Goal: Transaction & Acquisition: Obtain resource

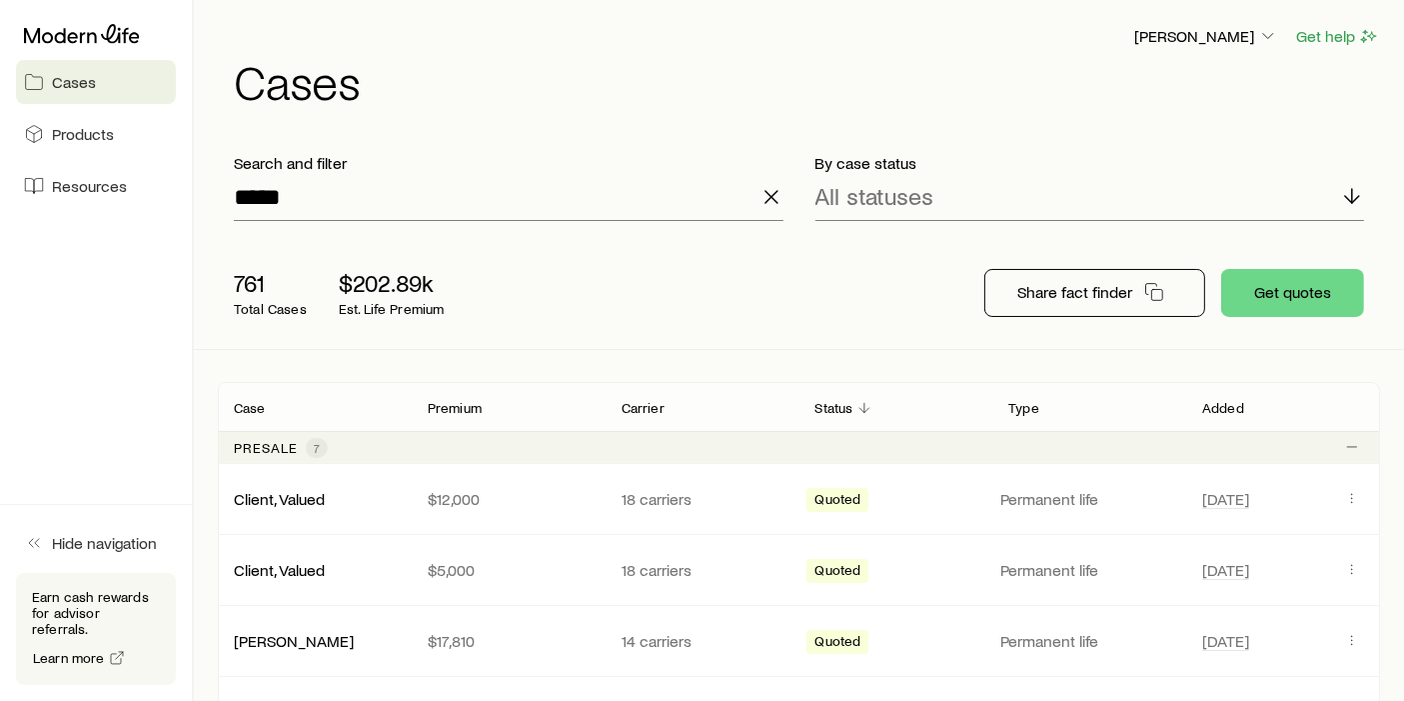
click at [764, 193] on icon "button" at bounding box center [772, 197] width 24 height 24
click at [662, 262] on div "761 Total Cases $202.89k Est. Life Premium" at bounding box center [538, 293] width 640 height 80
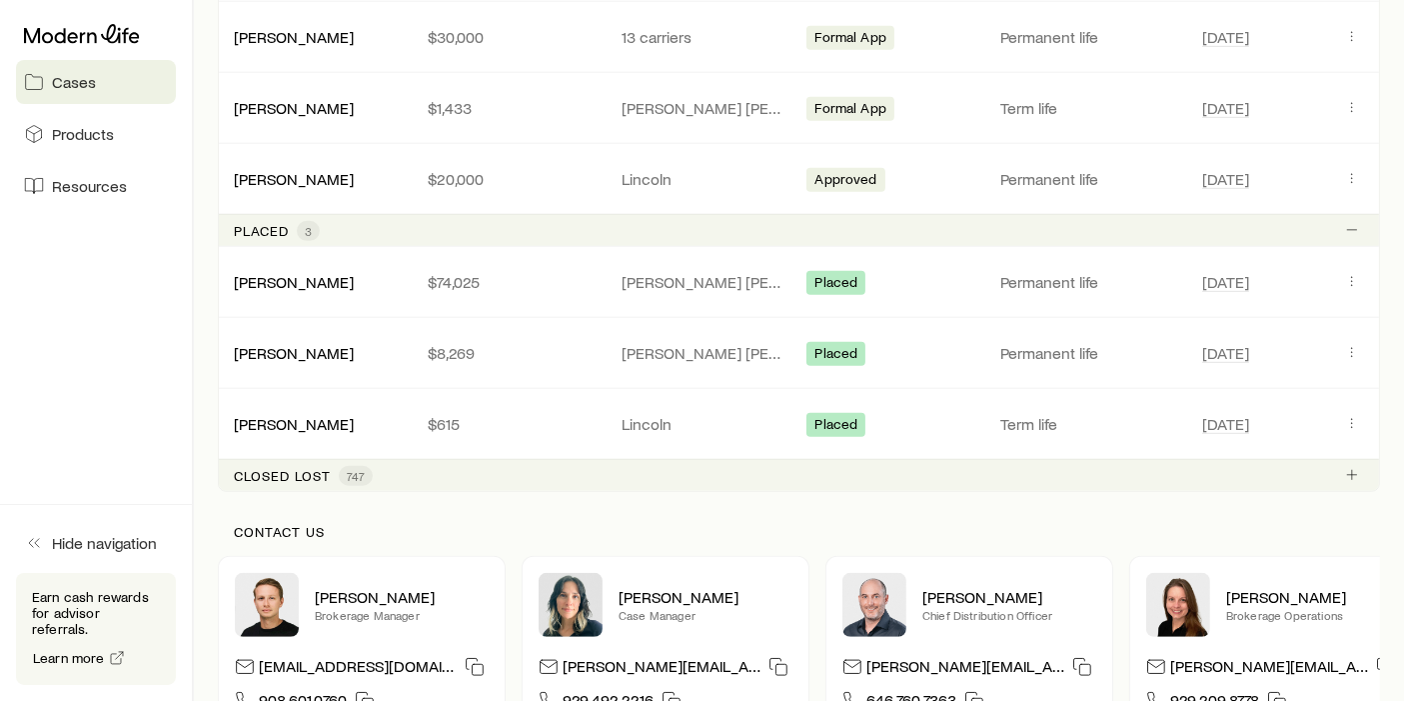
scroll to position [1074, 0]
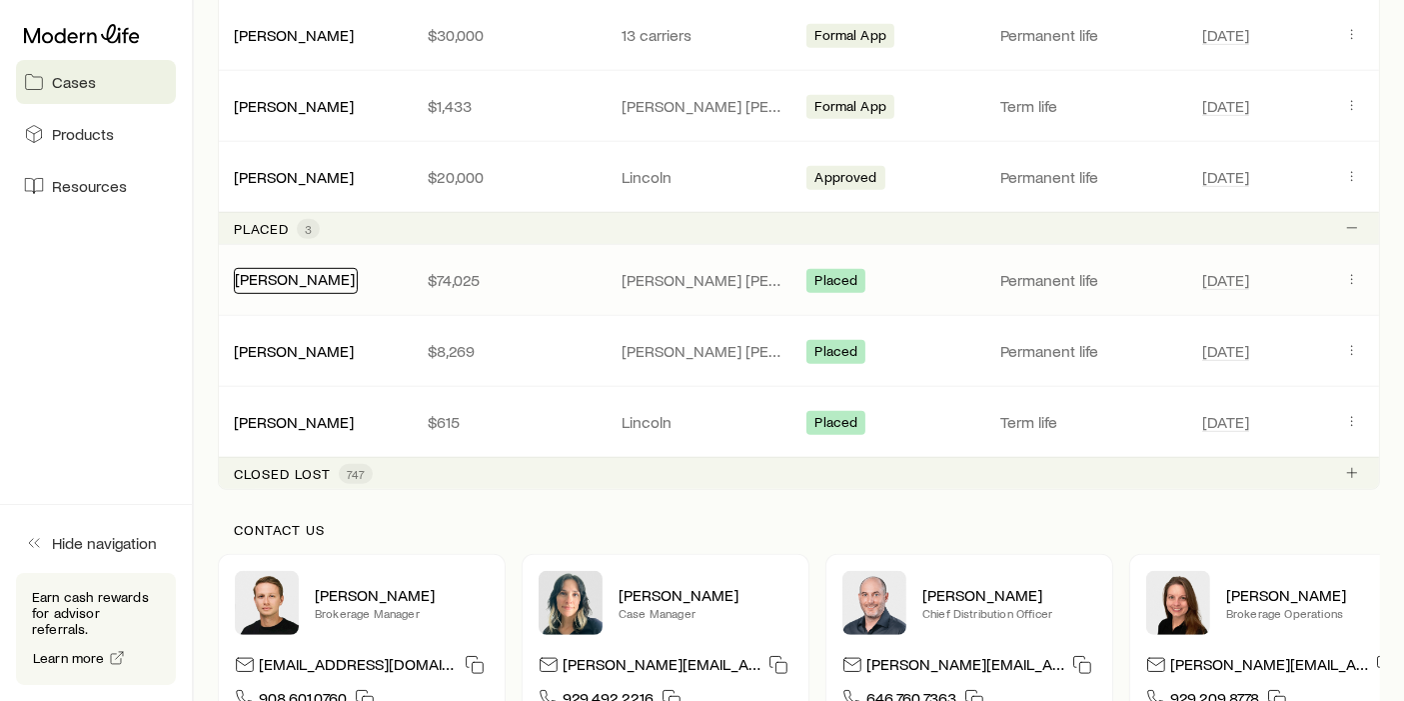
click at [337, 276] on link "[PERSON_NAME]" at bounding box center [295, 278] width 120 height 19
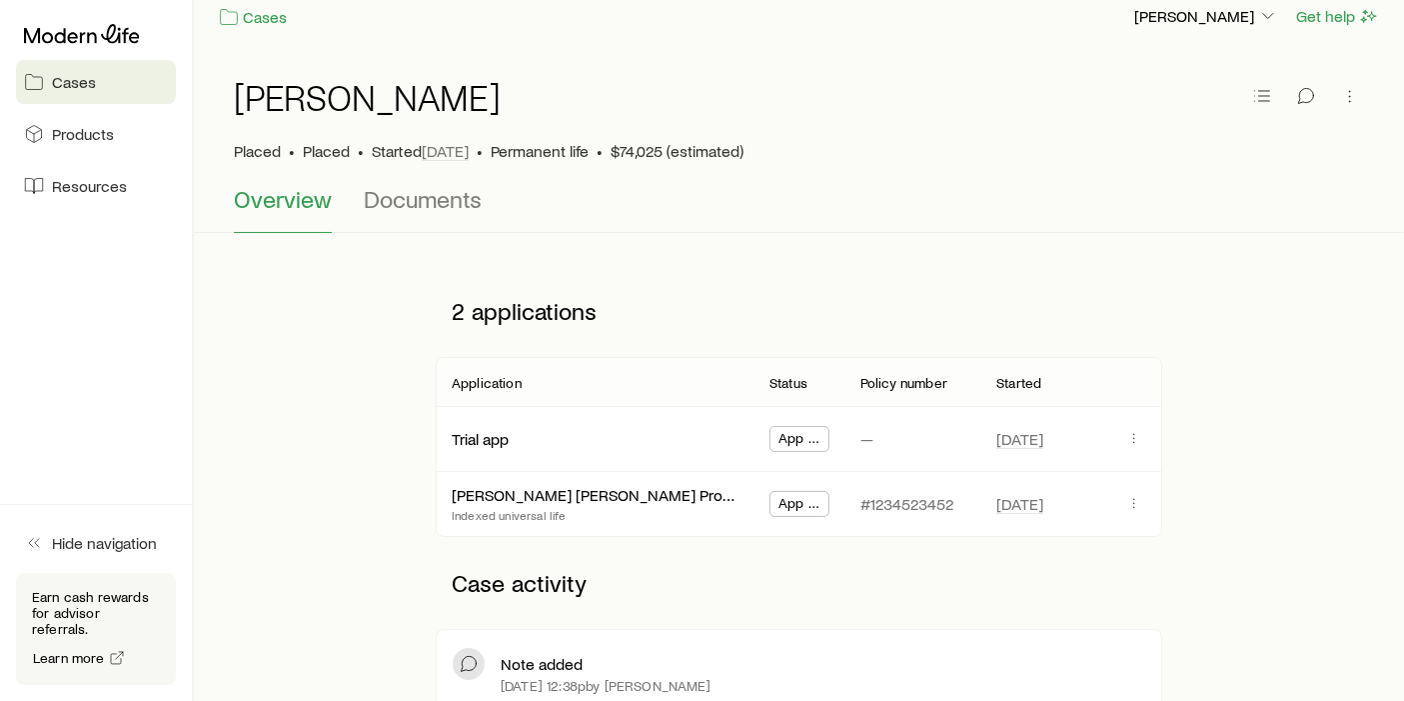
scroll to position [30, 0]
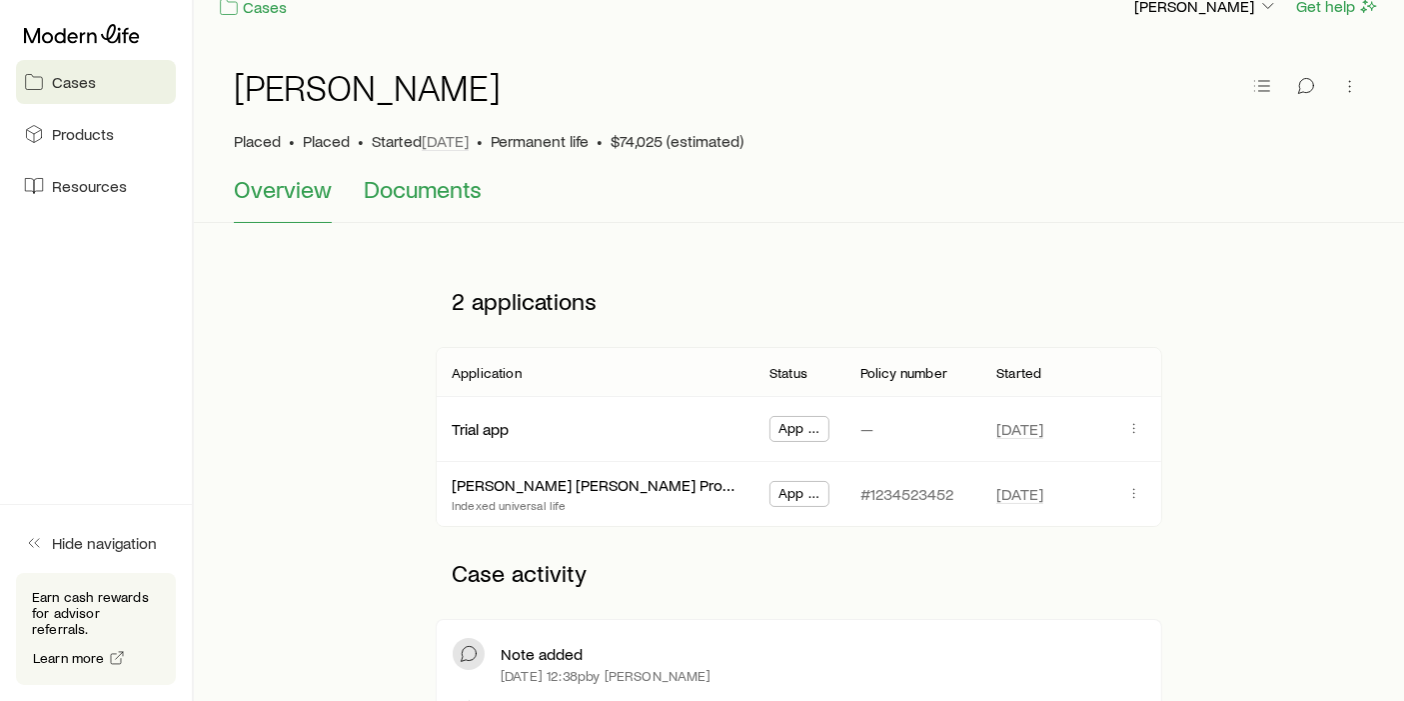
click at [434, 181] on span "Documents" at bounding box center [423, 189] width 118 height 28
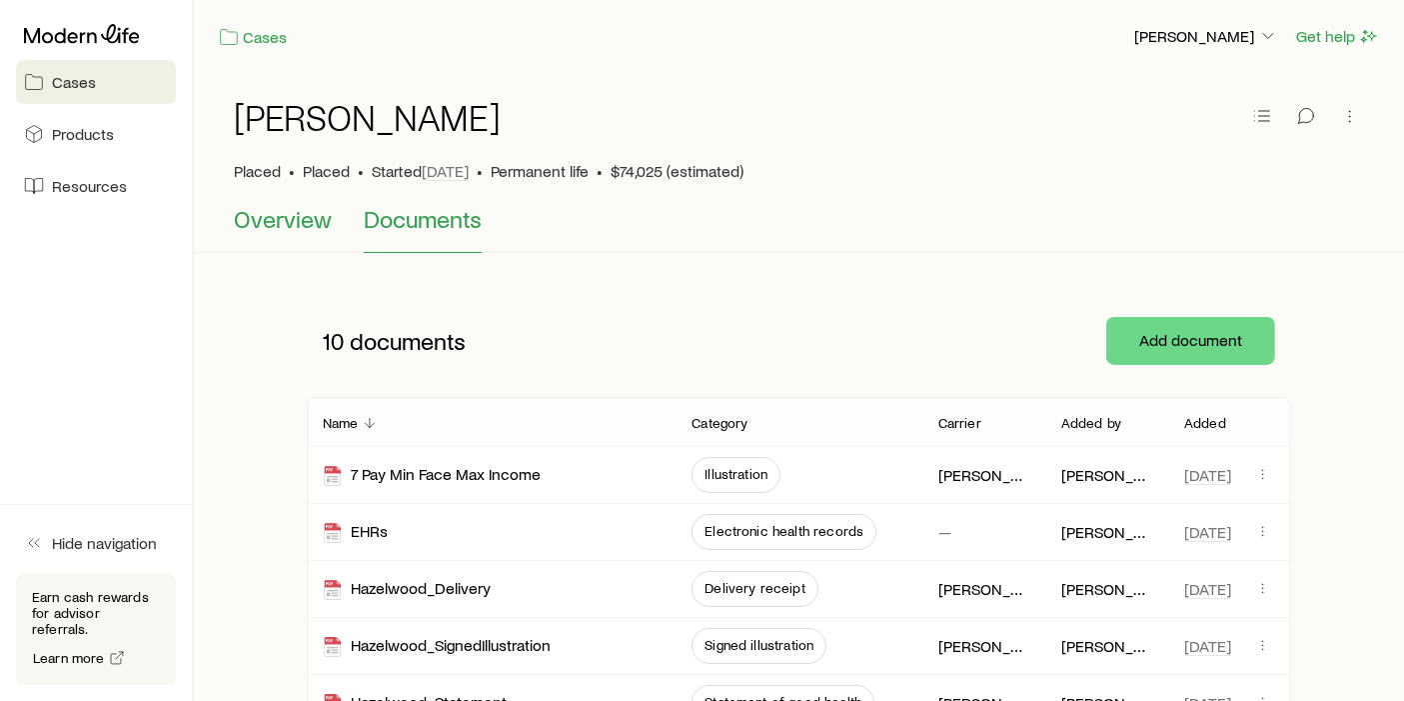
click at [286, 234] on button "Overview" at bounding box center [283, 229] width 98 height 48
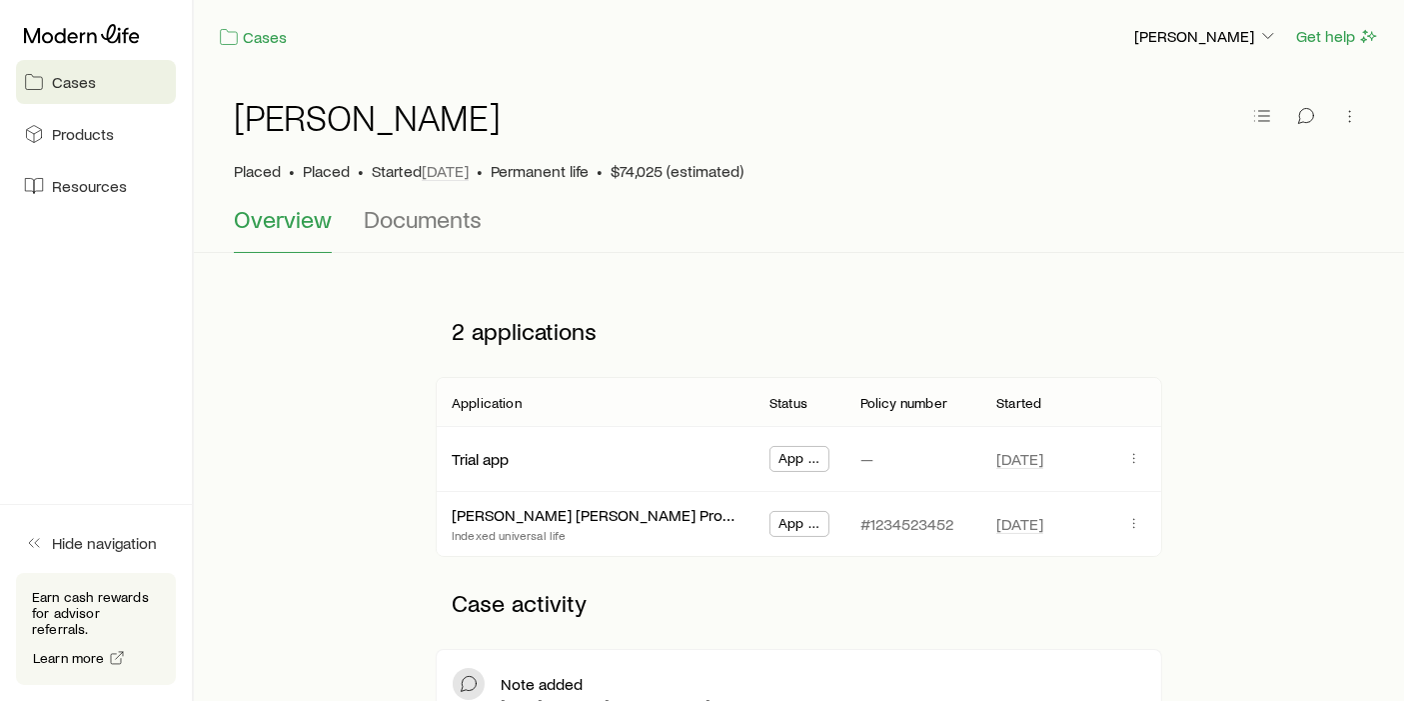
click at [81, 87] on span "Cases" at bounding box center [74, 82] width 44 height 20
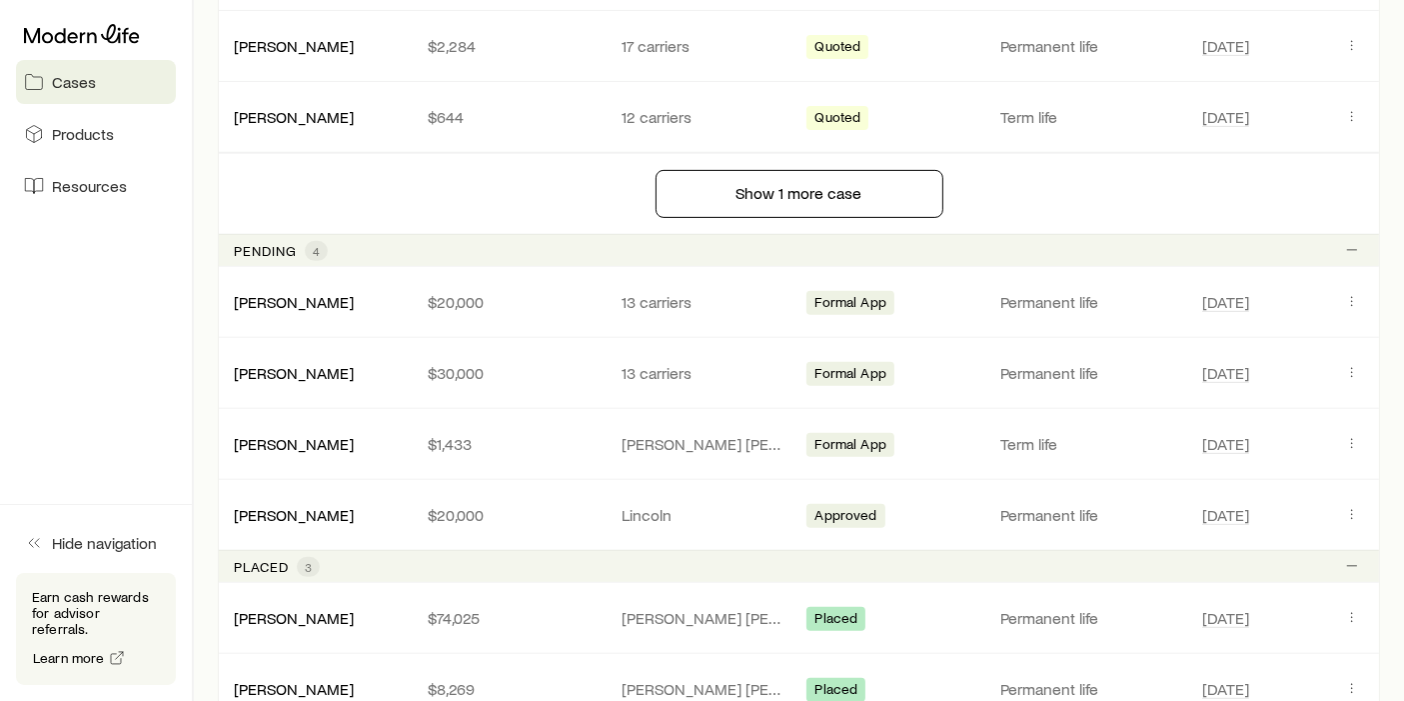
scroll to position [808, 0]
click at [285, 307] on div "[PERSON_NAME]" at bounding box center [296, 303] width 124 height 26
click at [277, 299] on link "[PERSON_NAME]" at bounding box center [295, 300] width 120 height 19
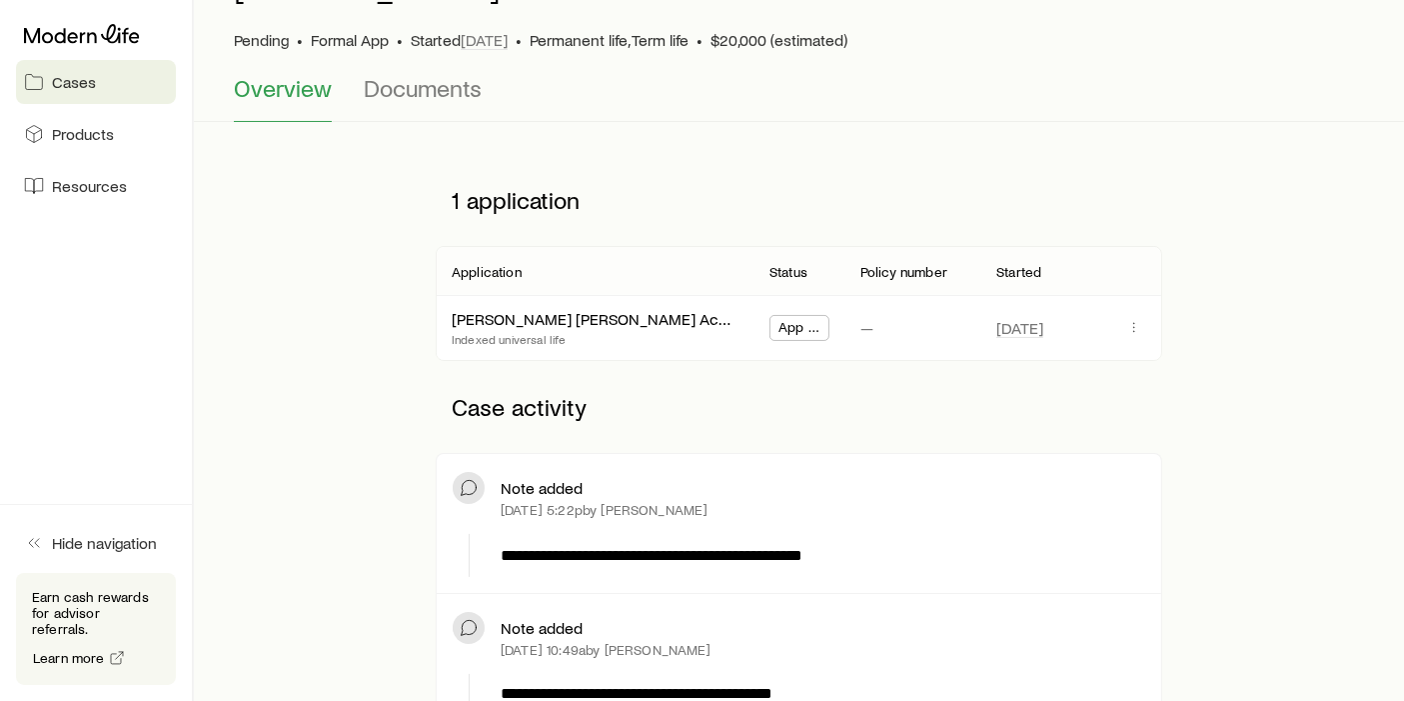
scroll to position [124, 0]
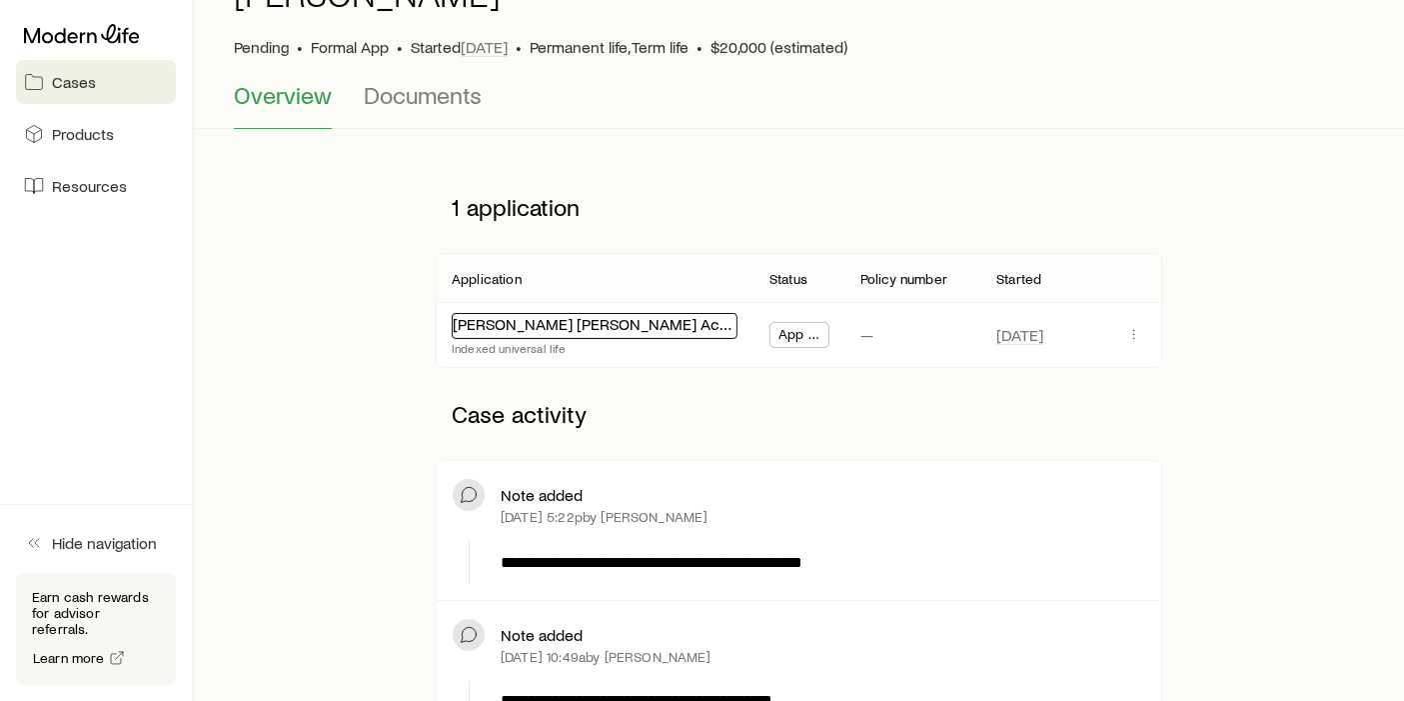
click at [596, 327] on link "[PERSON_NAME] [PERSON_NAME] Accumulation IUL 24" at bounding box center [647, 323] width 388 height 19
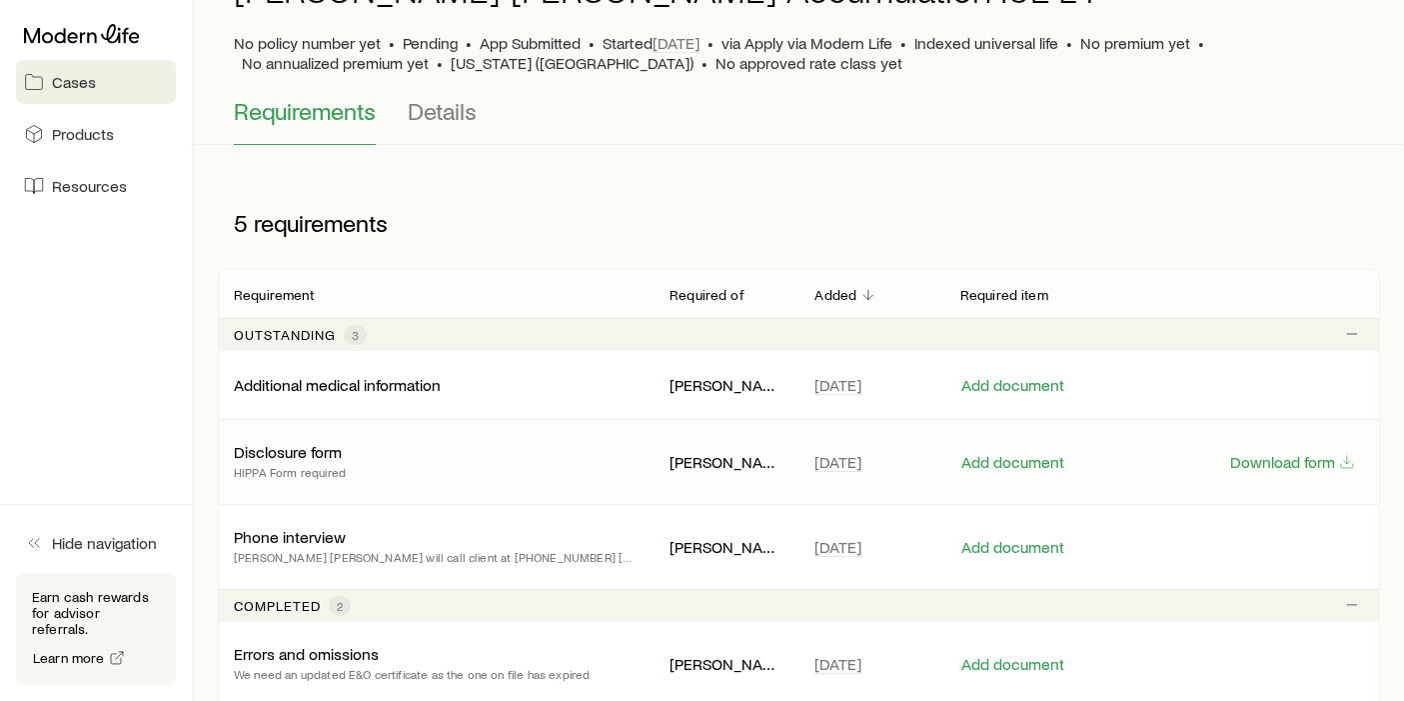
scroll to position [126, 0]
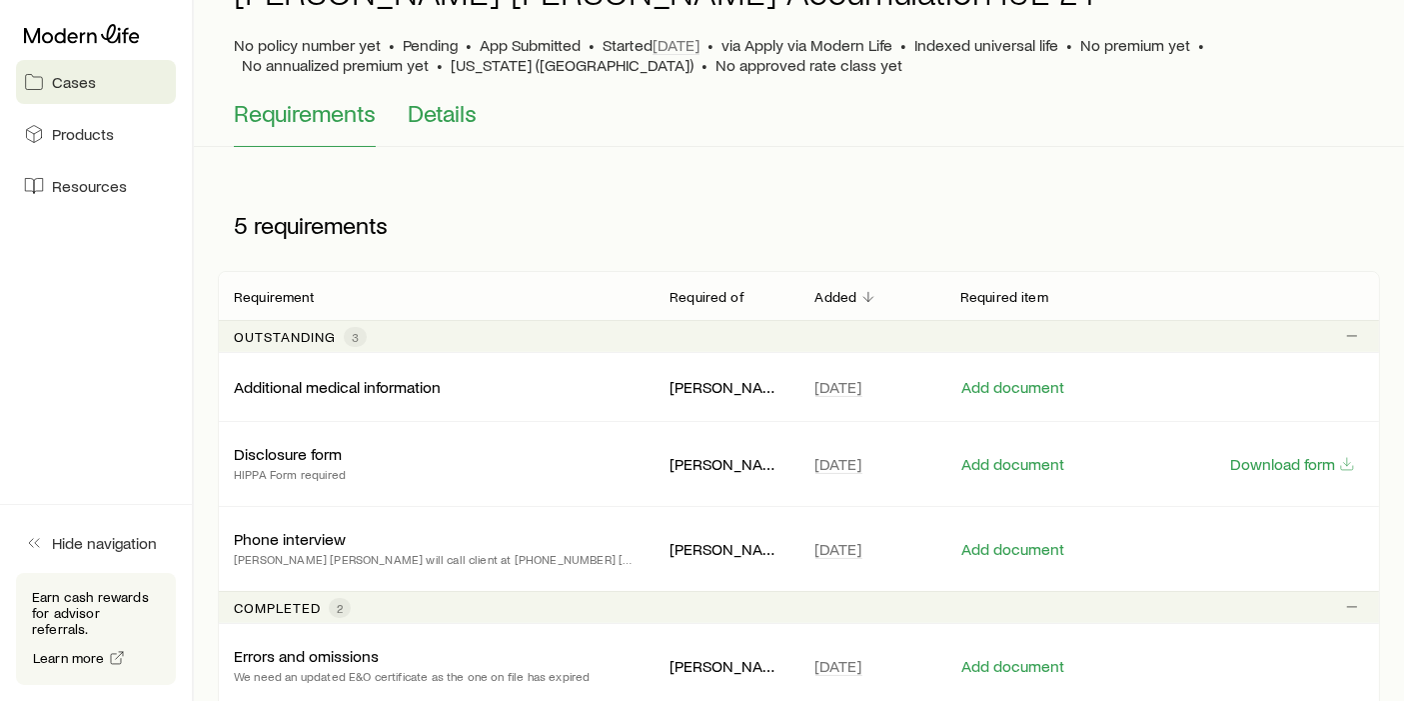
click at [474, 129] on button "Details" at bounding box center [442, 123] width 69 height 48
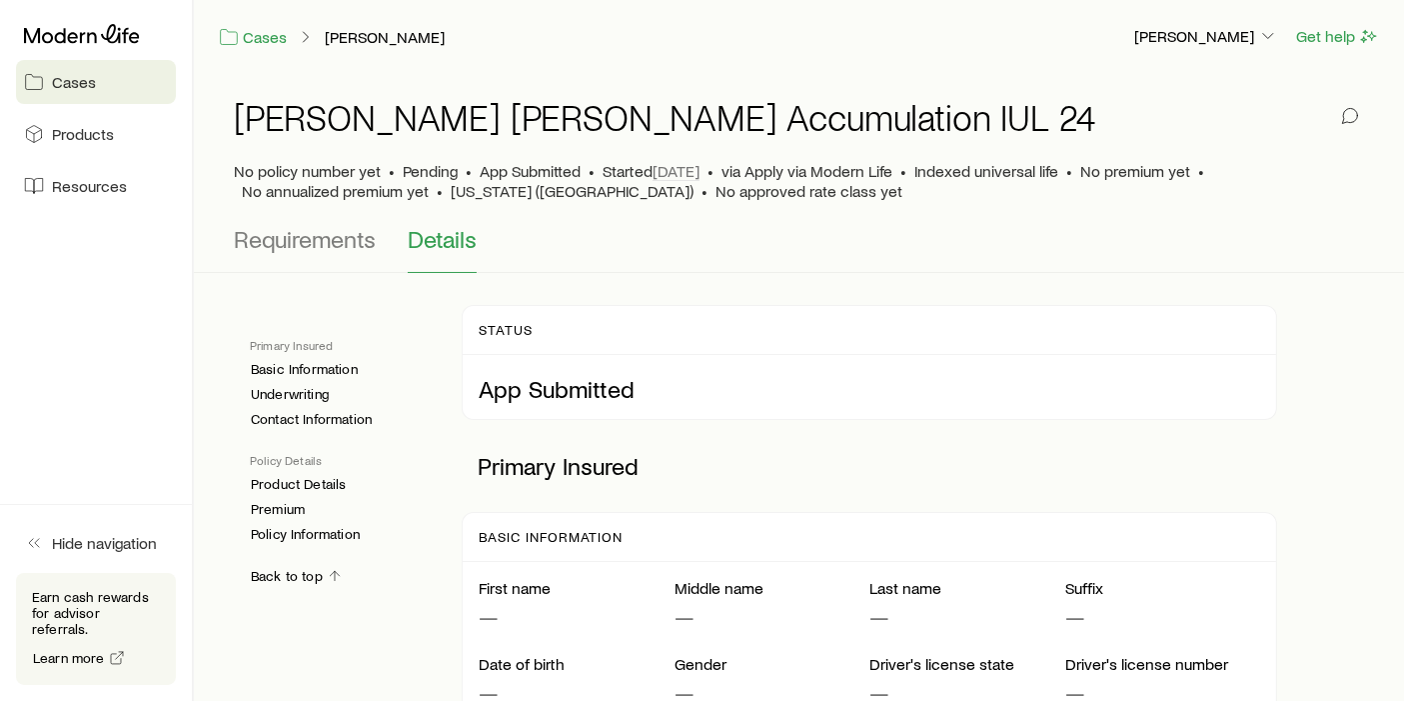
click at [88, 92] on link "Cases" at bounding box center [96, 82] width 160 height 44
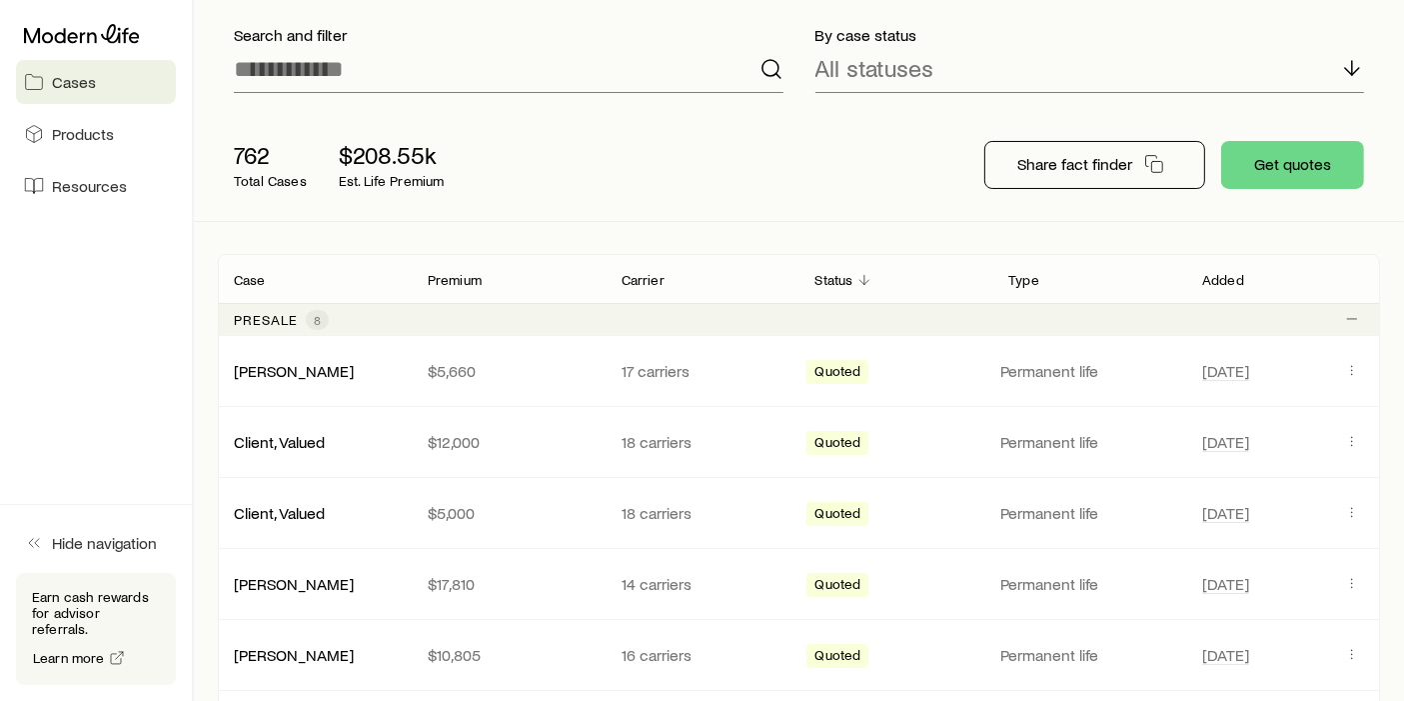
scroll to position [133, 0]
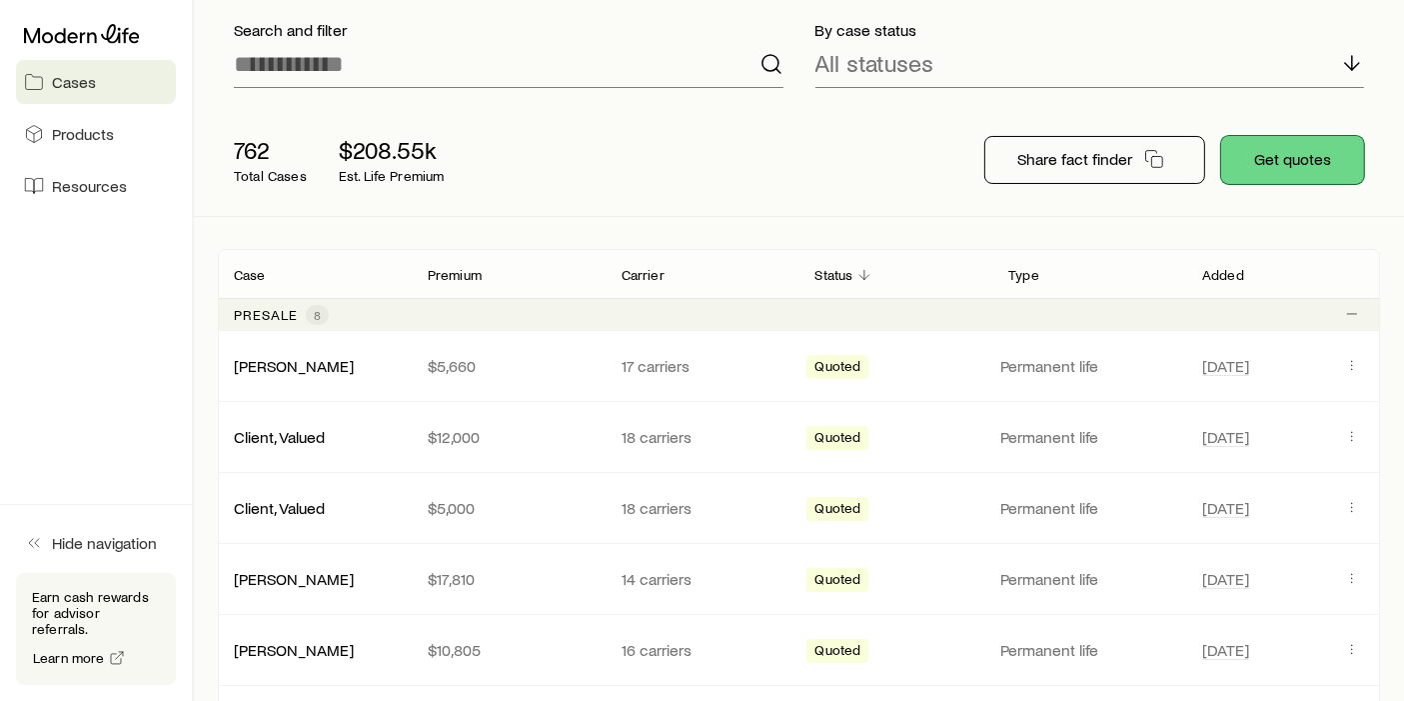
click at [1271, 177] on button "Get quotes" at bounding box center [1292, 160] width 143 height 48
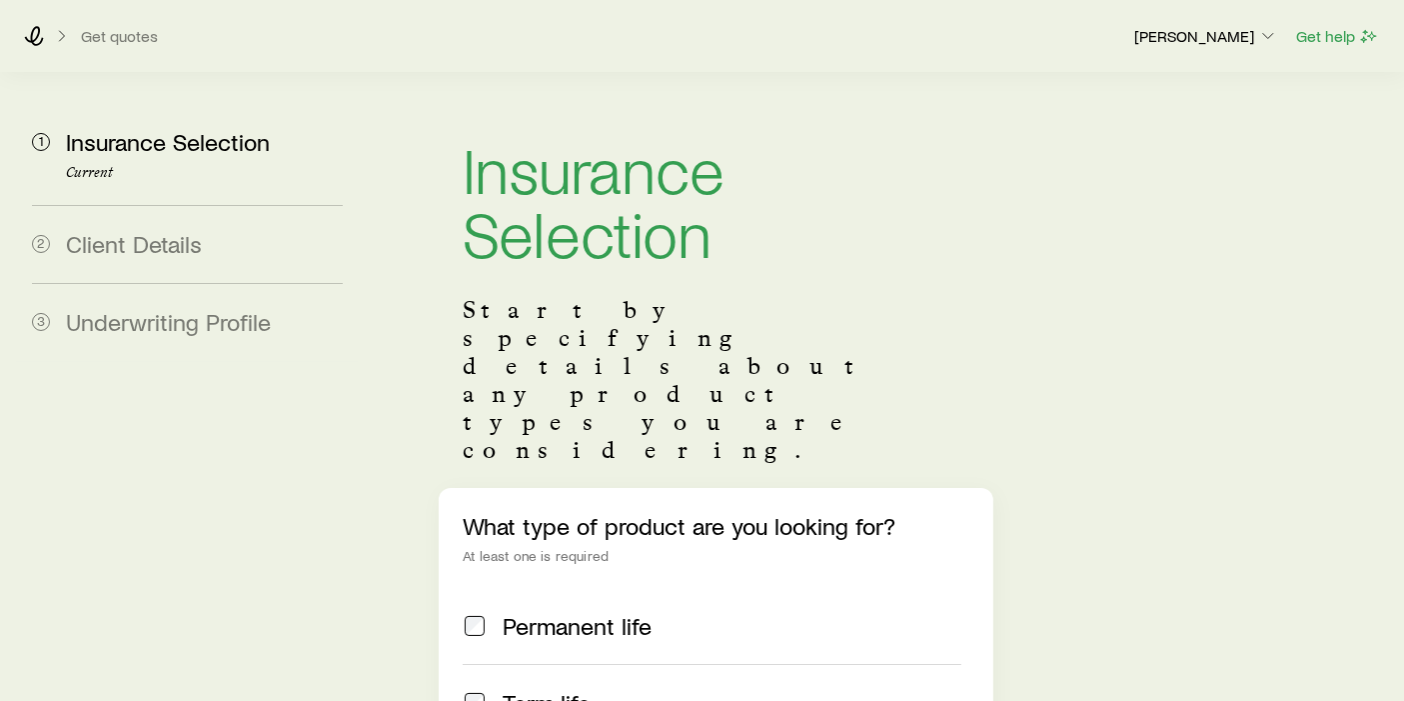
scroll to position [208, 0]
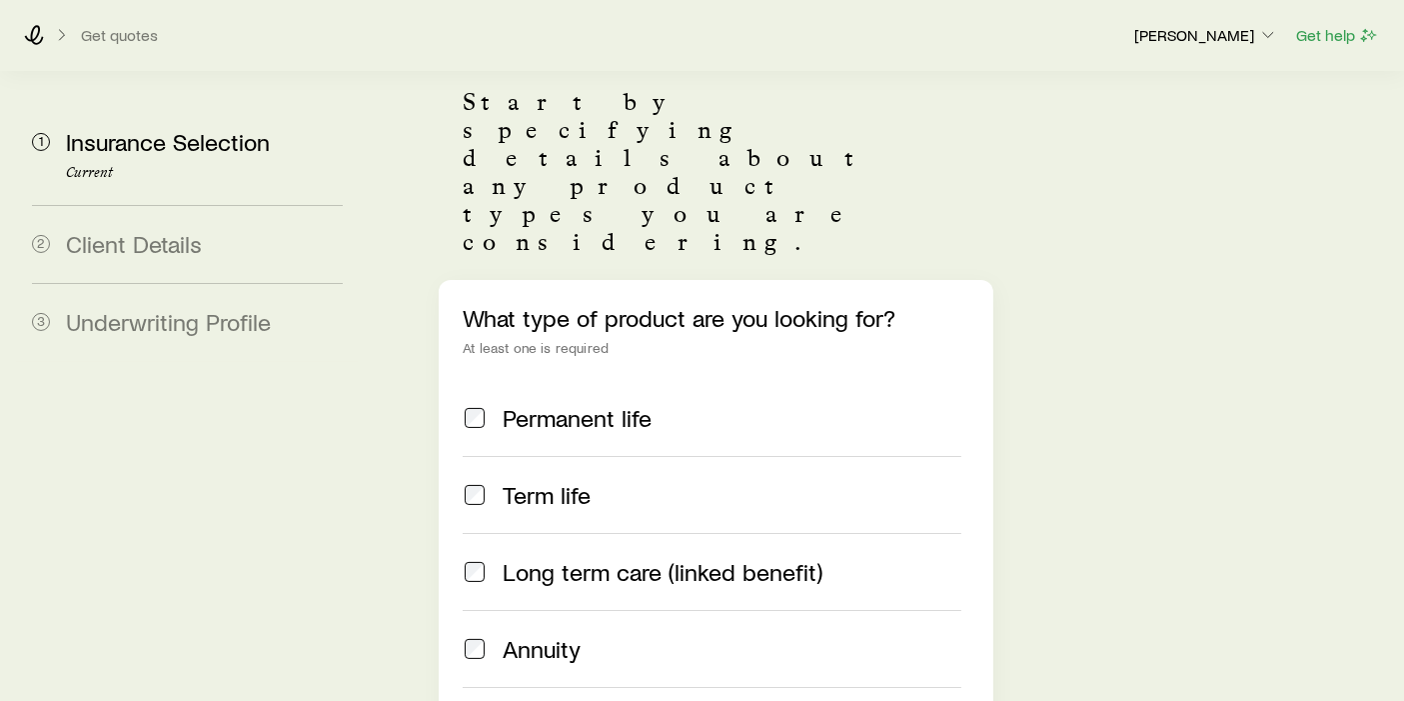
click at [531, 481] on span "Term life" at bounding box center [547, 495] width 88 height 28
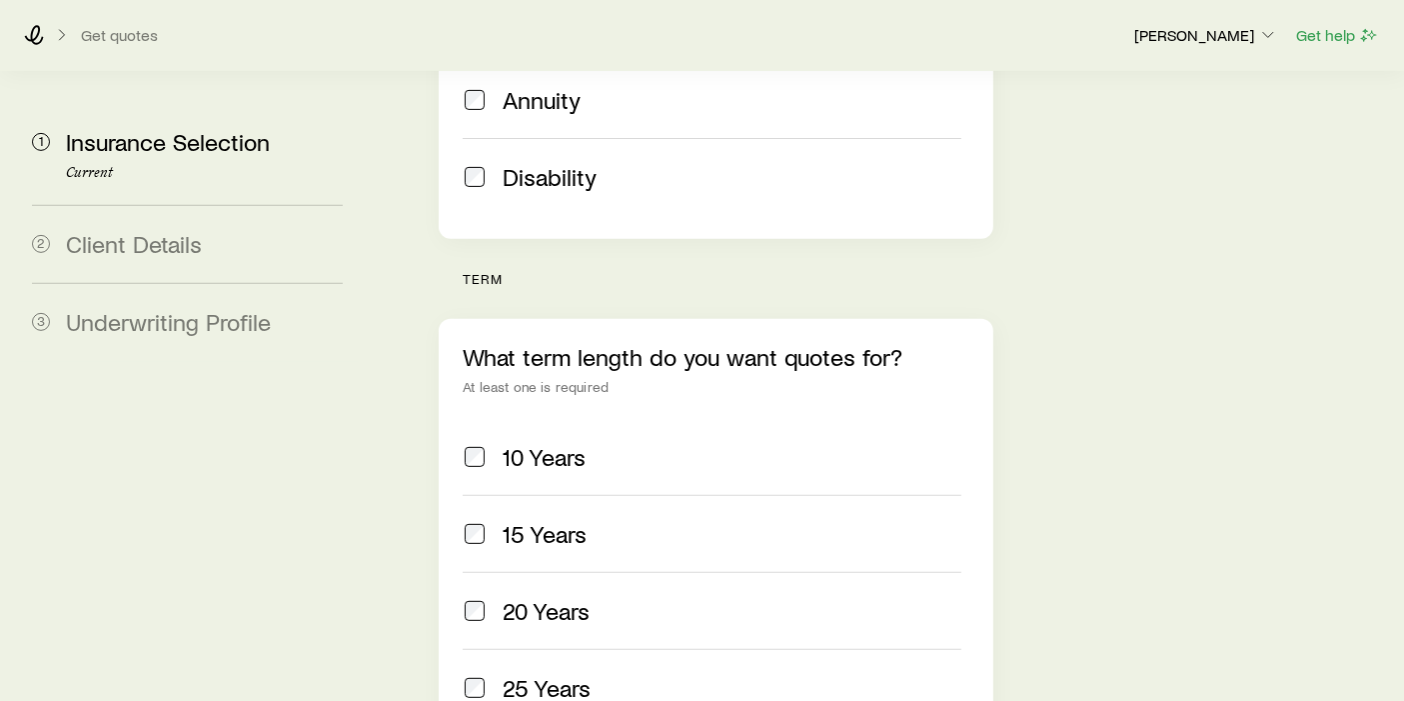
scroll to position [759, 0]
click at [620, 441] on div "10 Years" at bounding box center [732, 455] width 459 height 28
click at [568, 595] on span "20 Years" at bounding box center [546, 609] width 87 height 28
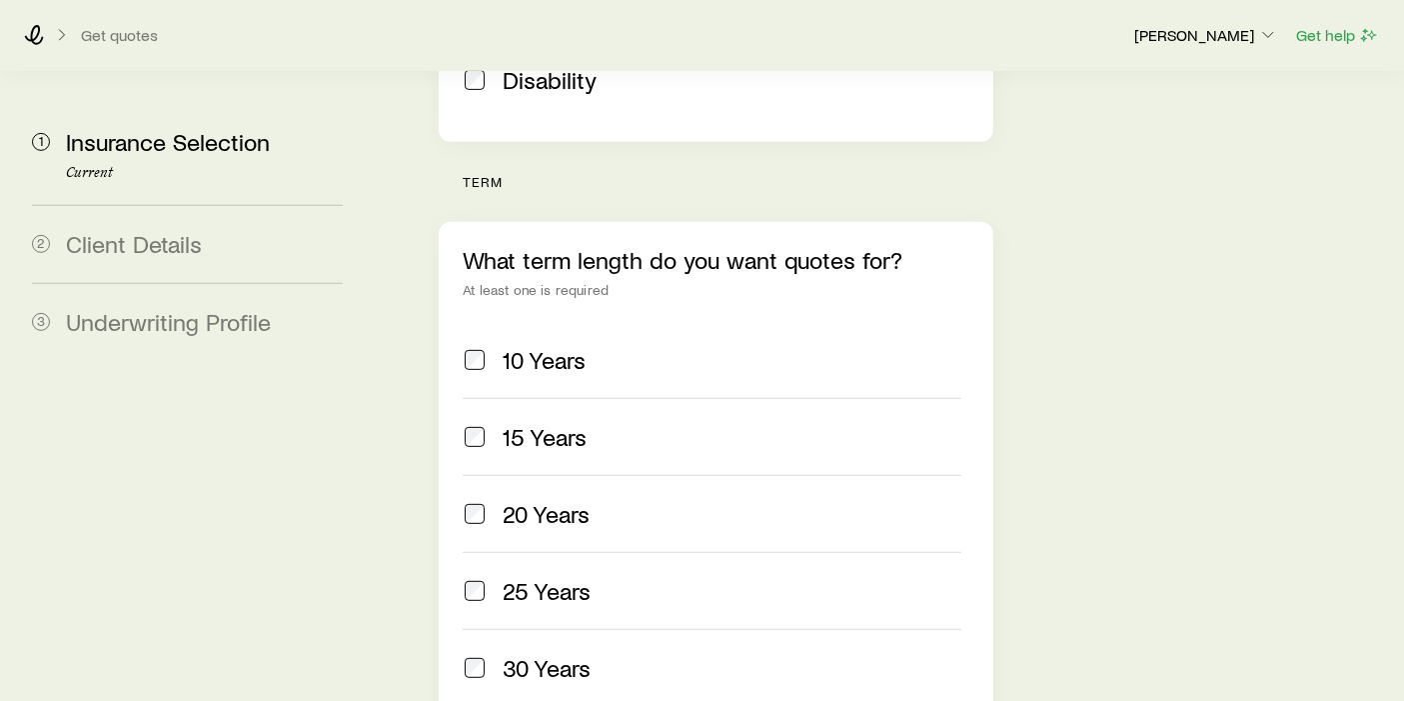
scroll to position [855, 0]
click at [460, 244] on div "What term length do you want quotes for? At least one is required 10 Years 15 Y…" at bounding box center [716, 475] width 555 height 508
click at [475, 628] on label "30 Years" at bounding box center [712, 666] width 499 height 77
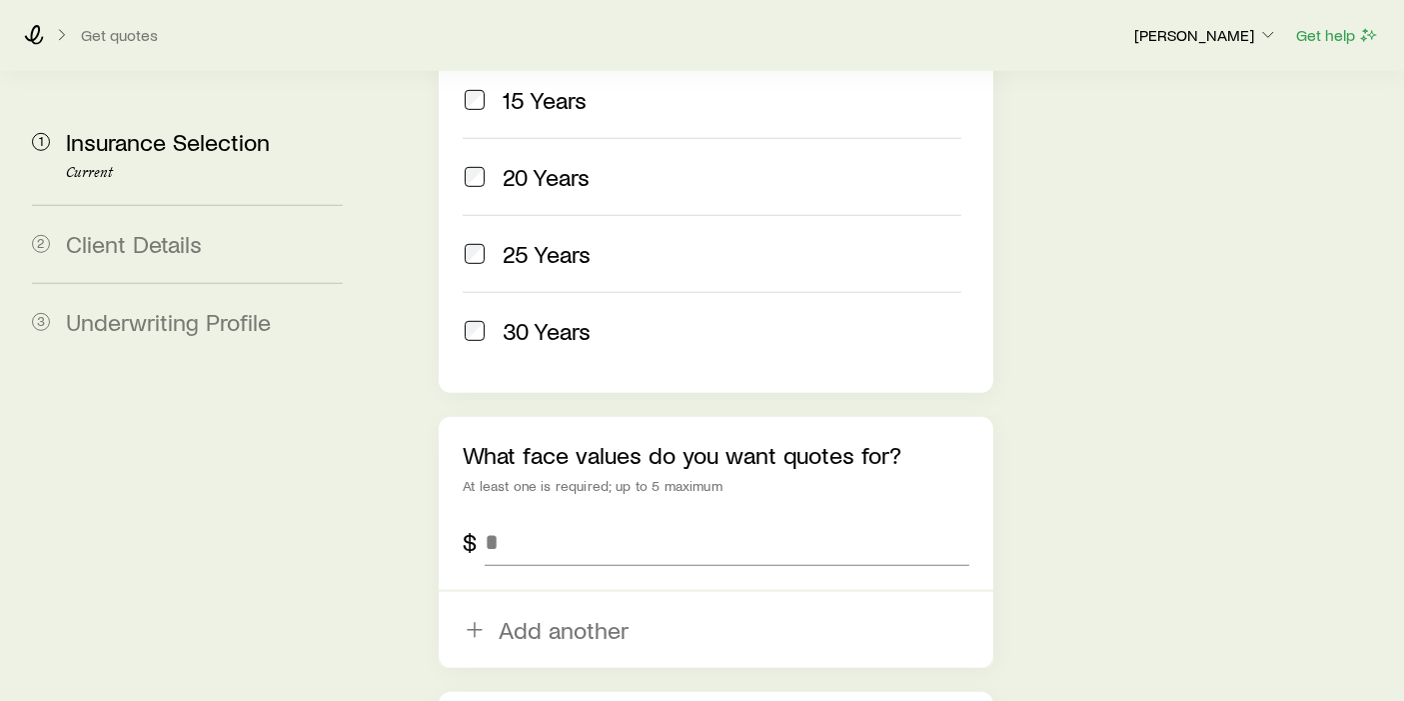
scroll to position [1210, 0]
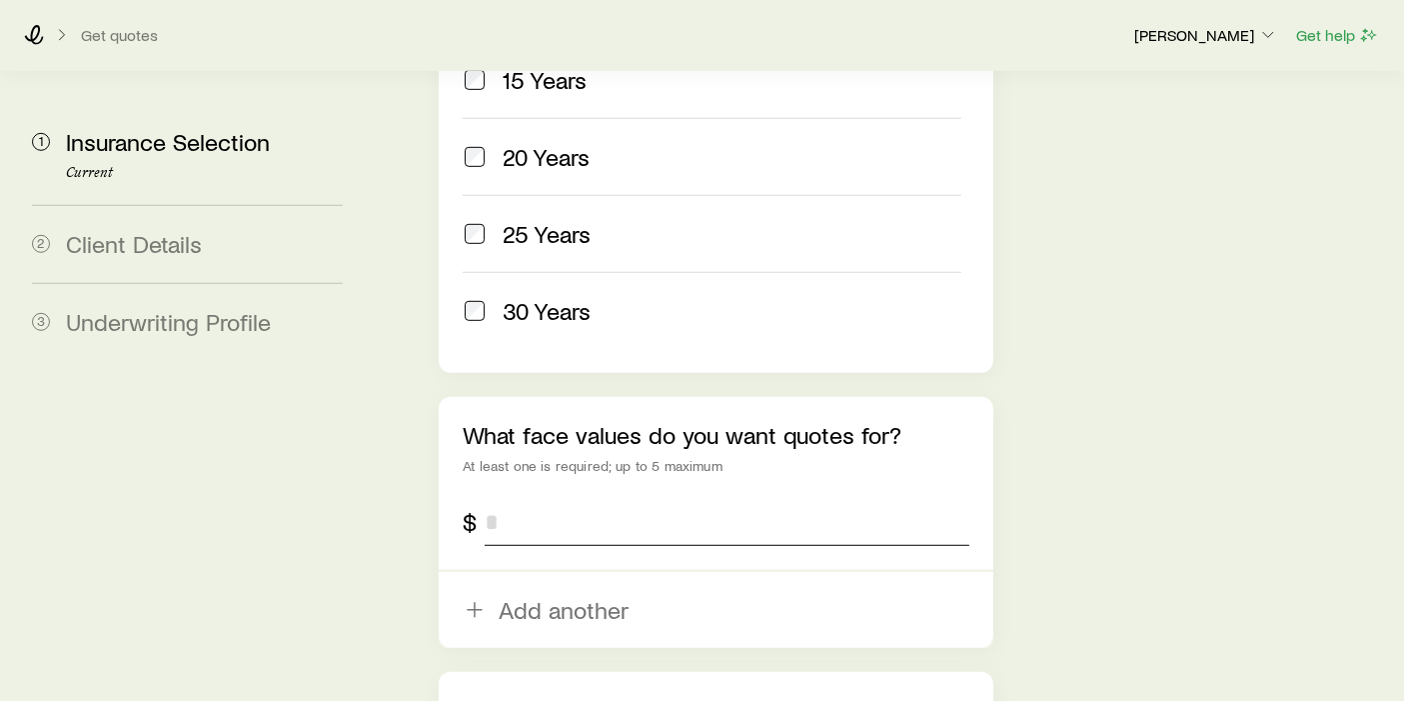
click at [554, 498] on input "tel" at bounding box center [727, 522] width 485 height 48
type input "*********"
click at [532, 538] on div "What term length do you want quotes for? At least one is required 10 Years 15 Y…" at bounding box center [716, 356] width 555 height 982
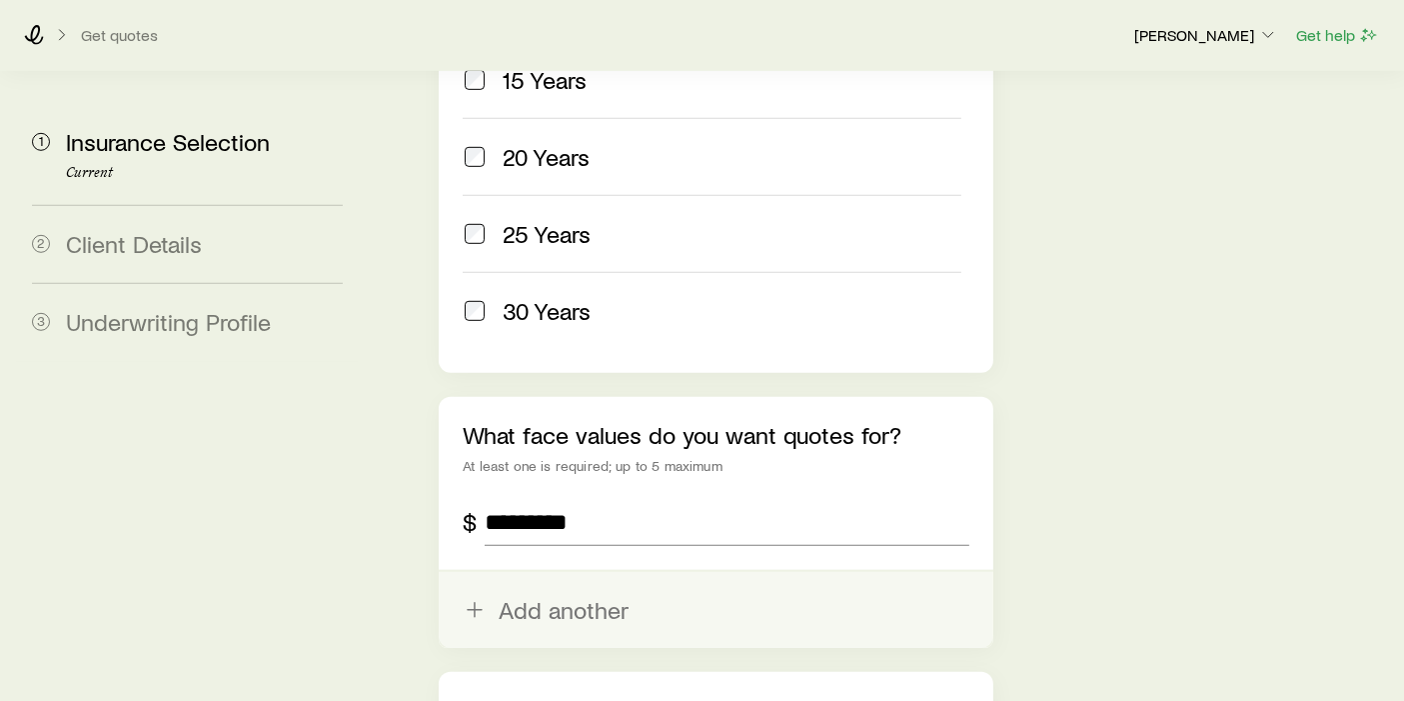
click at [554, 572] on button "Add another" at bounding box center [716, 610] width 555 height 76
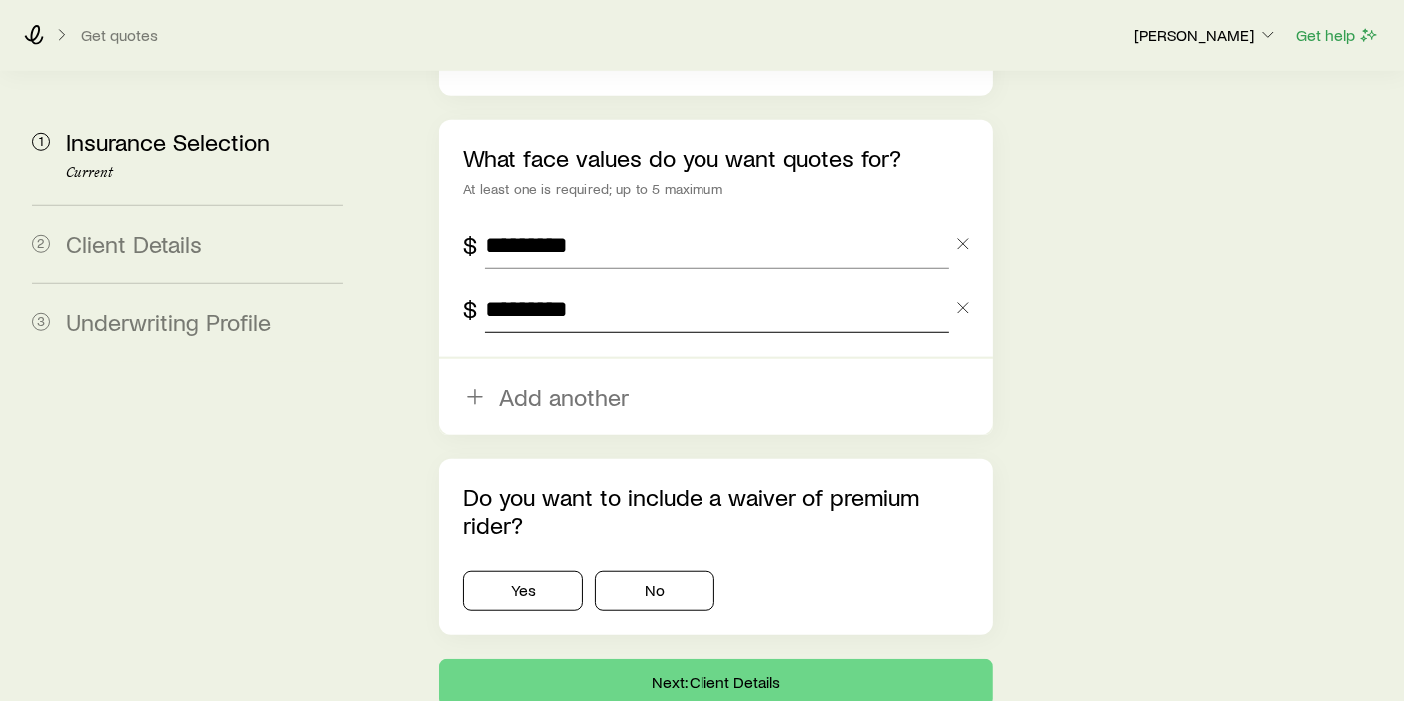
scroll to position [1490, 0]
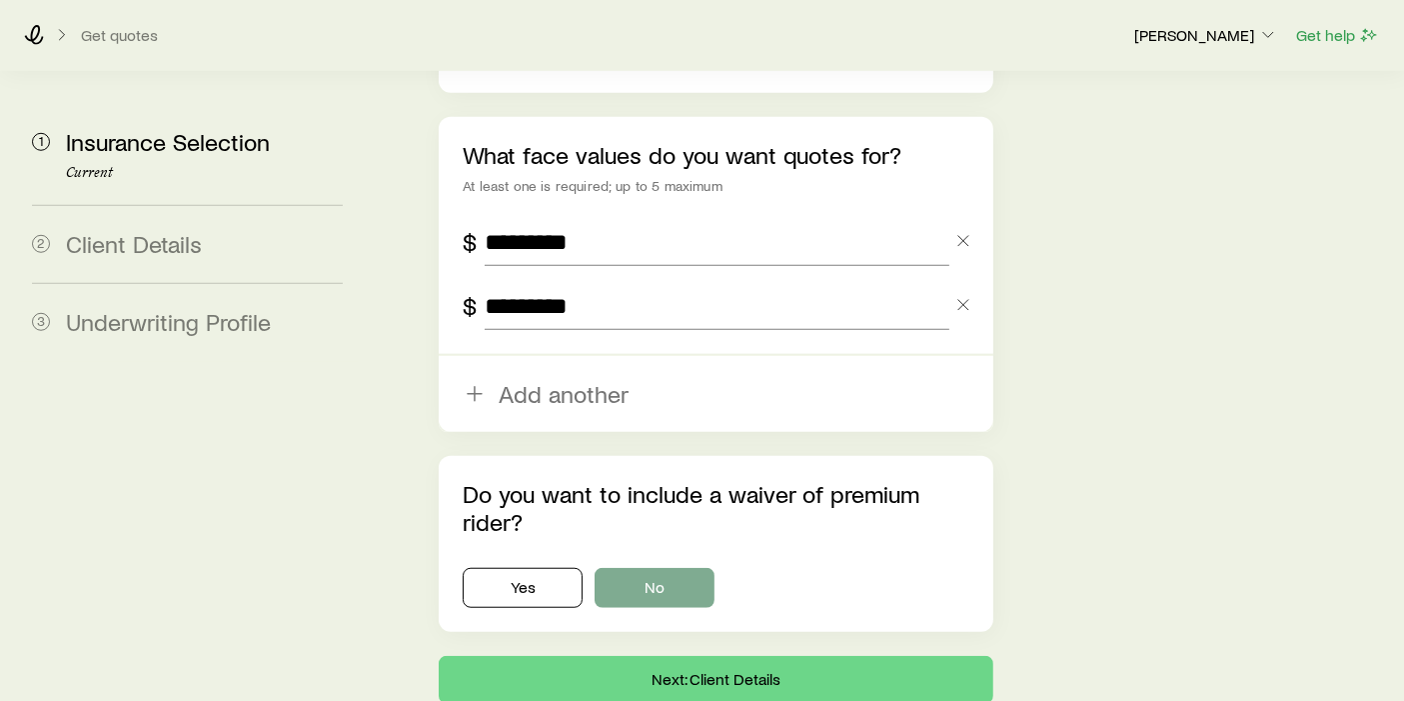
type input "*********"
click at [637, 568] on button "No" at bounding box center [655, 588] width 120 height 40
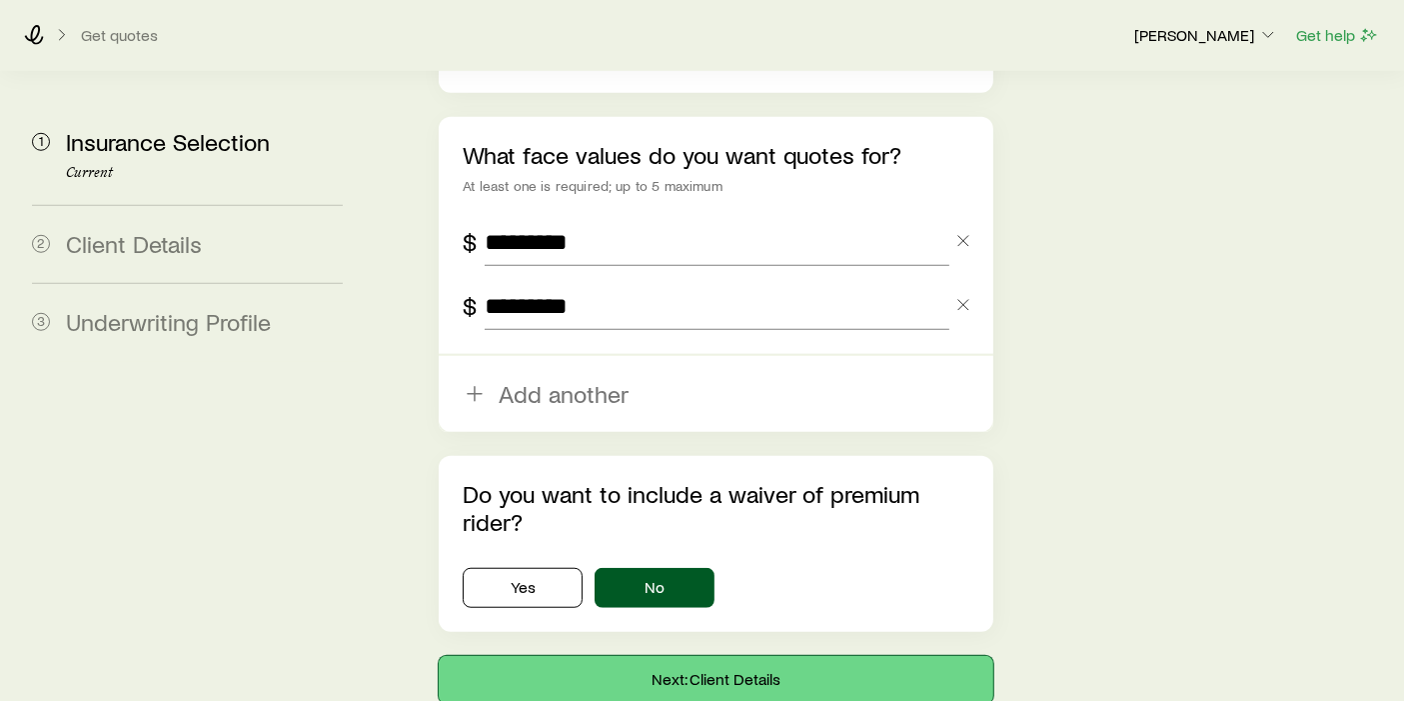
click at [657, 656] on button "Next: Client Details" at bounding box center [716, 680] width 555 height 48
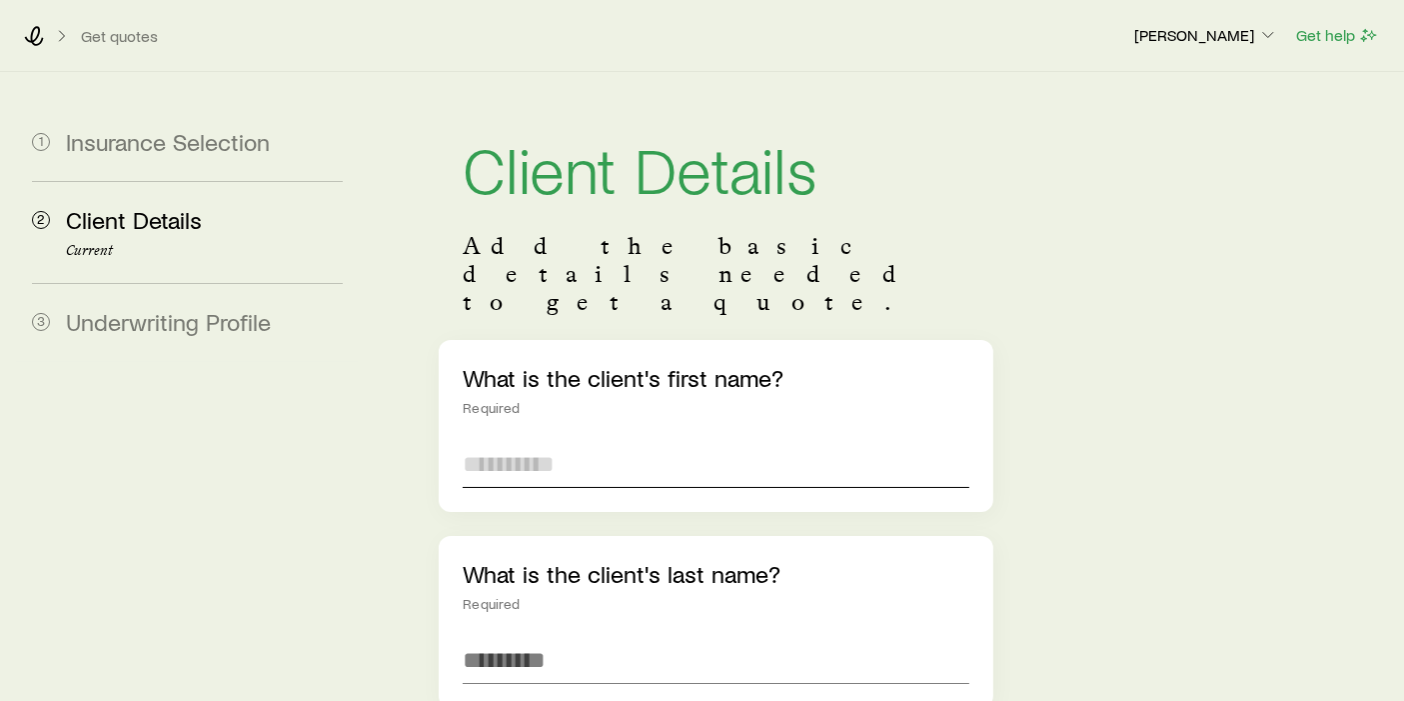
click at [619, 440] on input "text" at bounding box center [716, 464] width 507 height 48
type input "****"
type input "******"
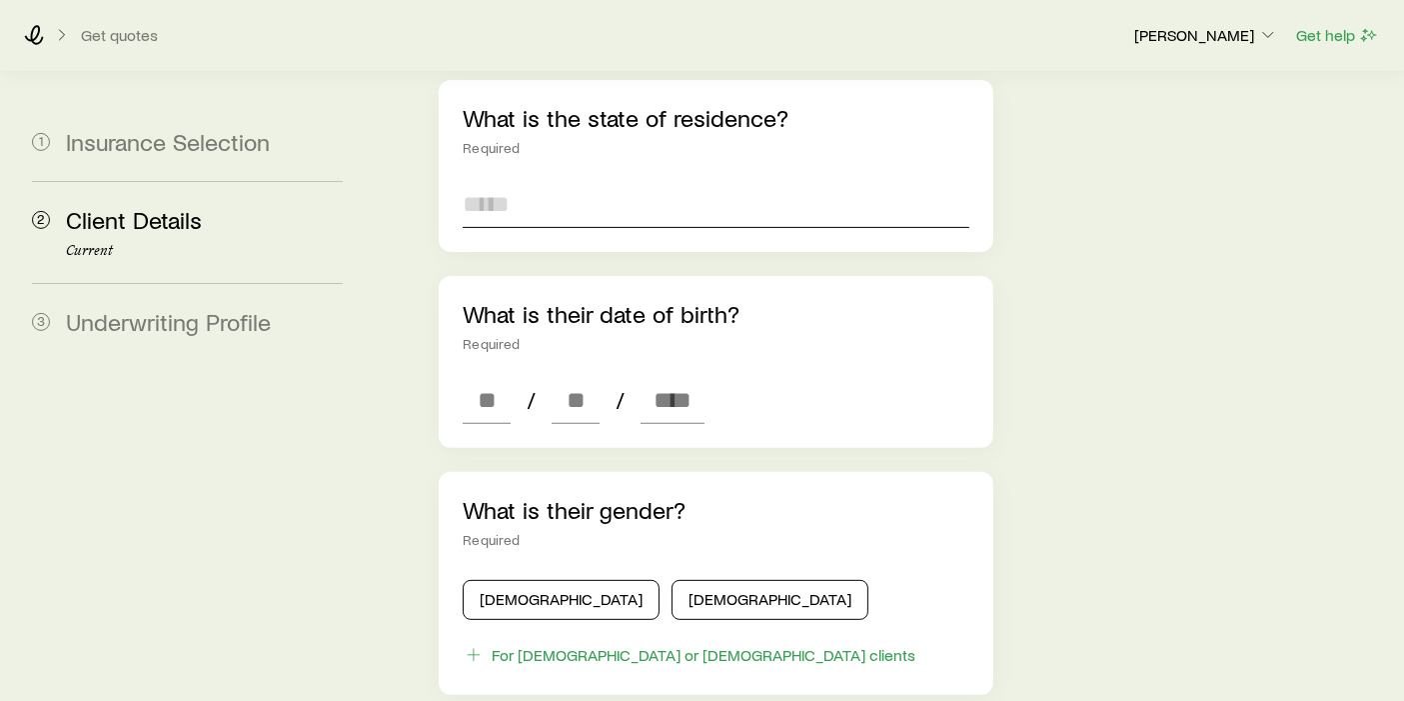
scroll to position [653, 0]
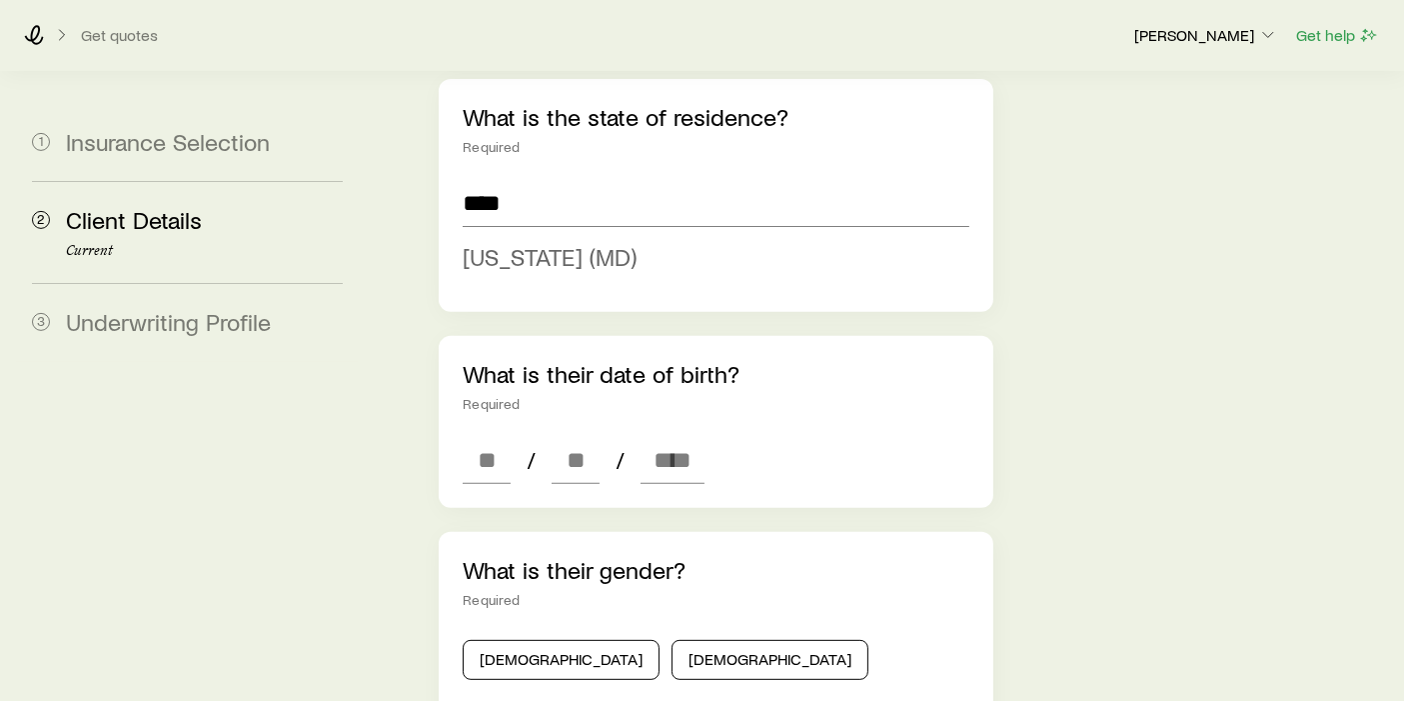
click at [577, 242] on span "[US_STATE] (MD)" at bounding box center [550, 256] width 174 height 29
type input "**********"
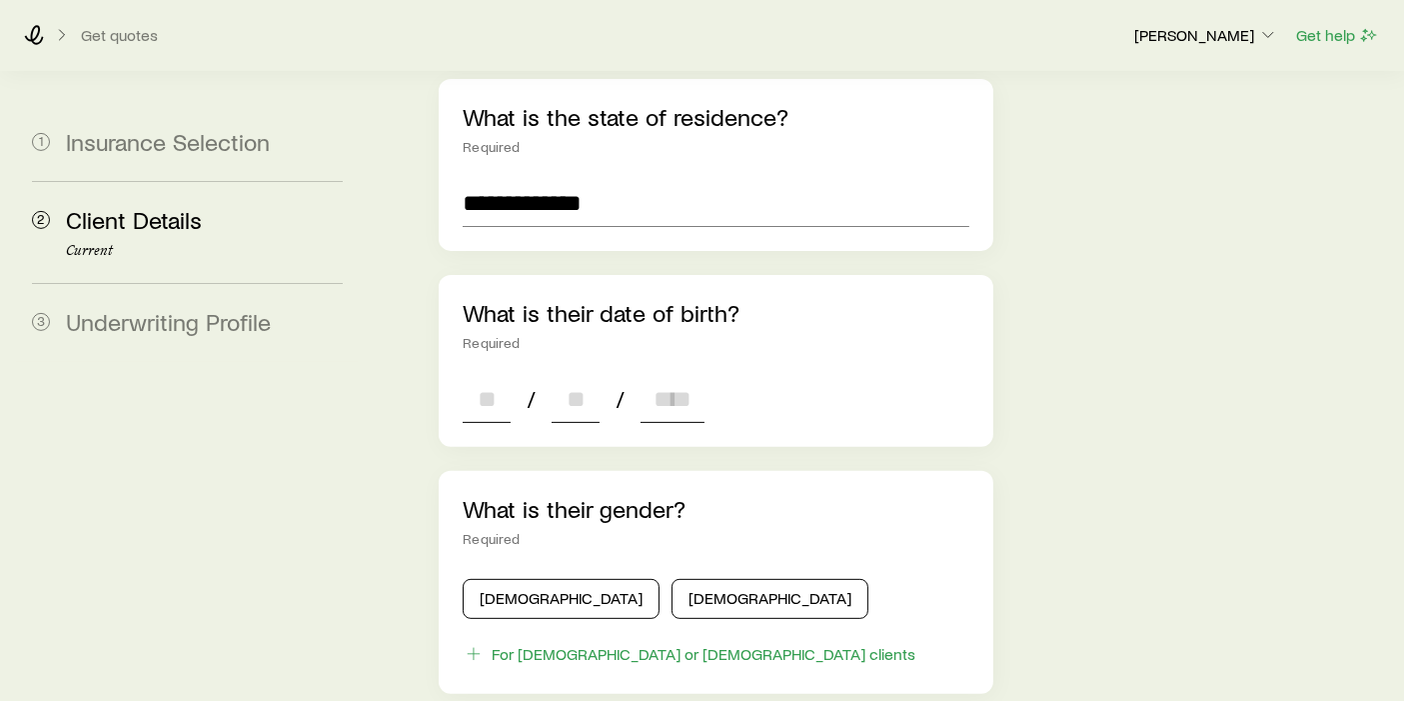
click at [491, 375] on input at bounding box center [487, 399] width 48 height 48
type input "**"
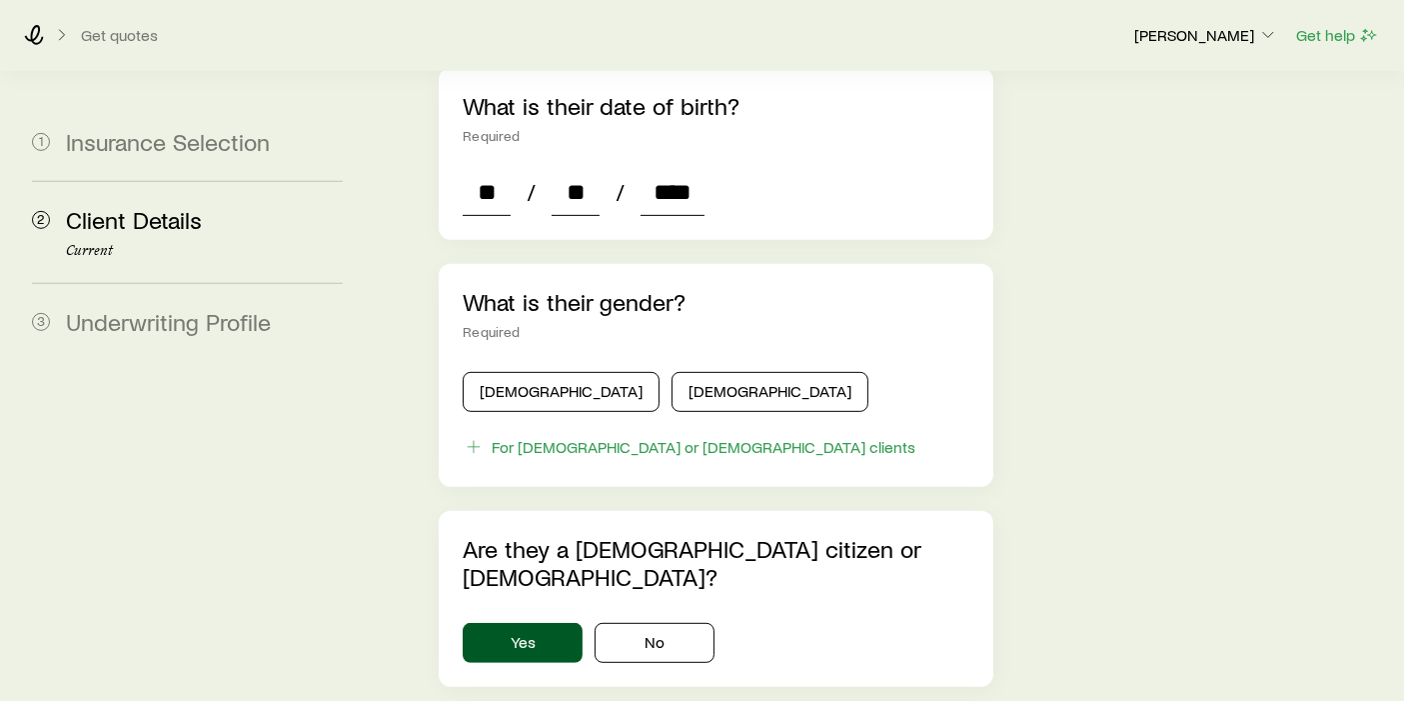
scroll to position [862, 0]
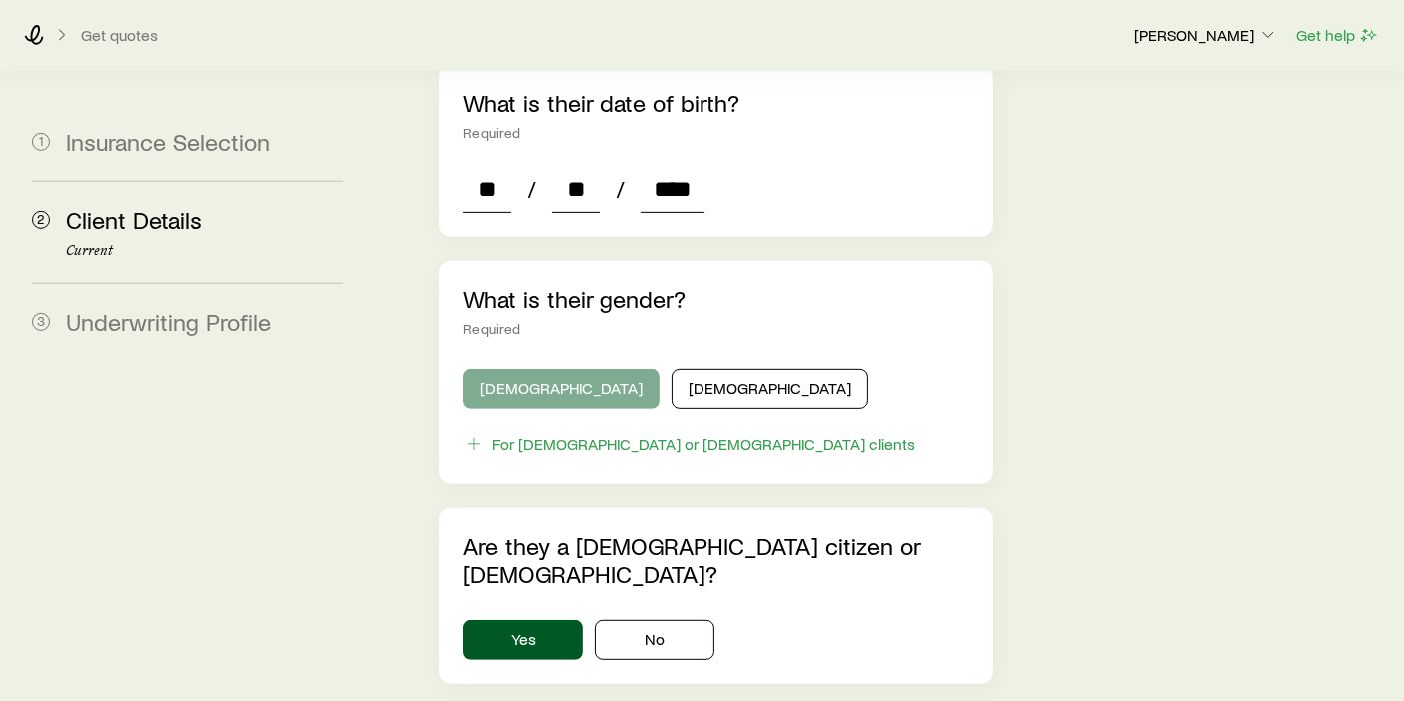
type input "****"
click at [553, 369] on button "[DEMOGRAPHIC_DATA]" at bounding box center [561, 389] width 197 height 40
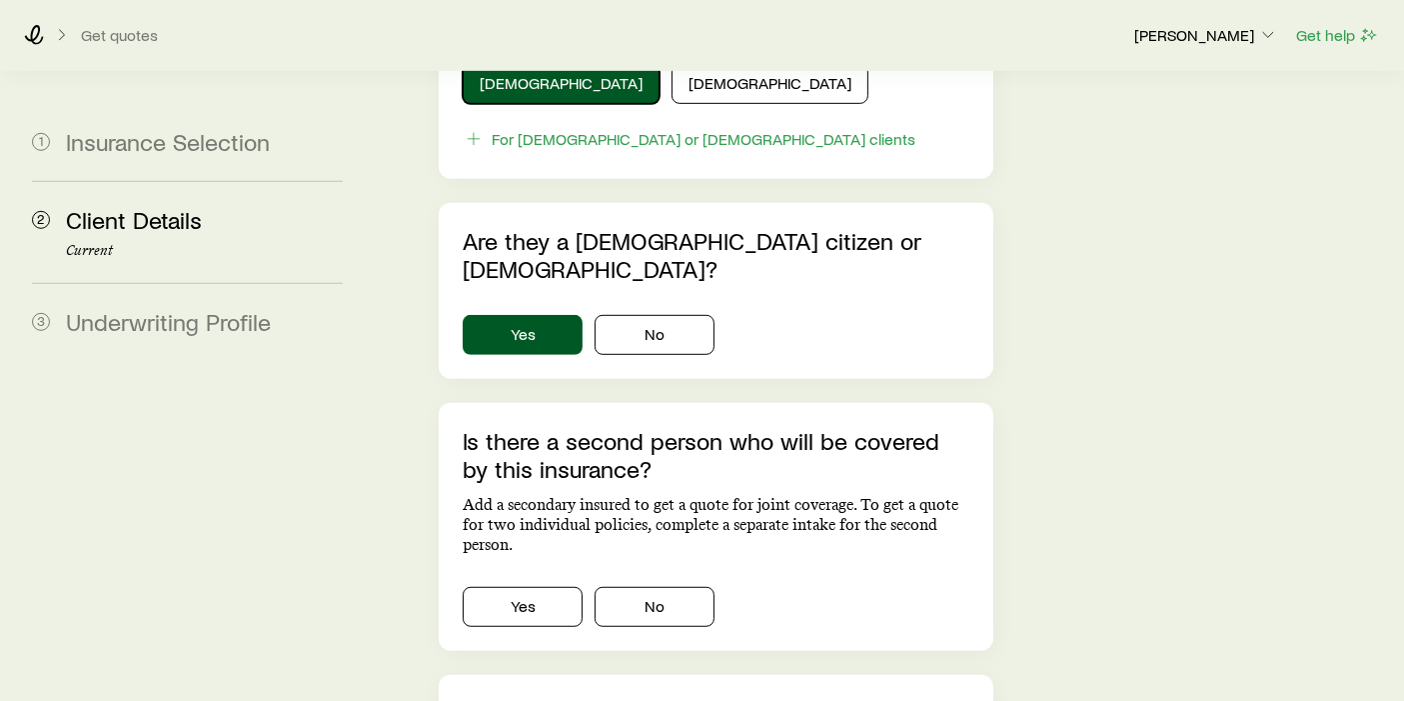
scroll to position [1314, 0]
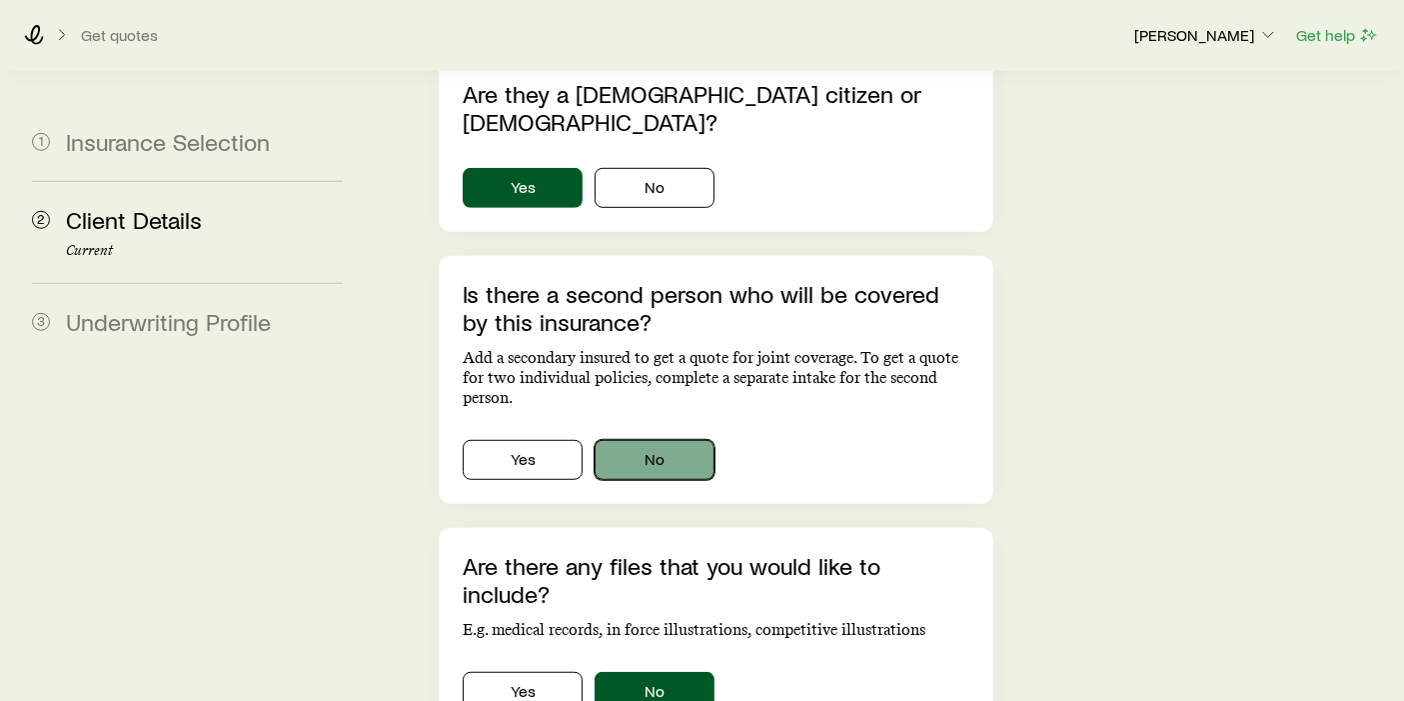
click at [665, 440] on button "No" at bounding box center [655, 460] width 120 height 40
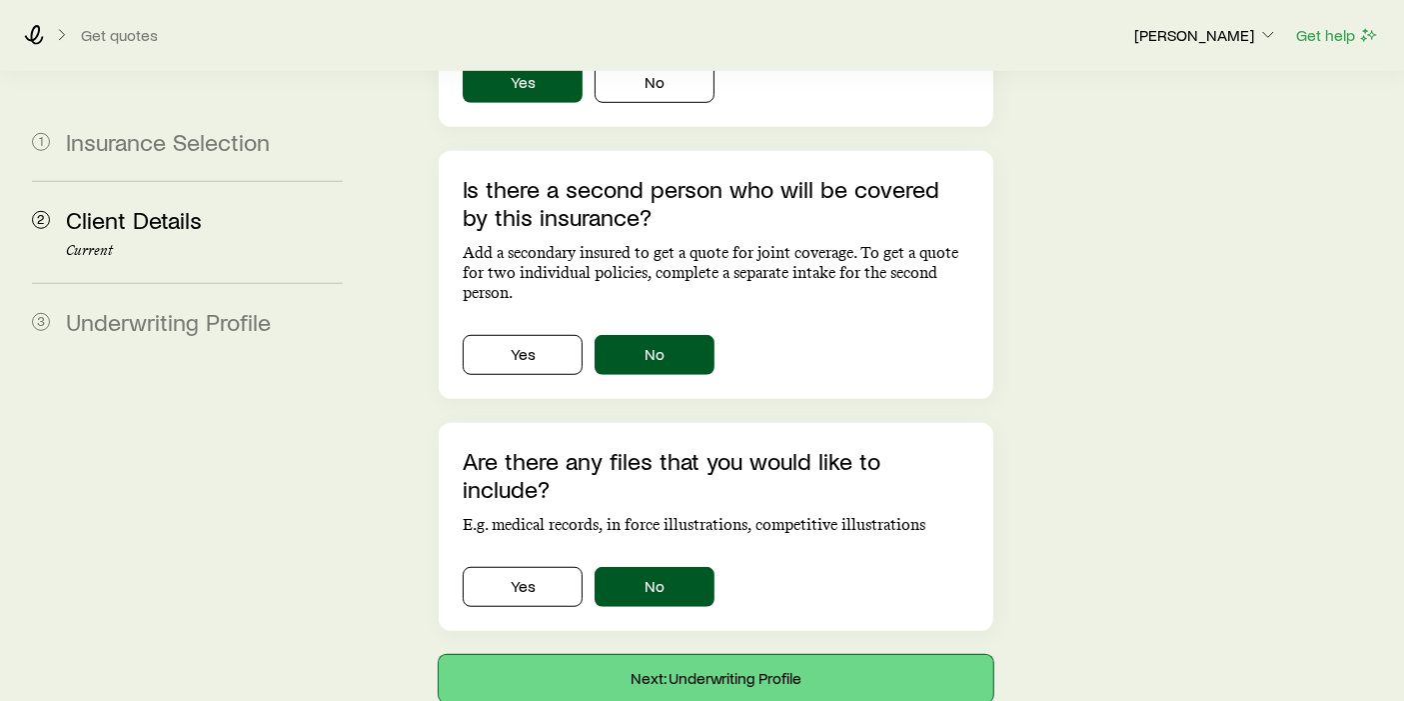
click at [742, 655] on button "Next: Underwriting Profile" at bounding box center [716, 679] width 555 height 48
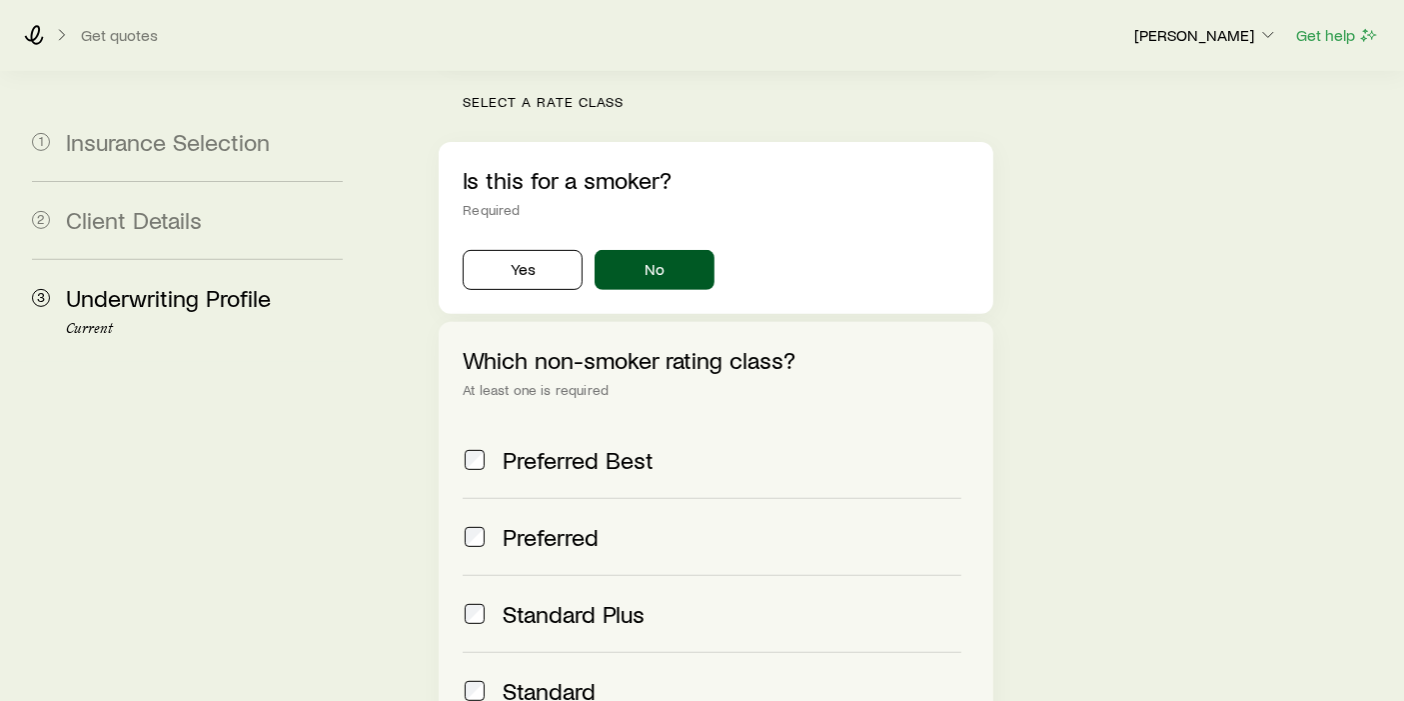
scroll to position [757, 0]
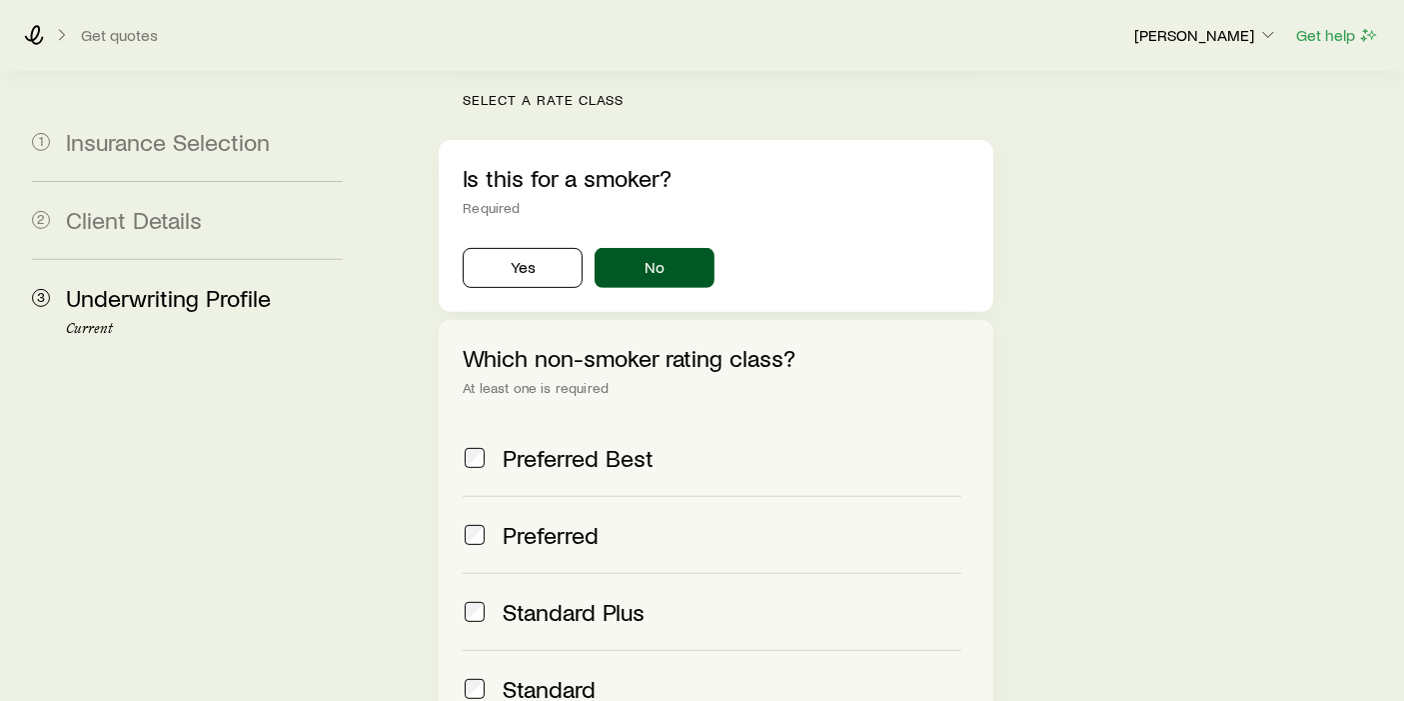
click at [609, 496] on label "Preferred" at bounding box center [712, 534] width 499 height 77
click at [551, 675] on span "Standard" at bounding box center [549, 689] width 93 height 28
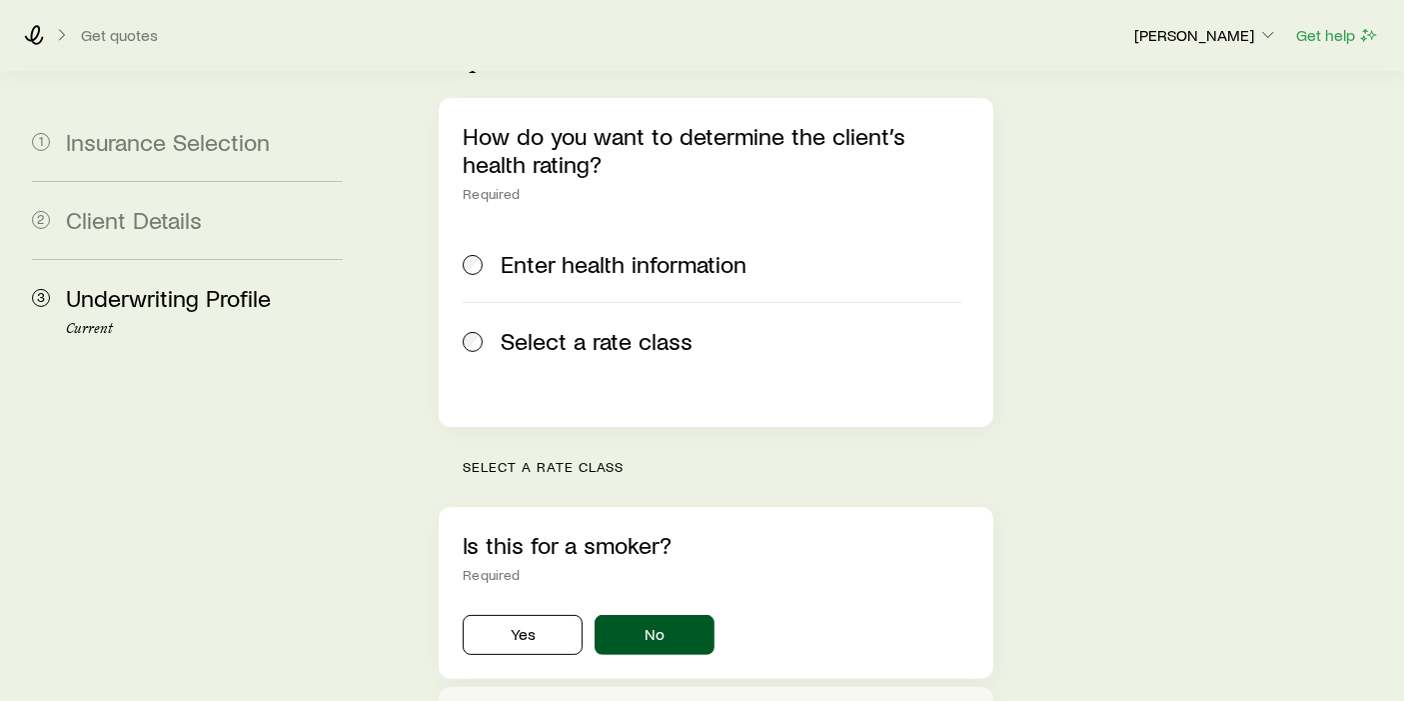
scroll to position [388, 0]
click at [576, 252] on span "Enter health information" at bounding box center [624, 266] width 246 height 28
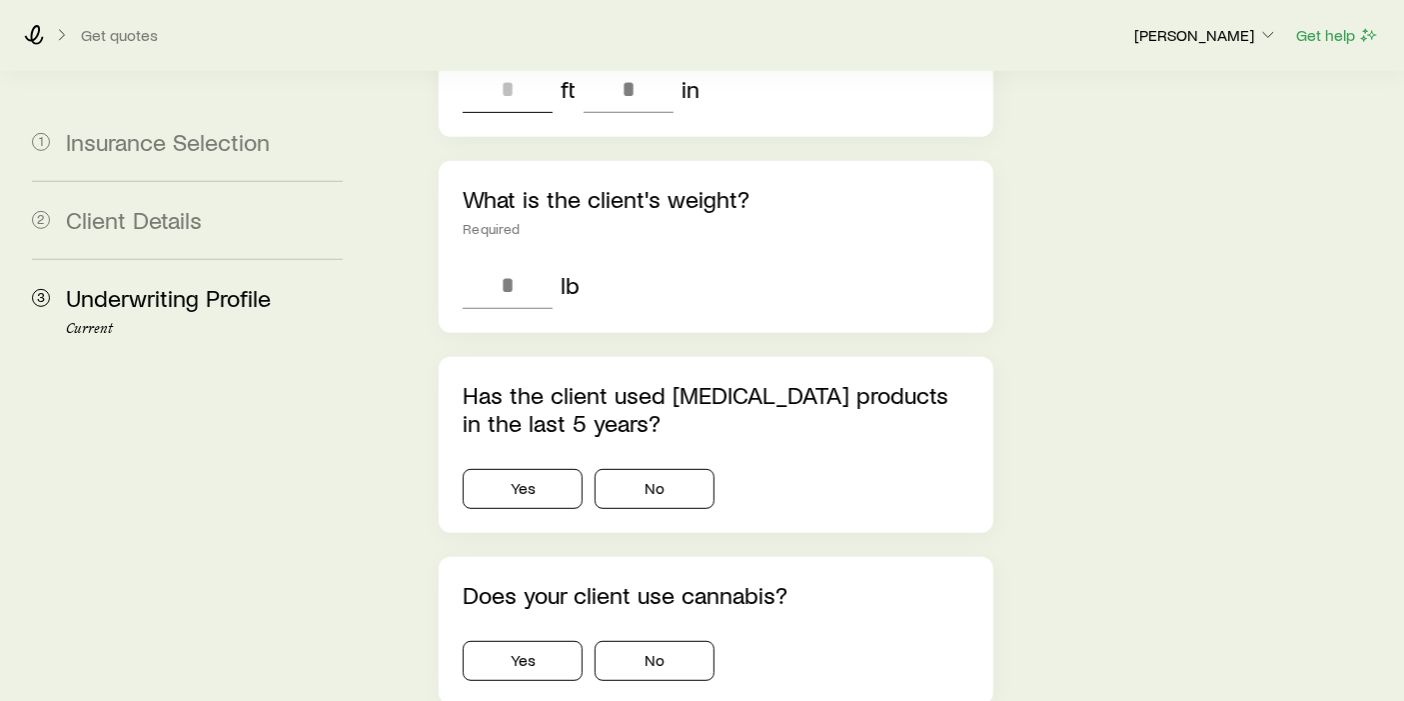
scroll to position [939, 0]
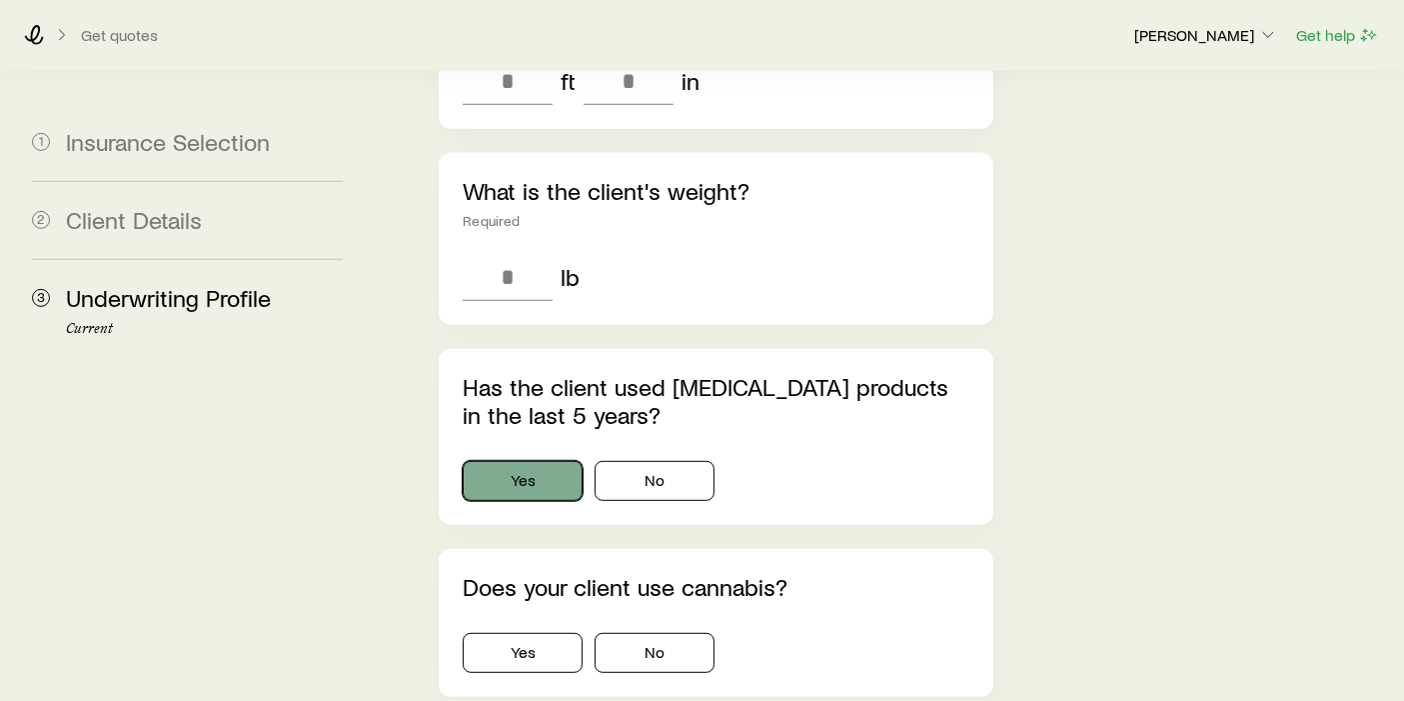
click at [551, 461] on button "Yes" at bounding box center [523, 481] width 120 height 40
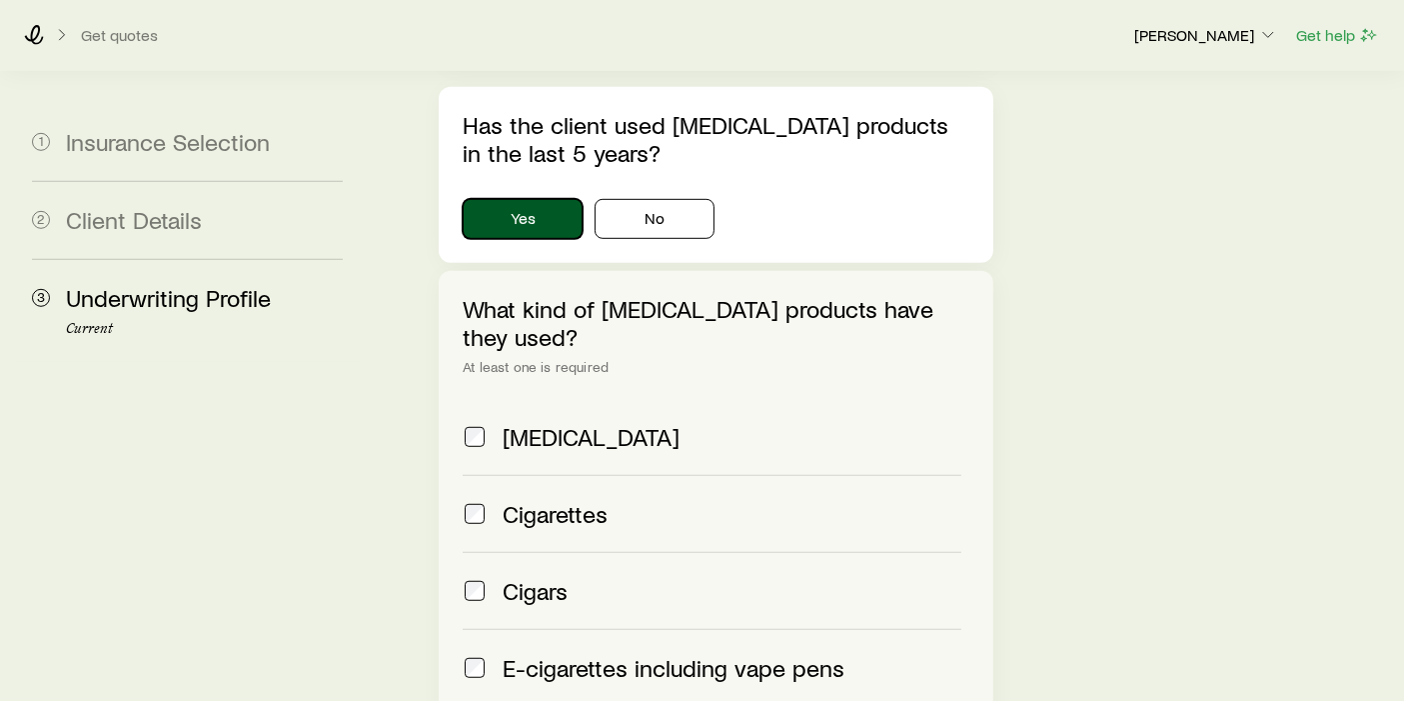
scroll to position [1216, 0]
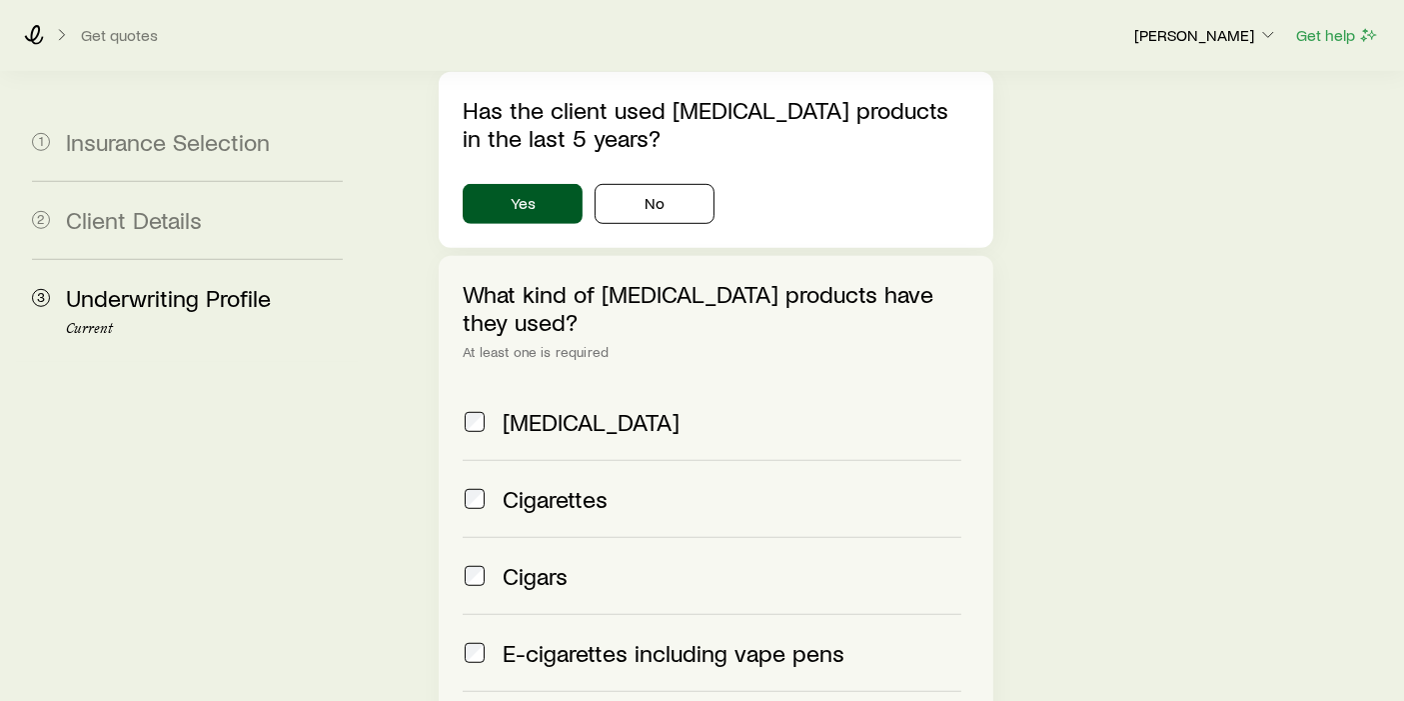
click at [663, 115] on div "Has the client used [MEDICAL_DATA] products in the last 5 years? Yes No" at bounding box center [716, 160] width 555 height 176
click at [662, 111] on div "Has the client used [MEDICAL_DATA] products in the last 5 years? Yes No" at bounding box center [716, 160] width 555 height 176
click at [662, 184] on button "No" at bounding box center [655, 204] width 120 height 40
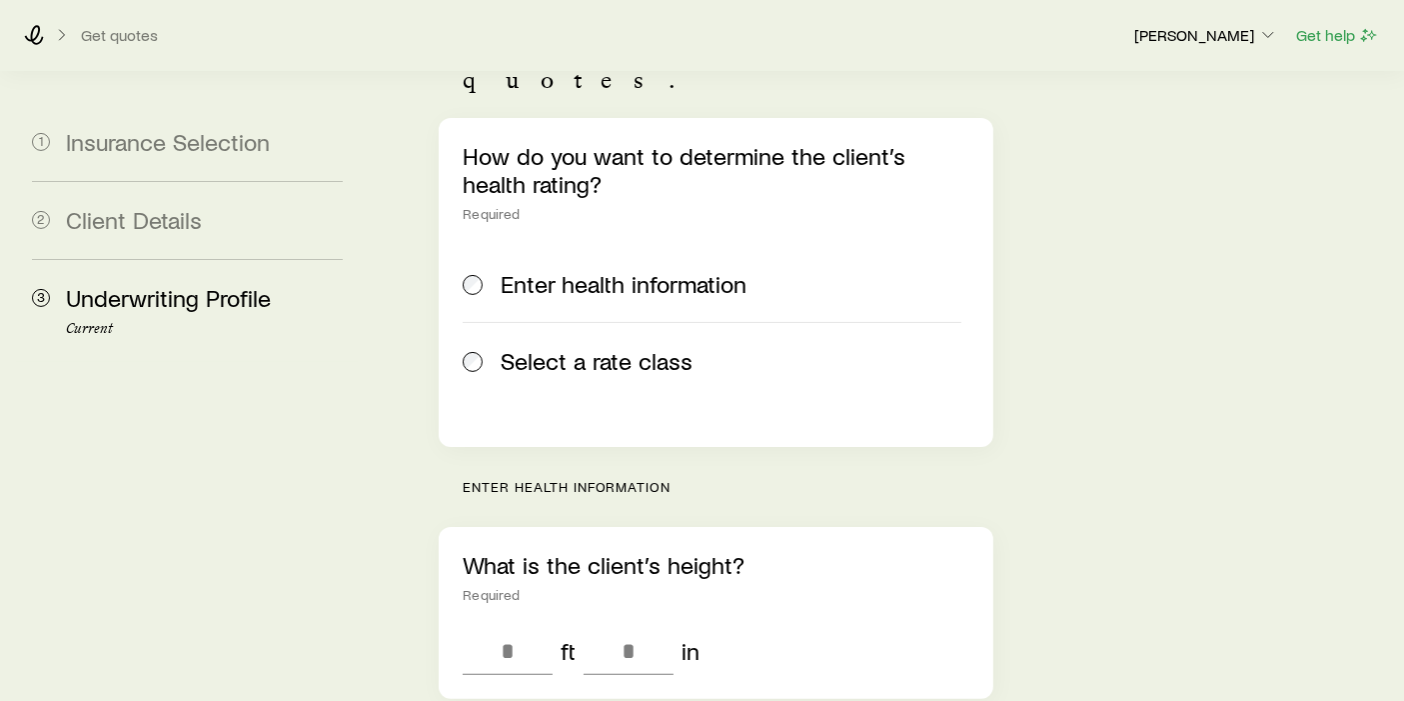
scroll to position [368, 0]
click at [641, 324] on label "Select a rate class" at bounding box center [712, 362] width 499 height 77
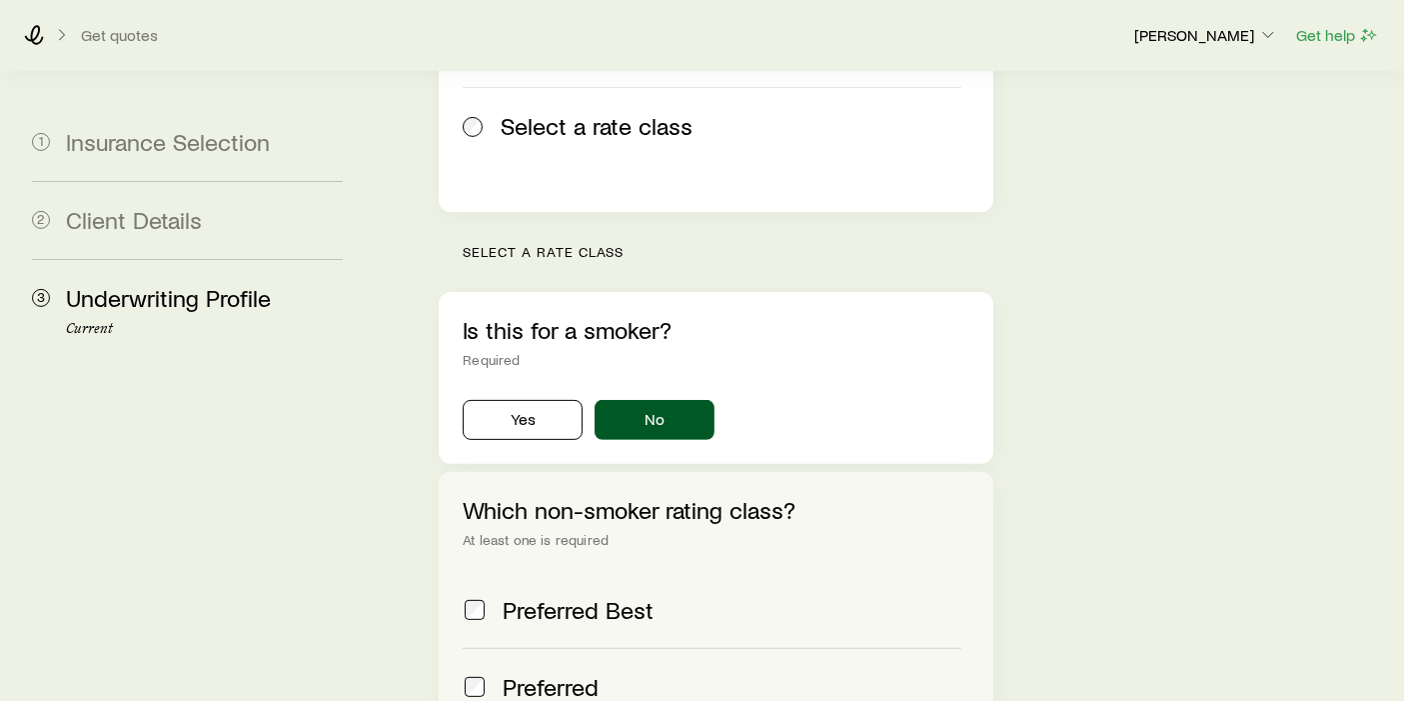
scroll to position [1015, 0]
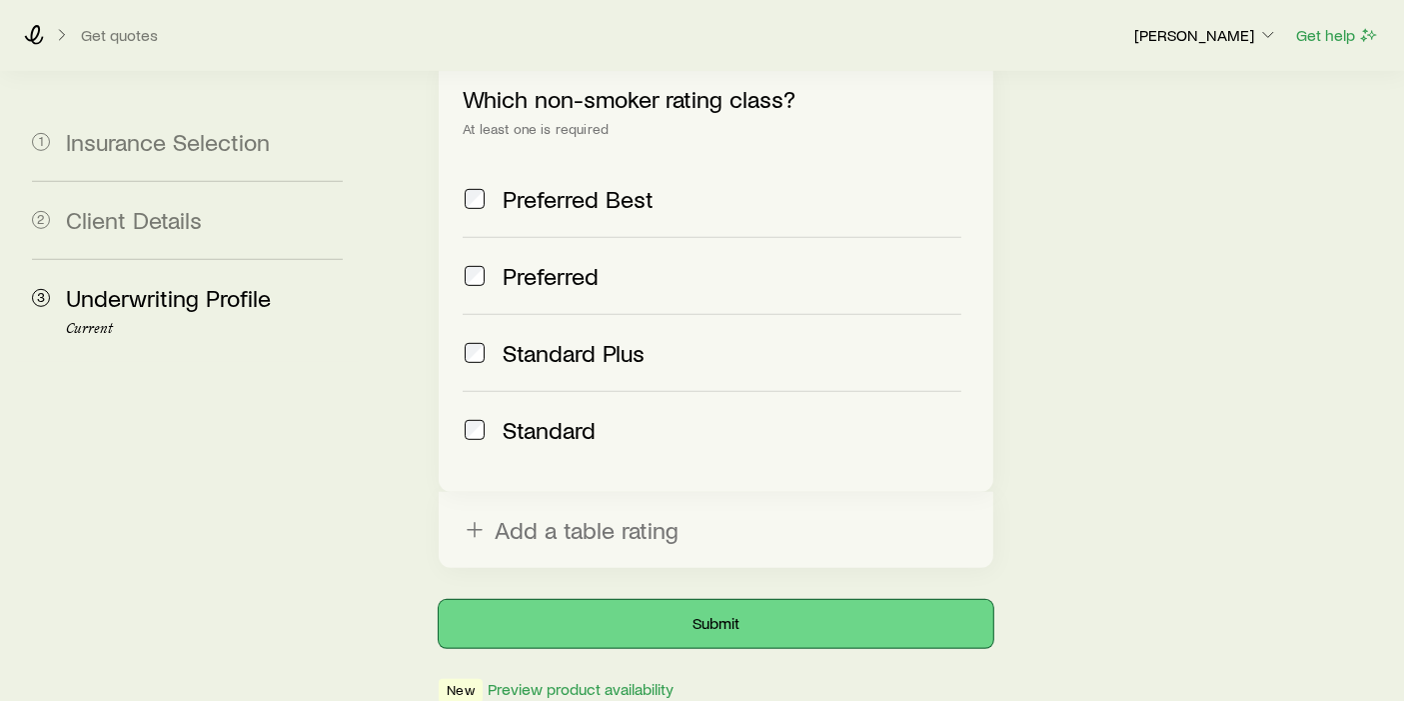
click at [754, 600] on button "Submit" at bounding box center [716, 624] width 555 height 48
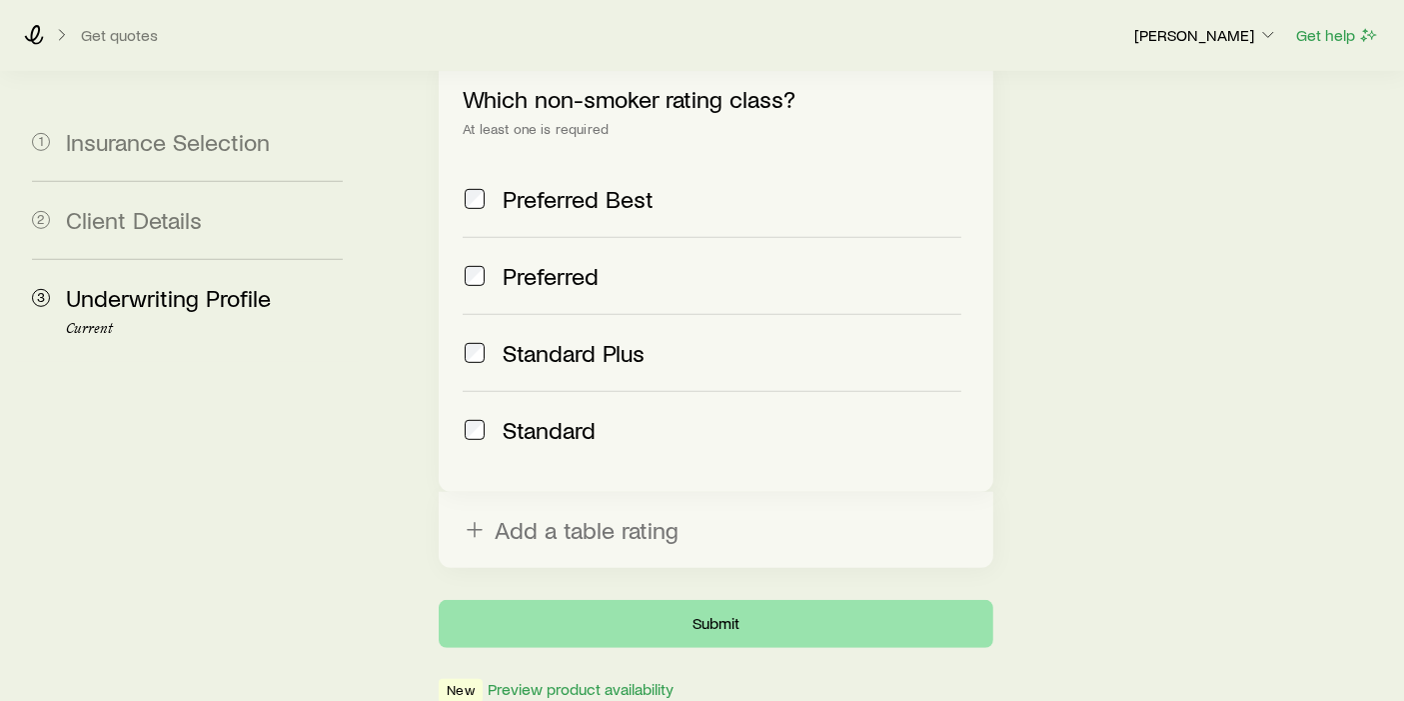
scroll to position [0, 0]
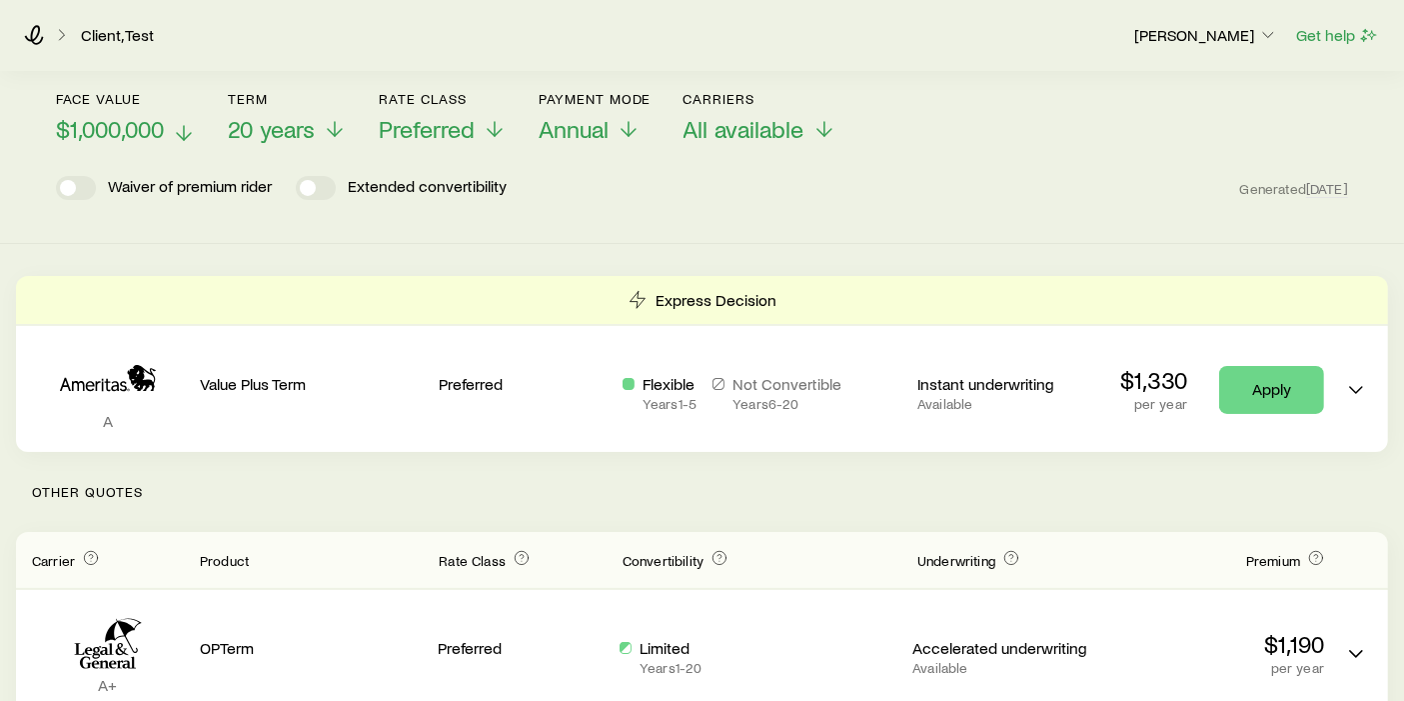
scroll to position [79, 0]
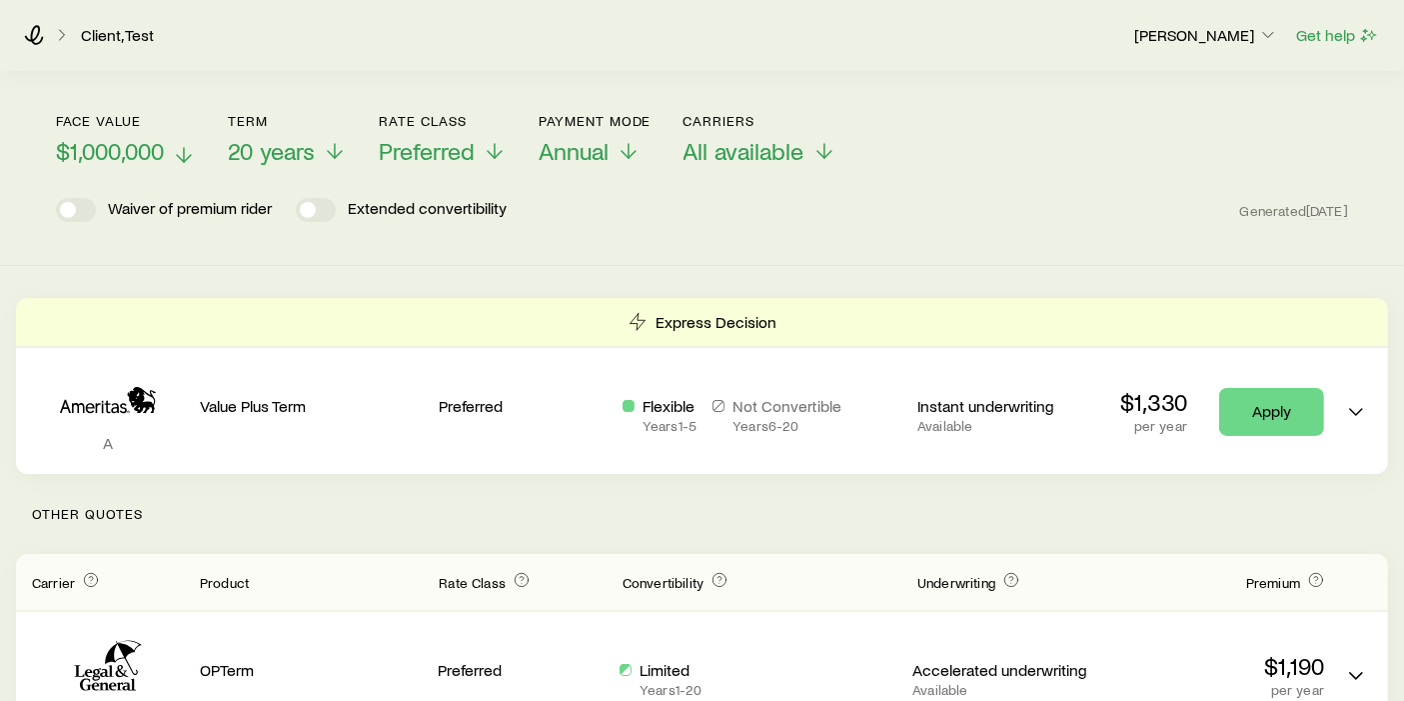
click at [117, 142] on span "$1,000,000" at bounding box center [110, 151] width 108 height 28
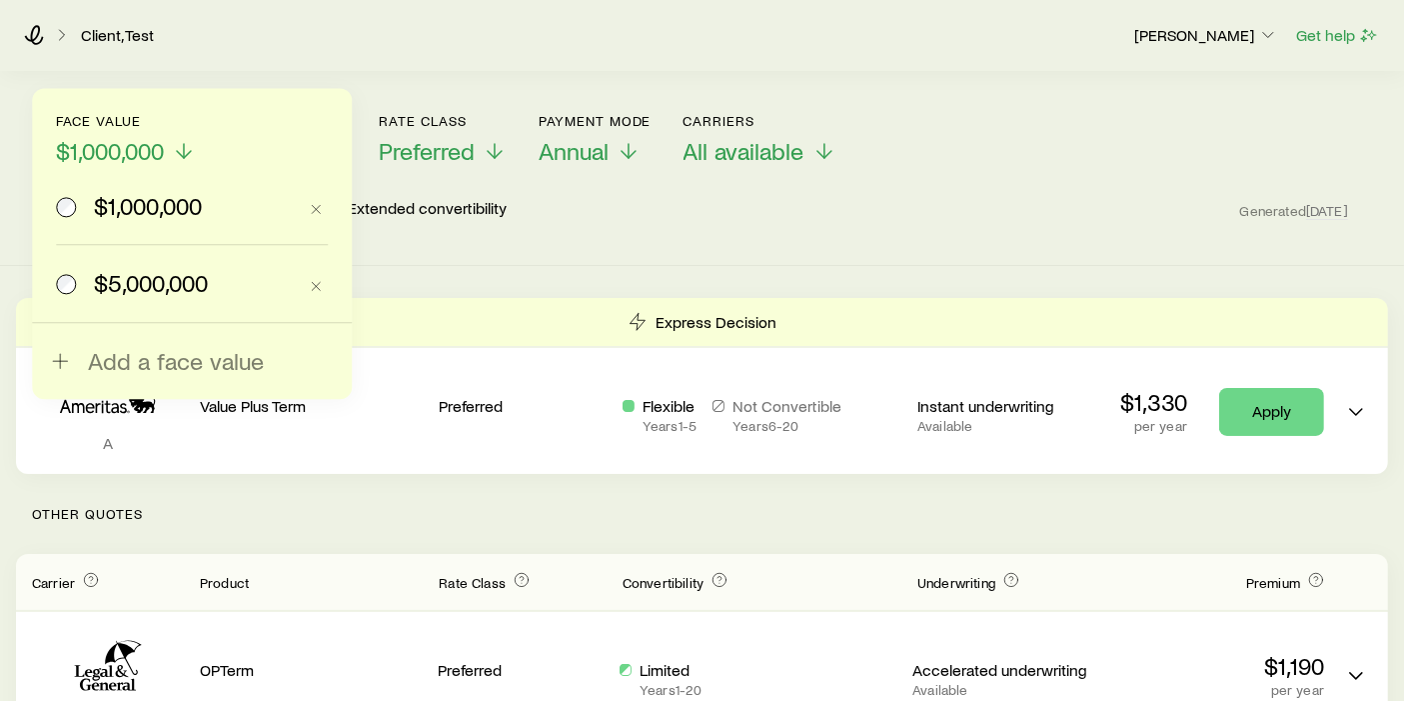
click at [83, 269] on div "$5,000,000" at bounding box center [176, 283] width 240 height 28
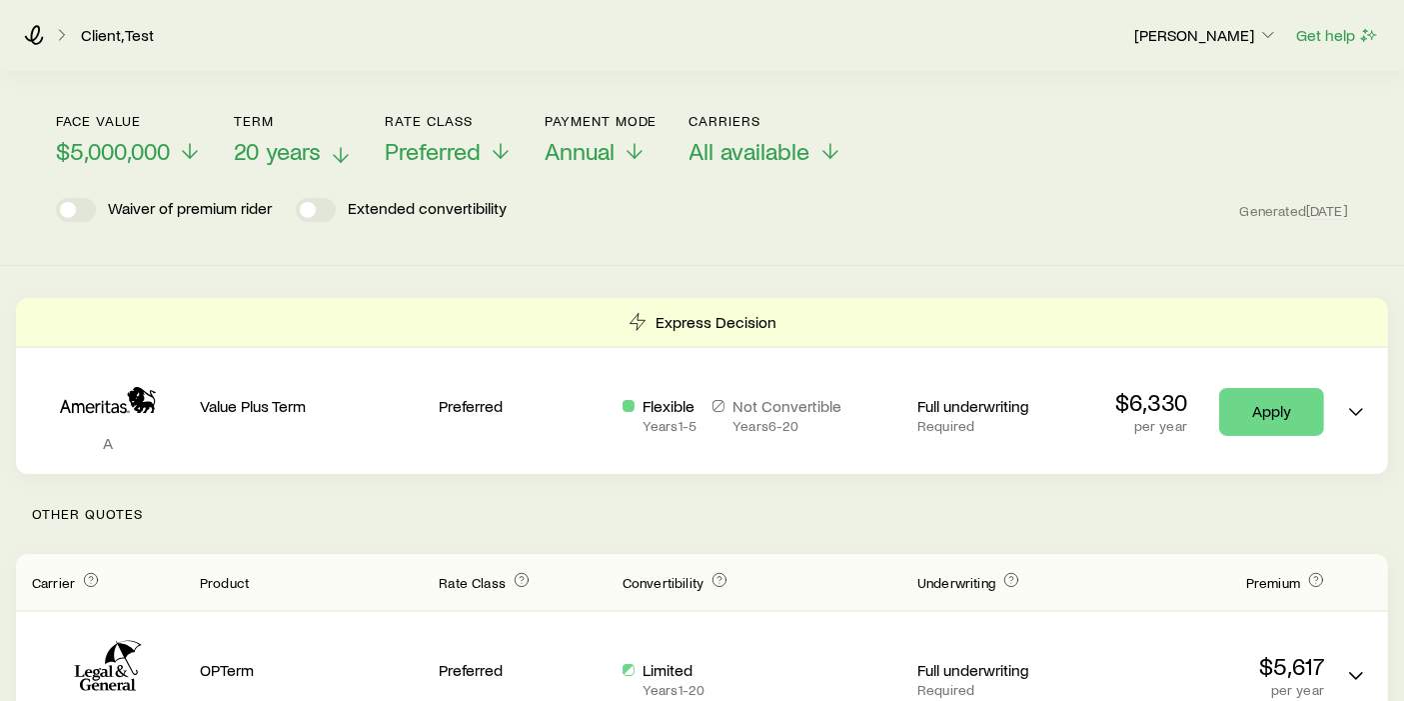
click at [260, 158] on span "20 years" at bounding box center [277, 151] width 87 height 28
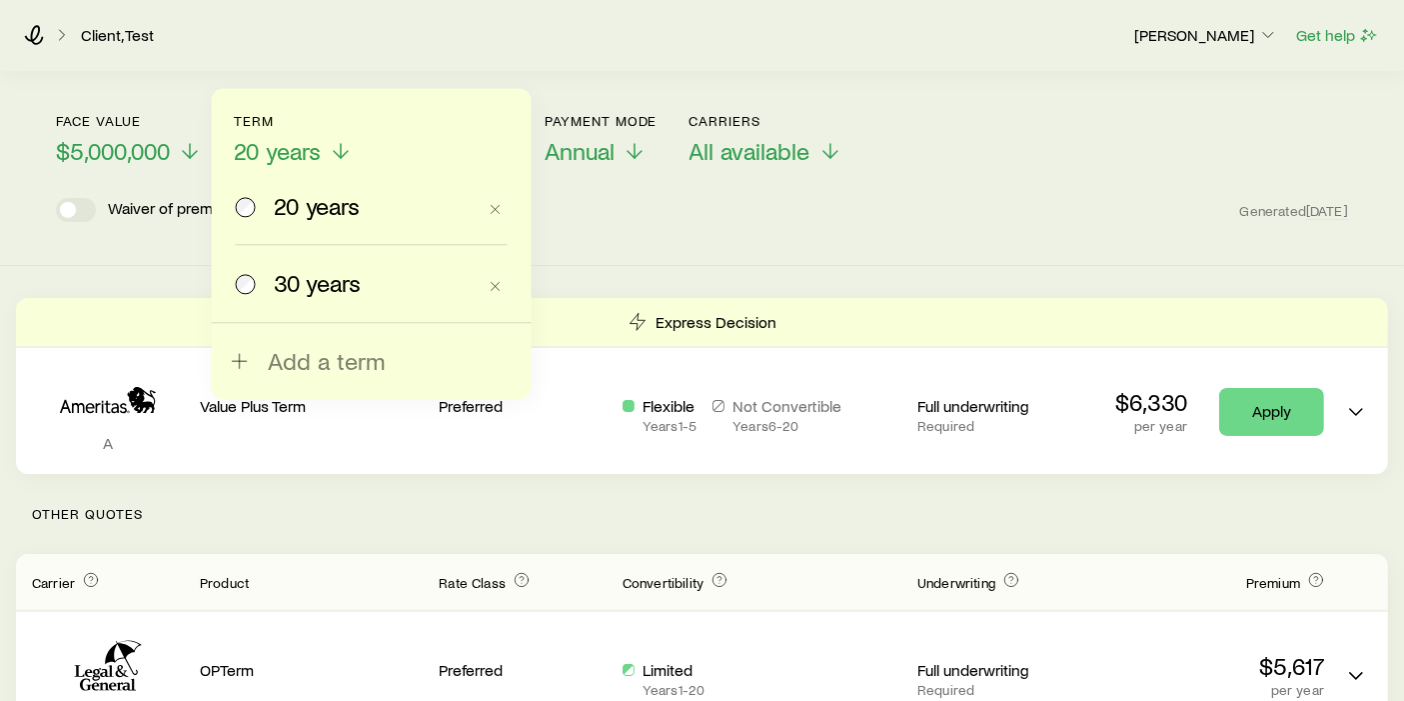
click at [260, 275] on div "30 years" at bounding box center [356, 283] width 240 height 28
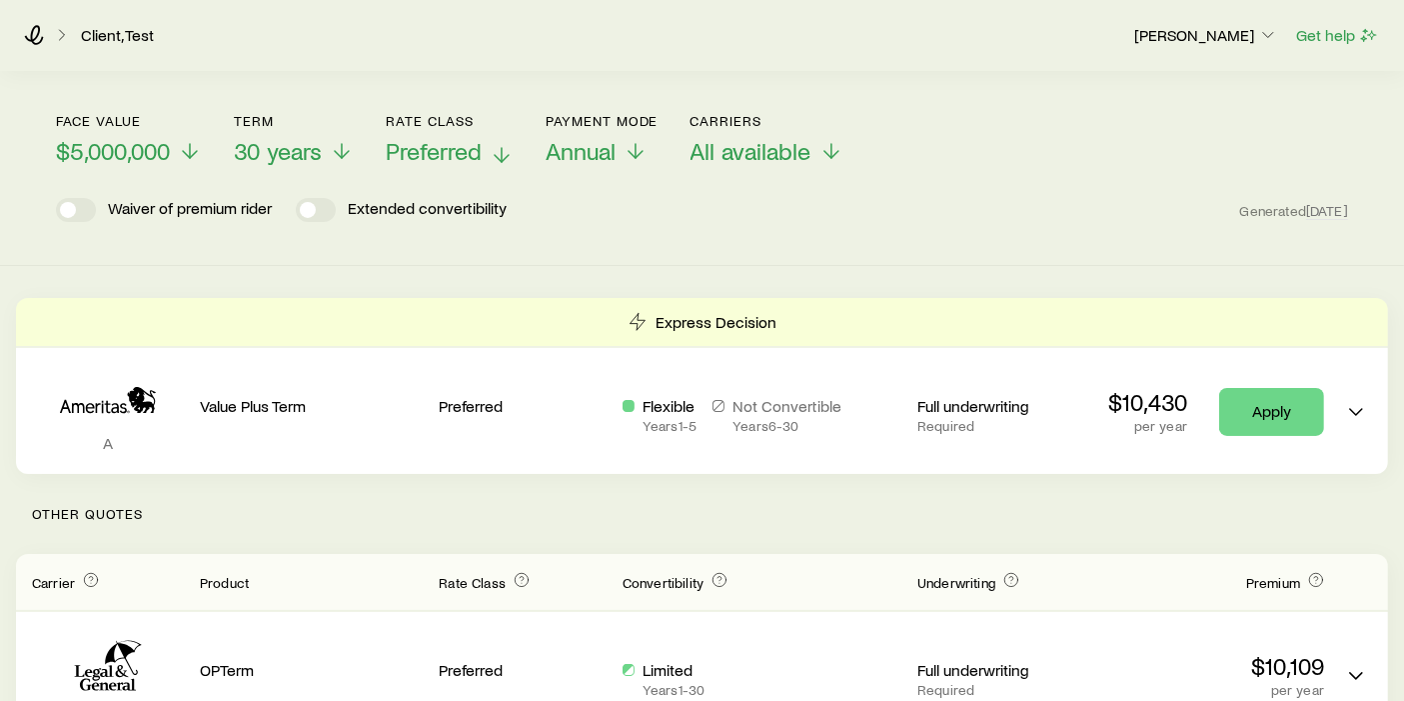
click at [440, 142] on span "Preferred" at bounding box center [434, 151] width 96 height 28
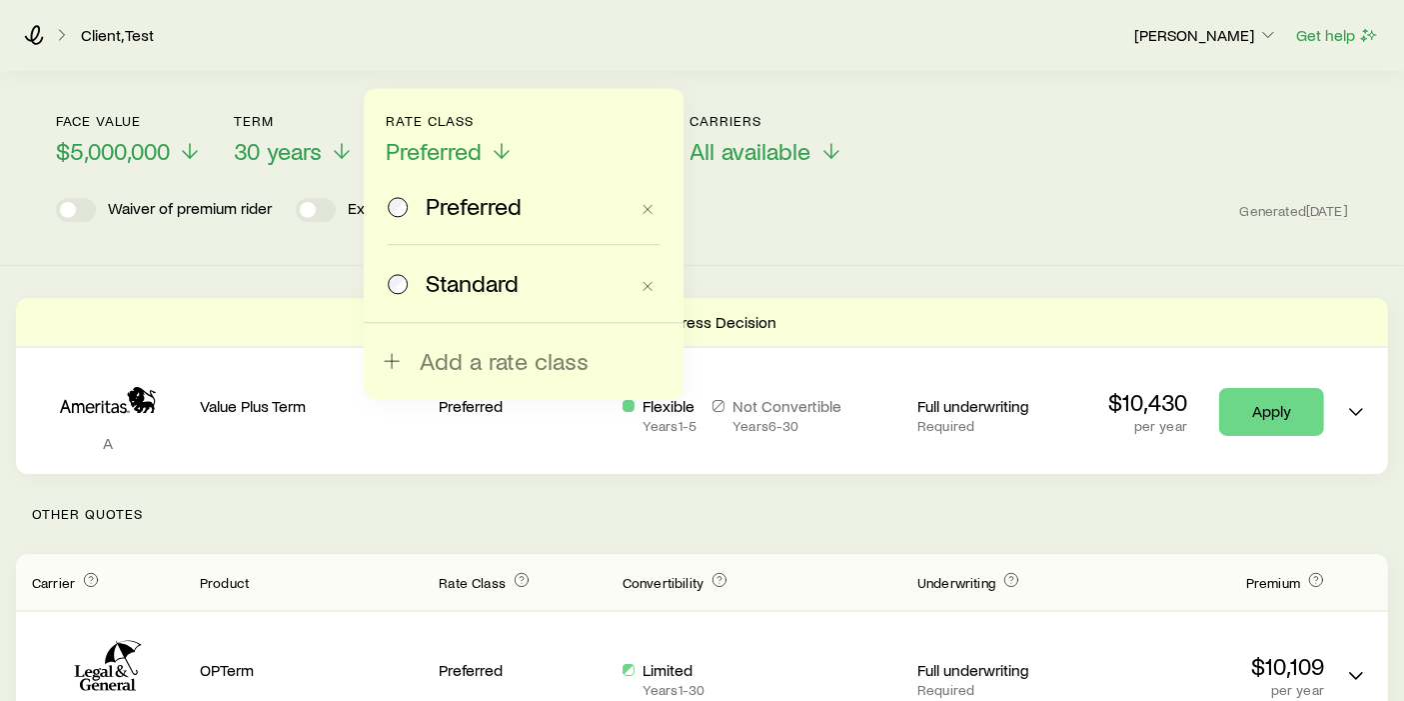
click at [455, 263] on label "Standard" at bounding box center [508, 283] width 240 height 76
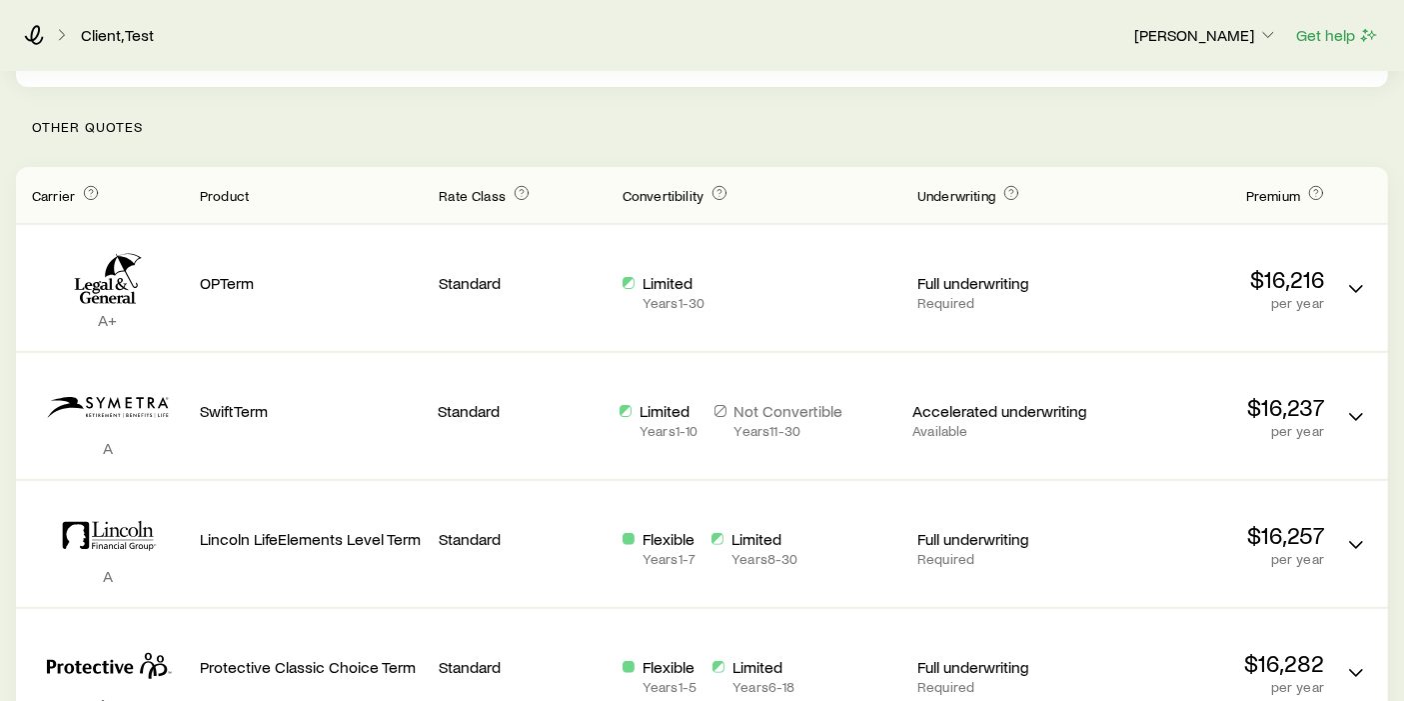
scroll to position [468, 0]
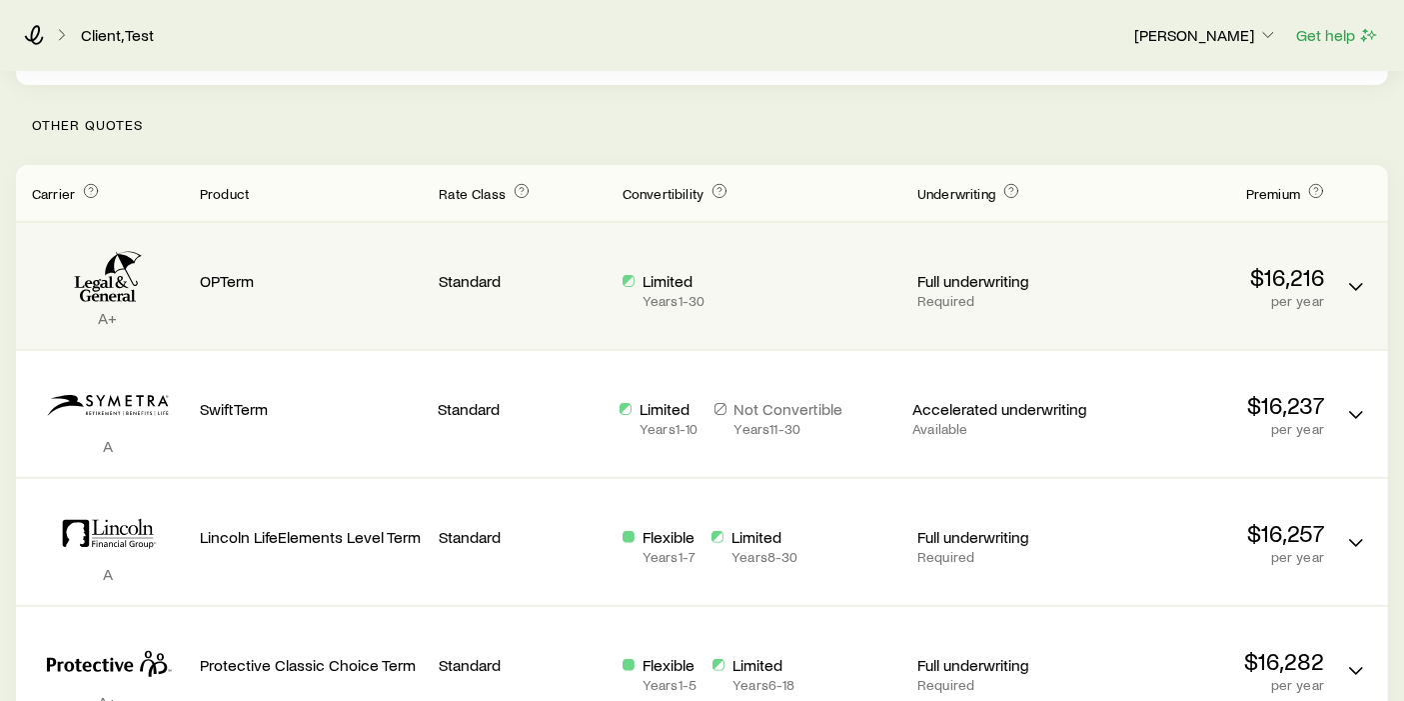
click at [788, 306] on div "Limited Years 1 - 30" at bounding box center [762, 290] width 279 height 38
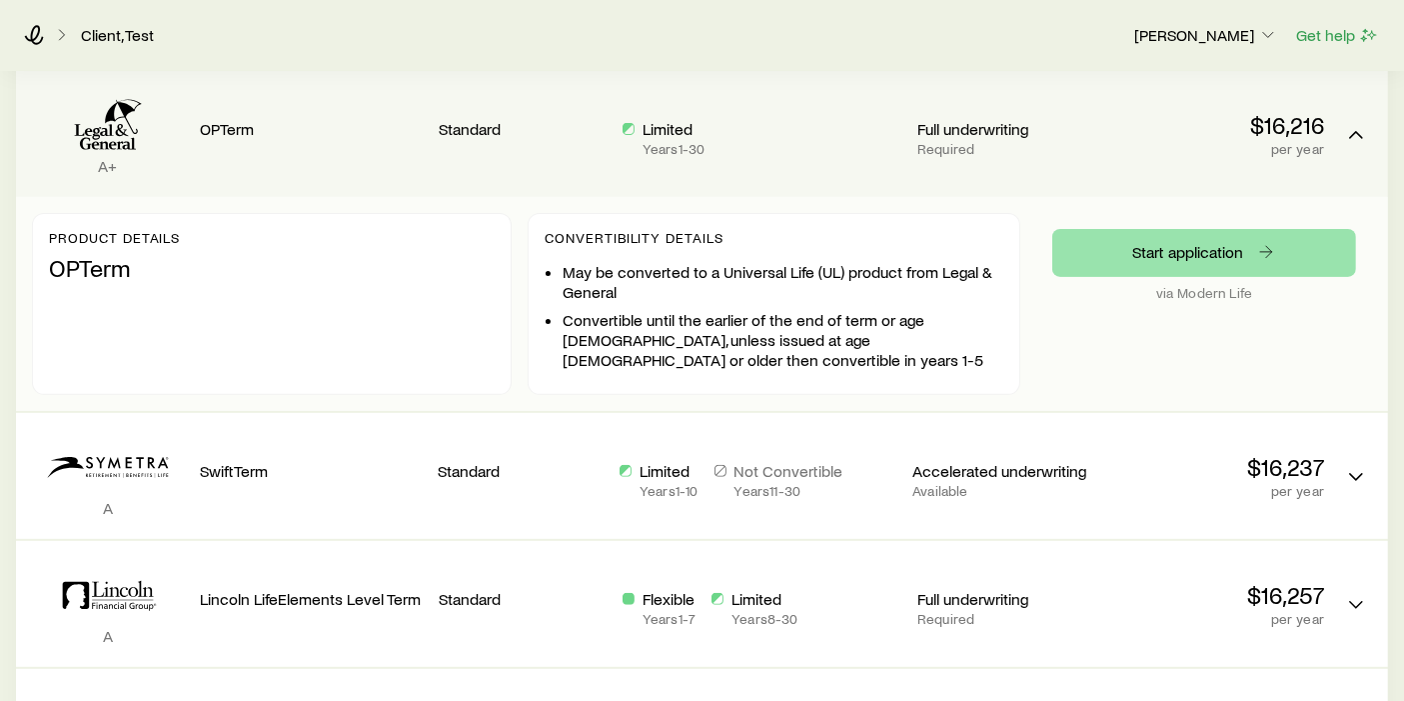
scroll to position [628, 0]
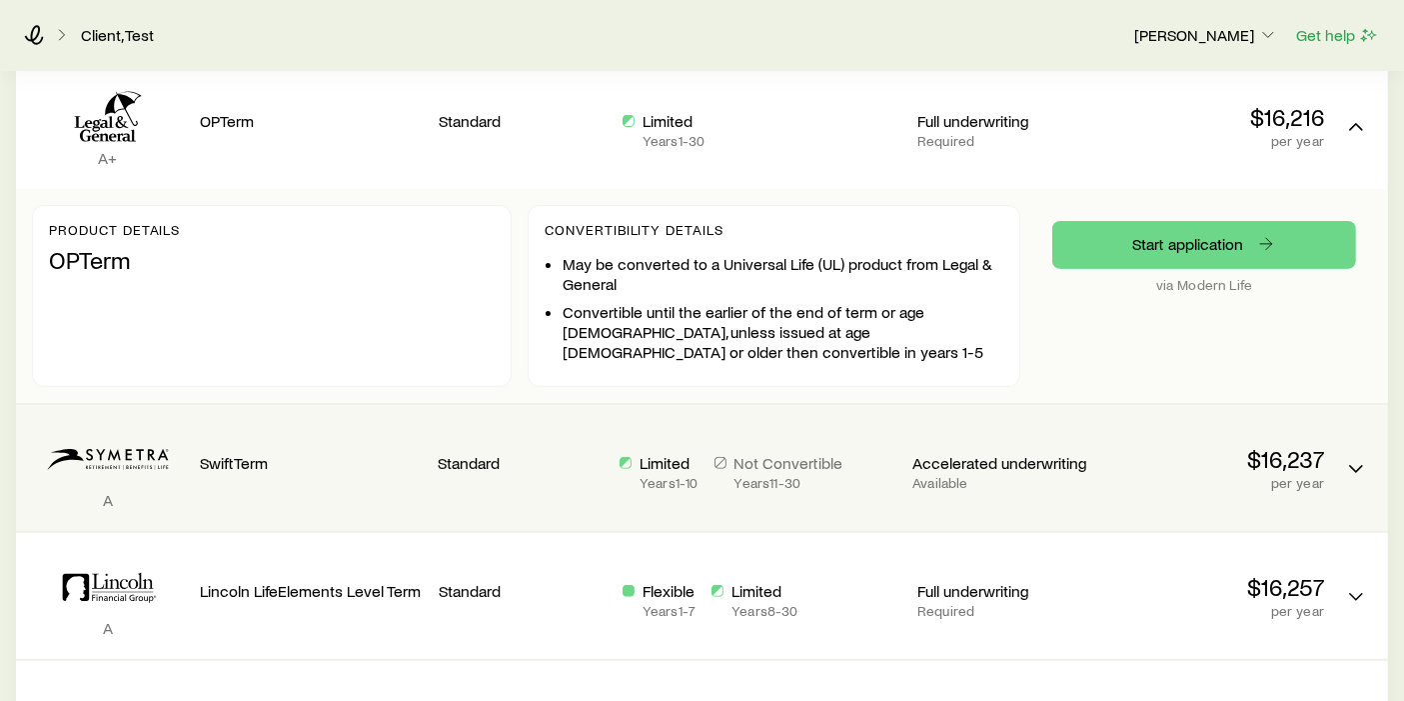
click at [1268, 452] on div "$16,237 per year" at bounding box center [1213, 468] width 222 height 46
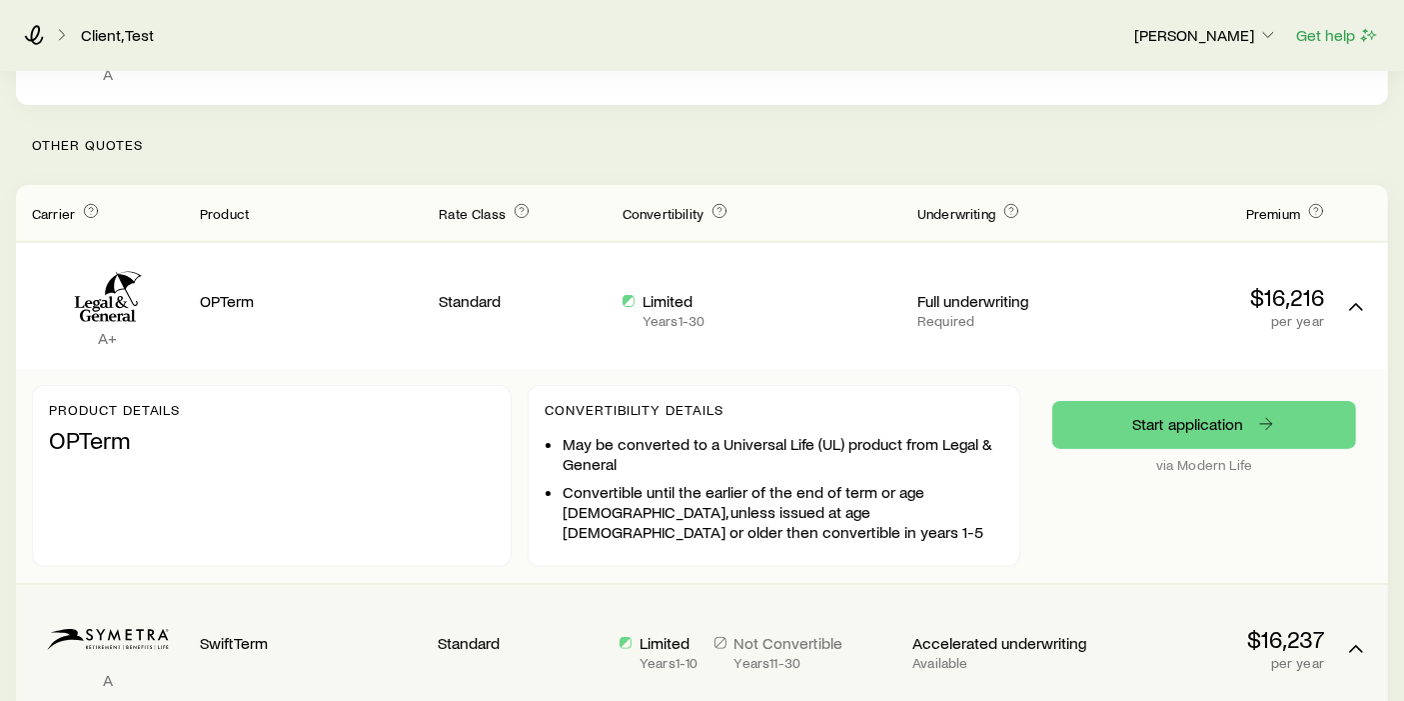
scroll to position [0, 0]
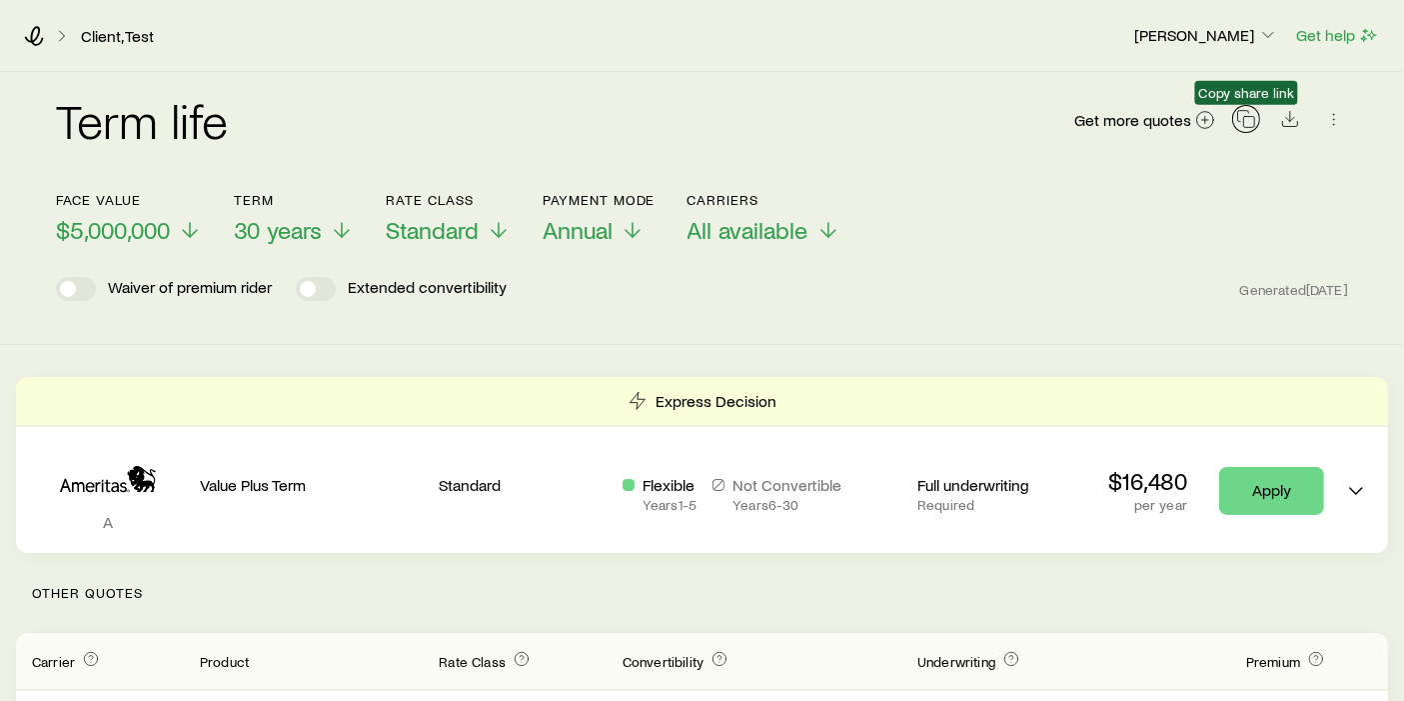
click at [1247, 124] on icon "button" at bounding box center [1246, 119] width 20 height 20
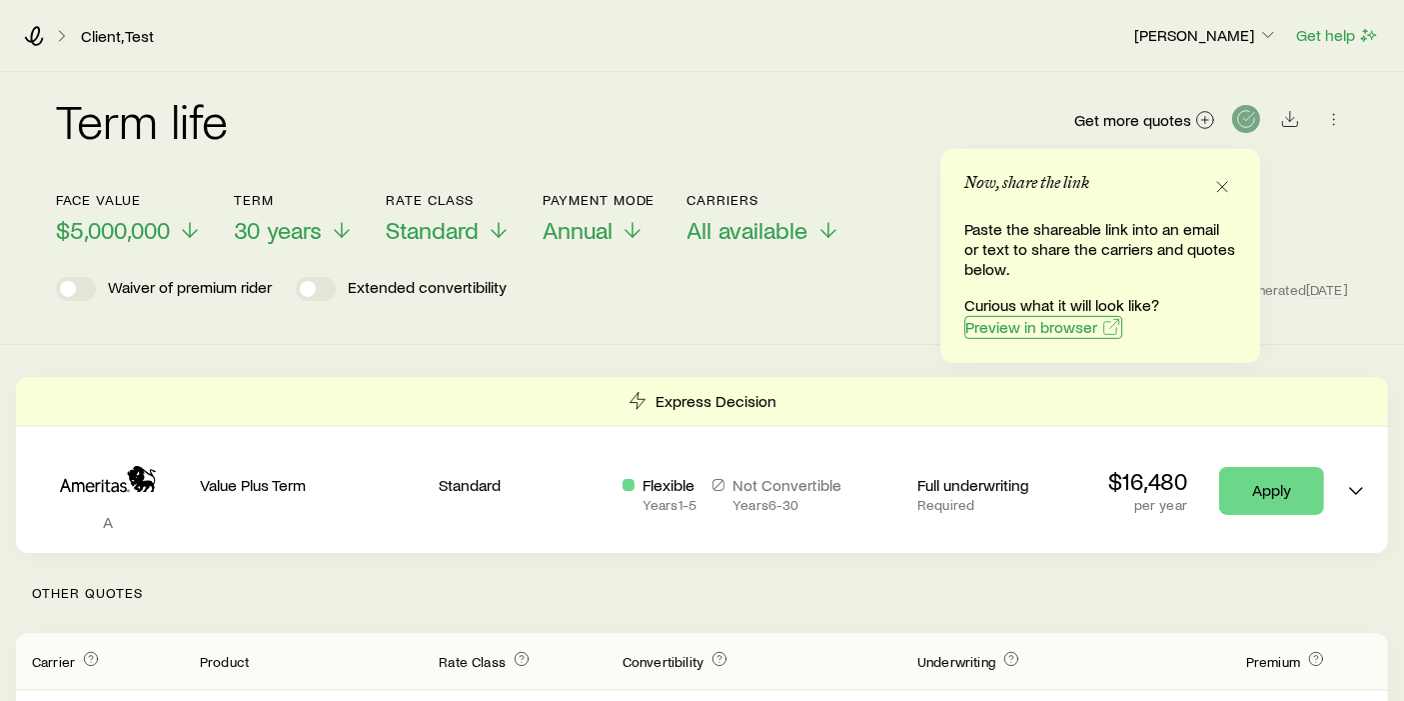
click at [1032, 325] on span "Preview in browser" at bounding box center [1031, 327] width 132 height 16
click at [32, 38] on icon at bounding box center [34, 36] width 20 height 20
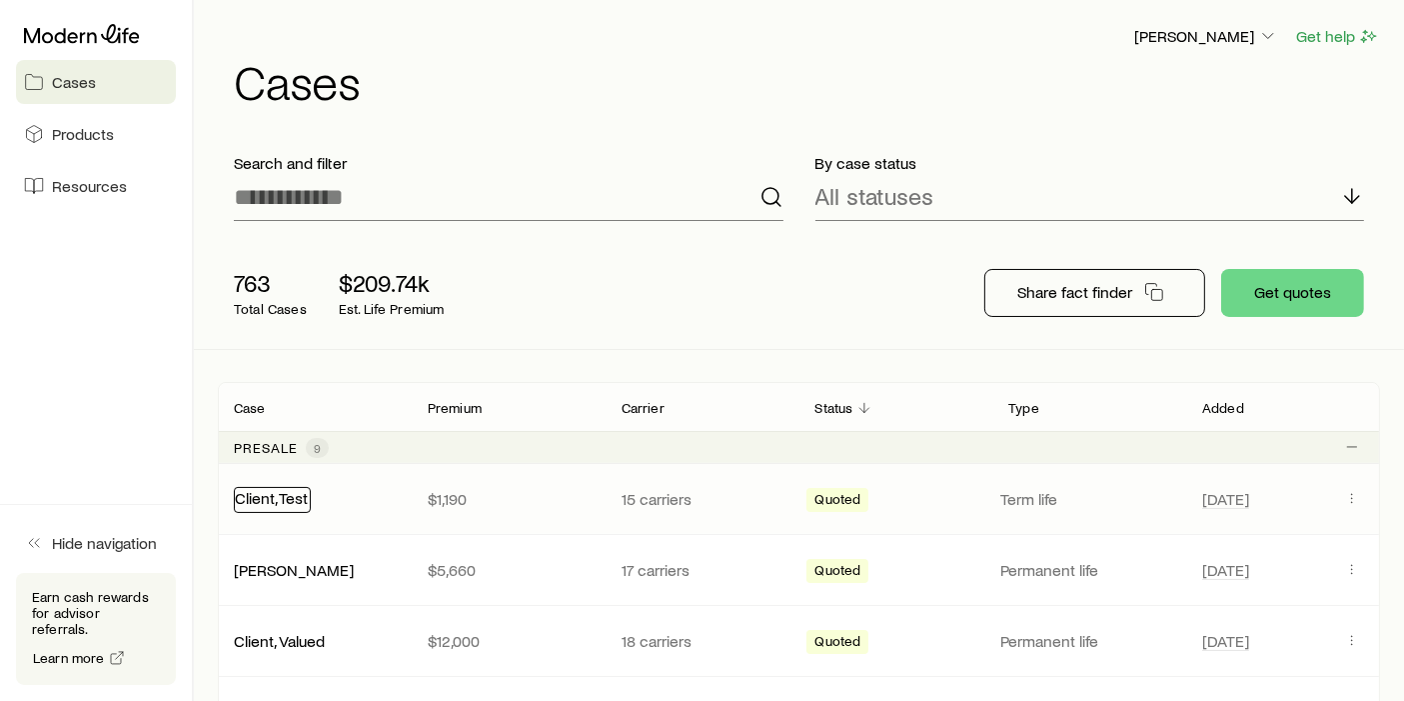
click at [288, 496] on link "Client, Test" at bounding box center [271, 497] width 73 height 19
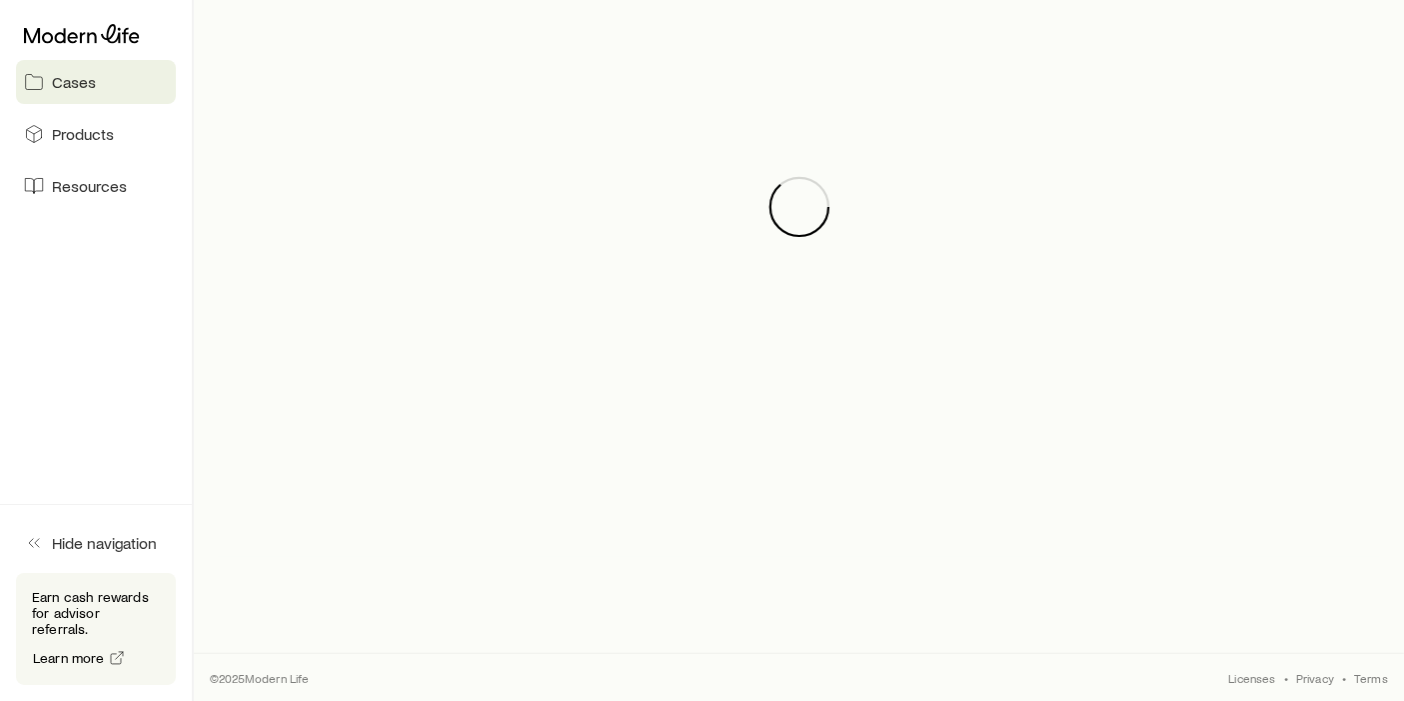
scroll to position [442, 0]
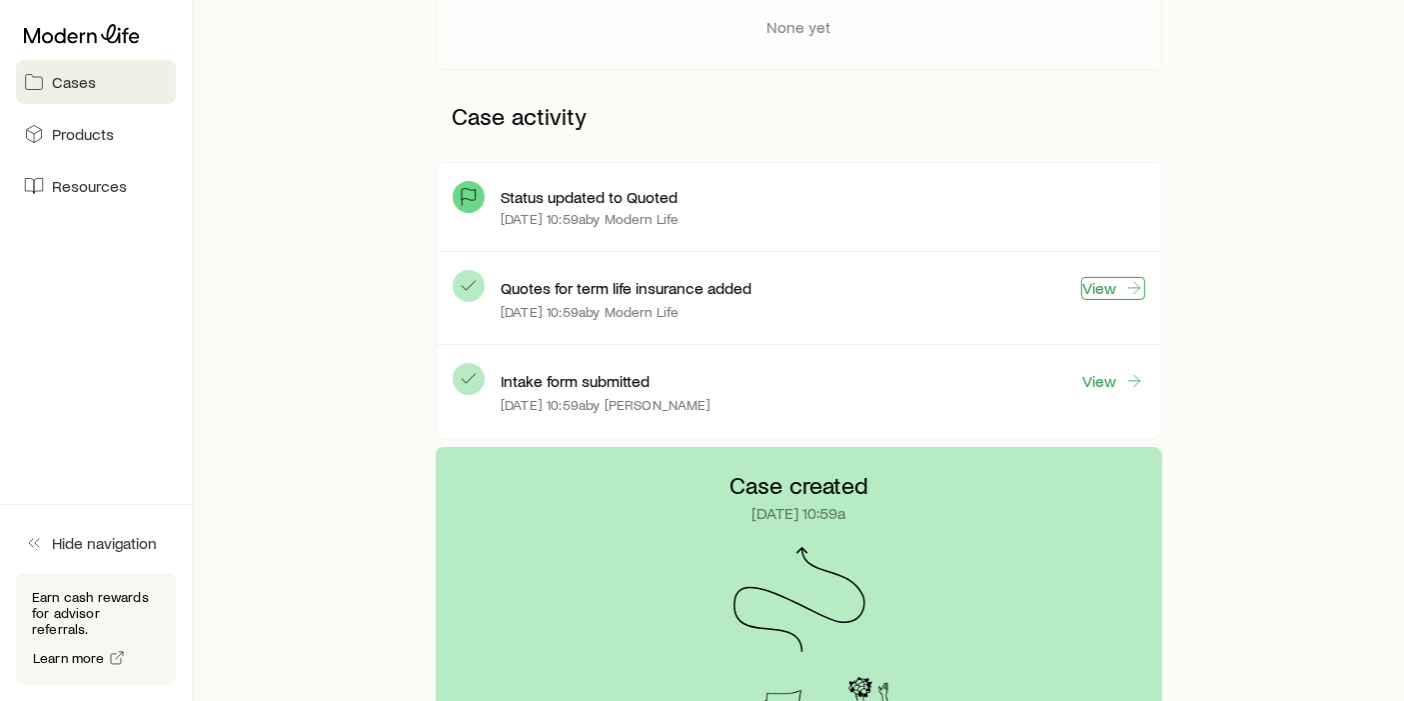
click at [1123, 281] on link "View" at bounding box center [1113, 288] width 64 height 23
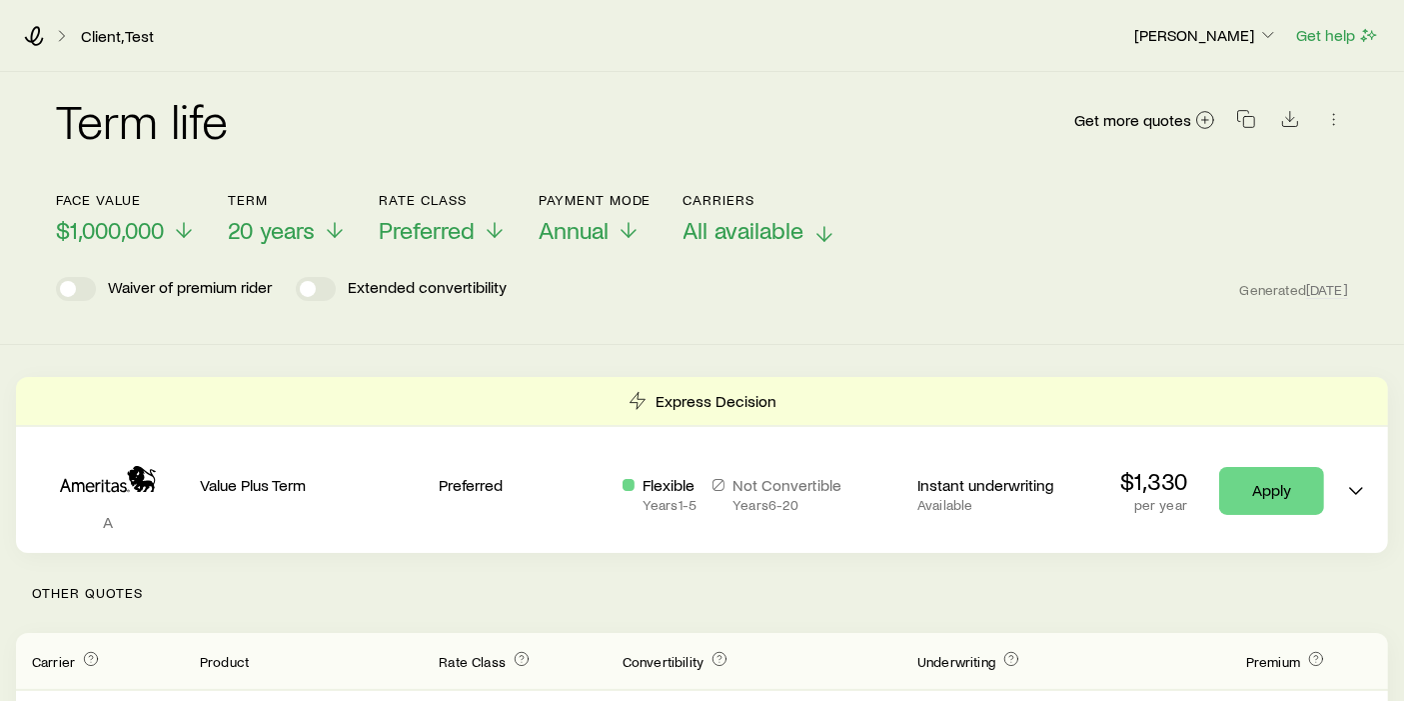
click at [728, 241] on span "All available" at bounding box center [744, 230] width 121 height 28
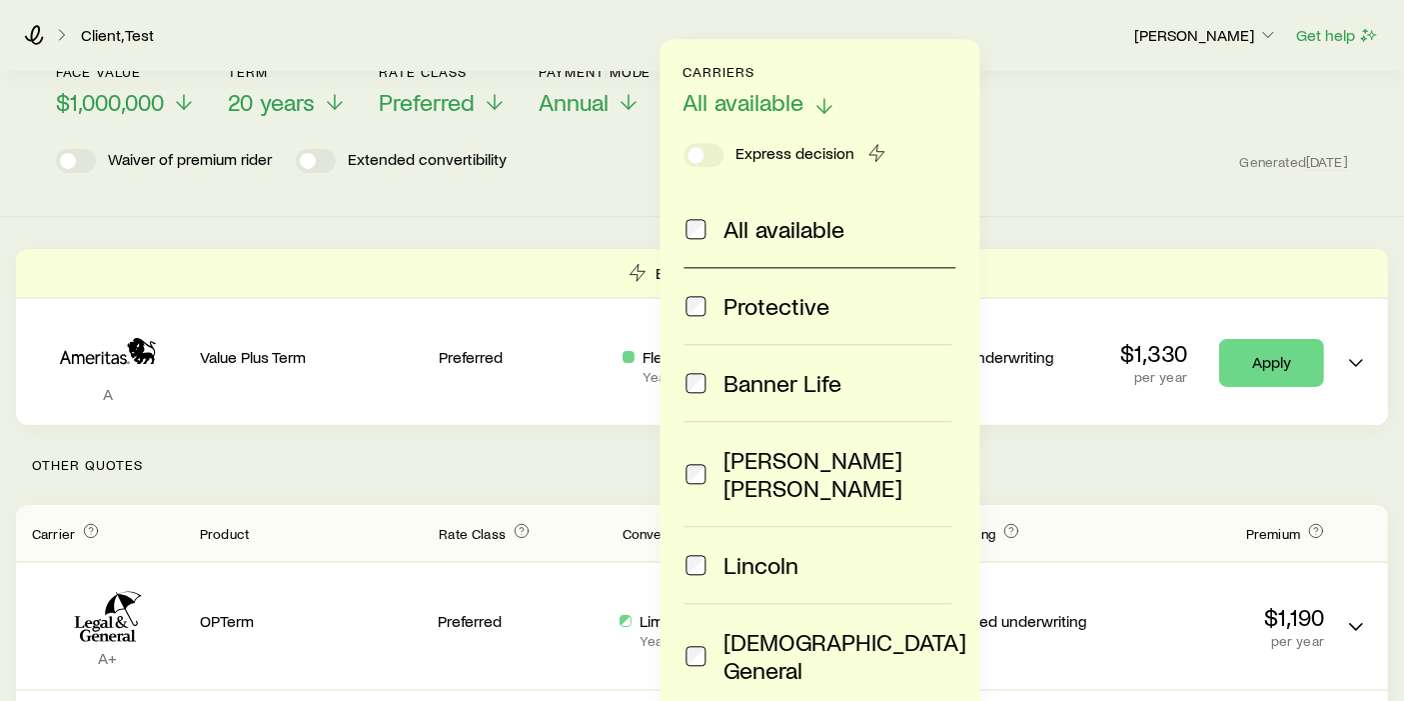
scroll to position [137, 0]
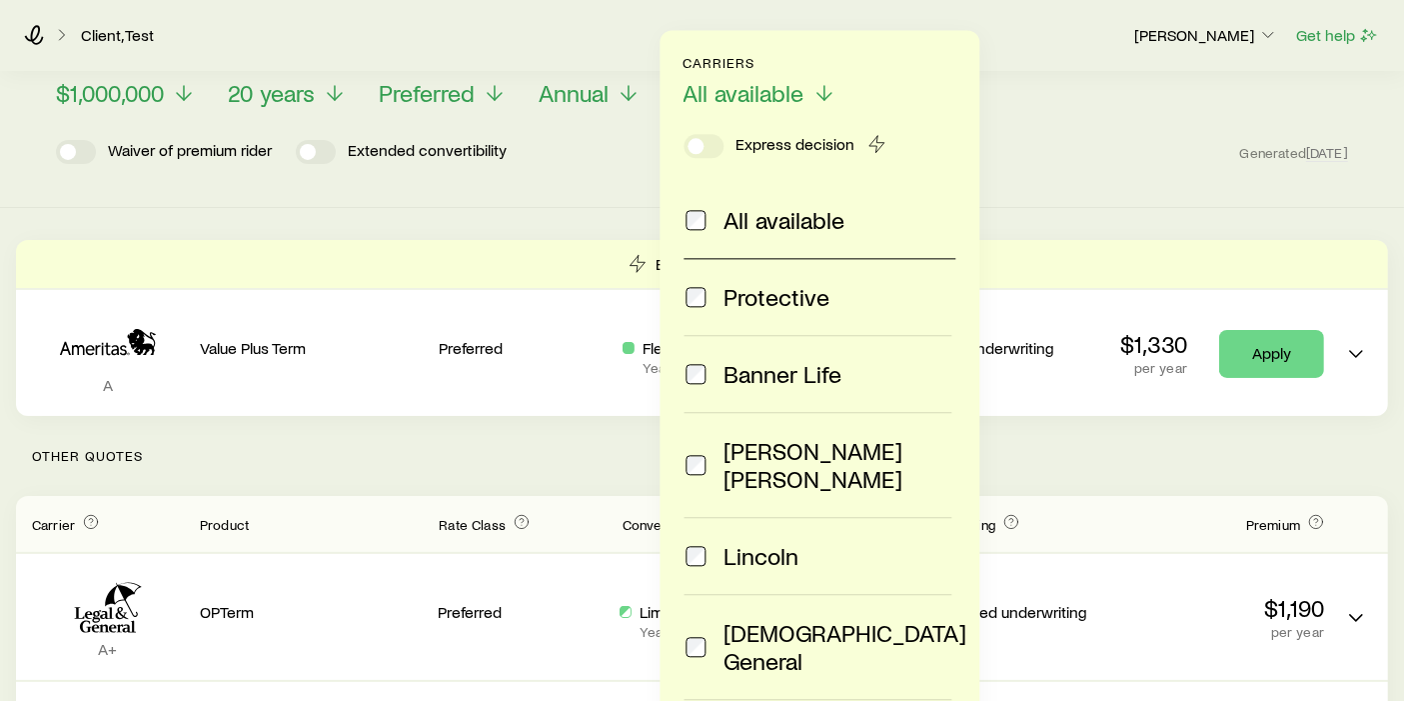
click at [708, 361] on div "Banner Life" at bounding box center [818, 374] width 268 height 28
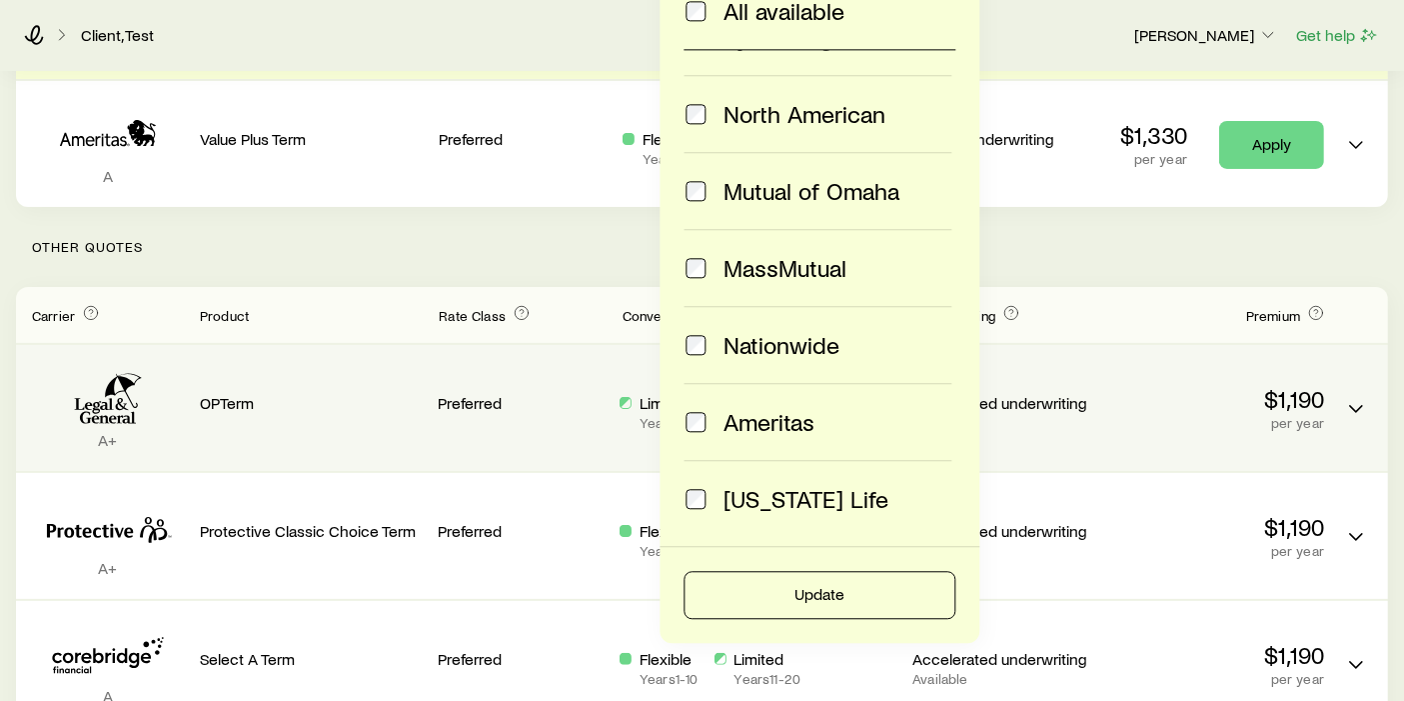
scroll to position [348, 0]
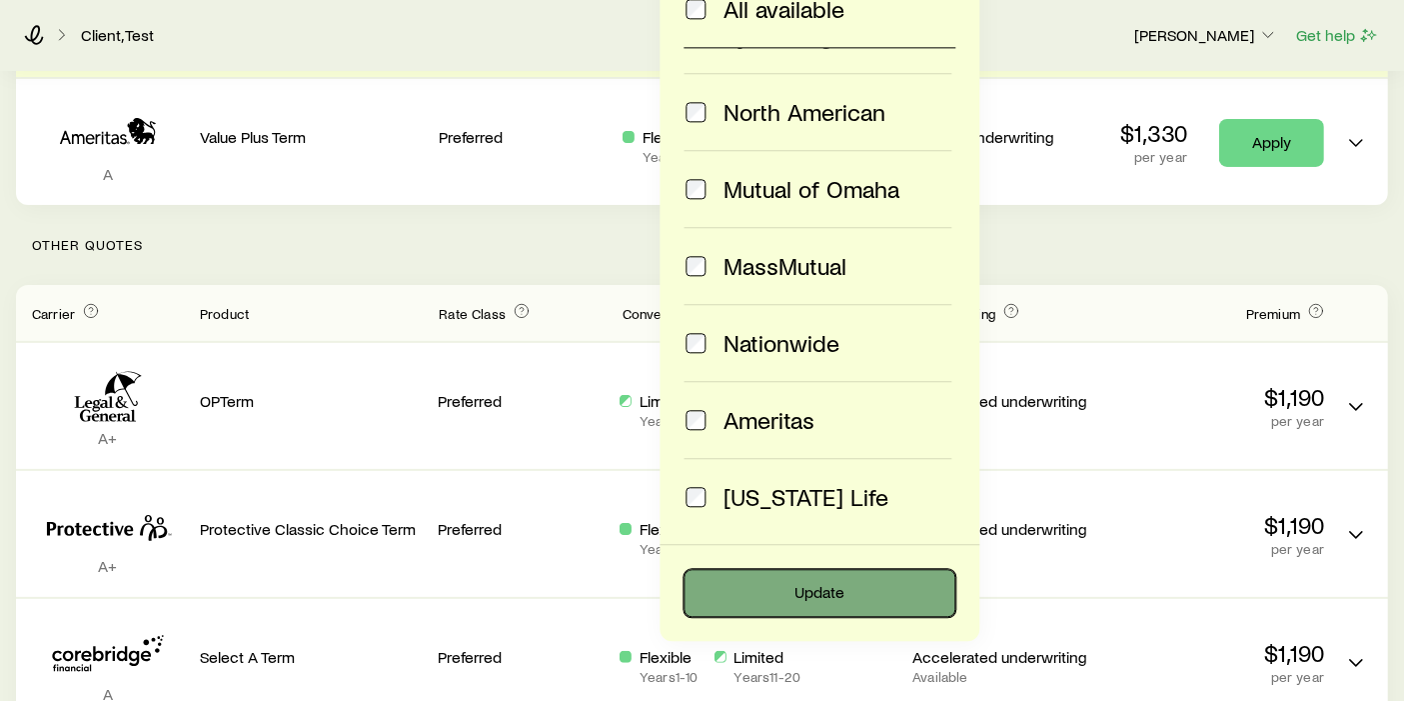
click at [763, 585] on button "Update" at bounding box center [820, 593] width 272 height 48
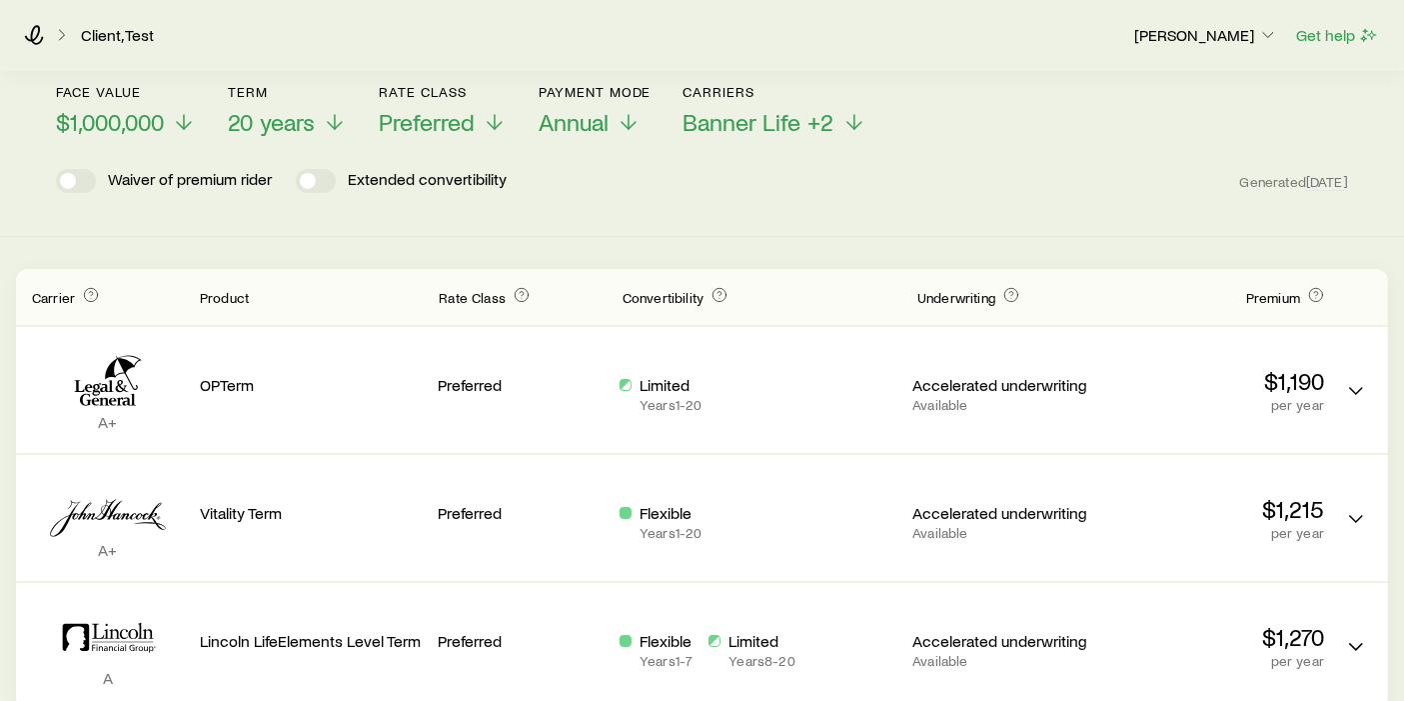
scroll to position [0, 0]
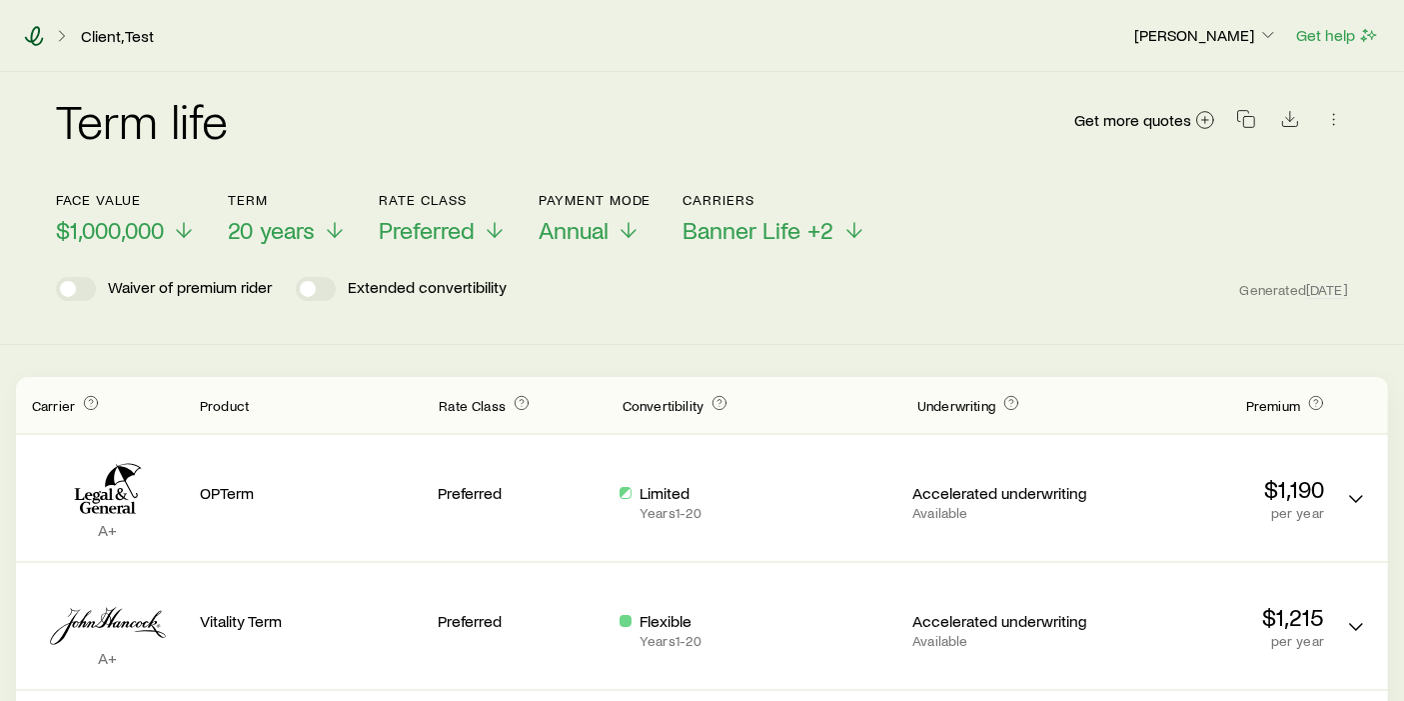
click at [34, 40] on icon at bounding box center [34, 36] width 19 height 20
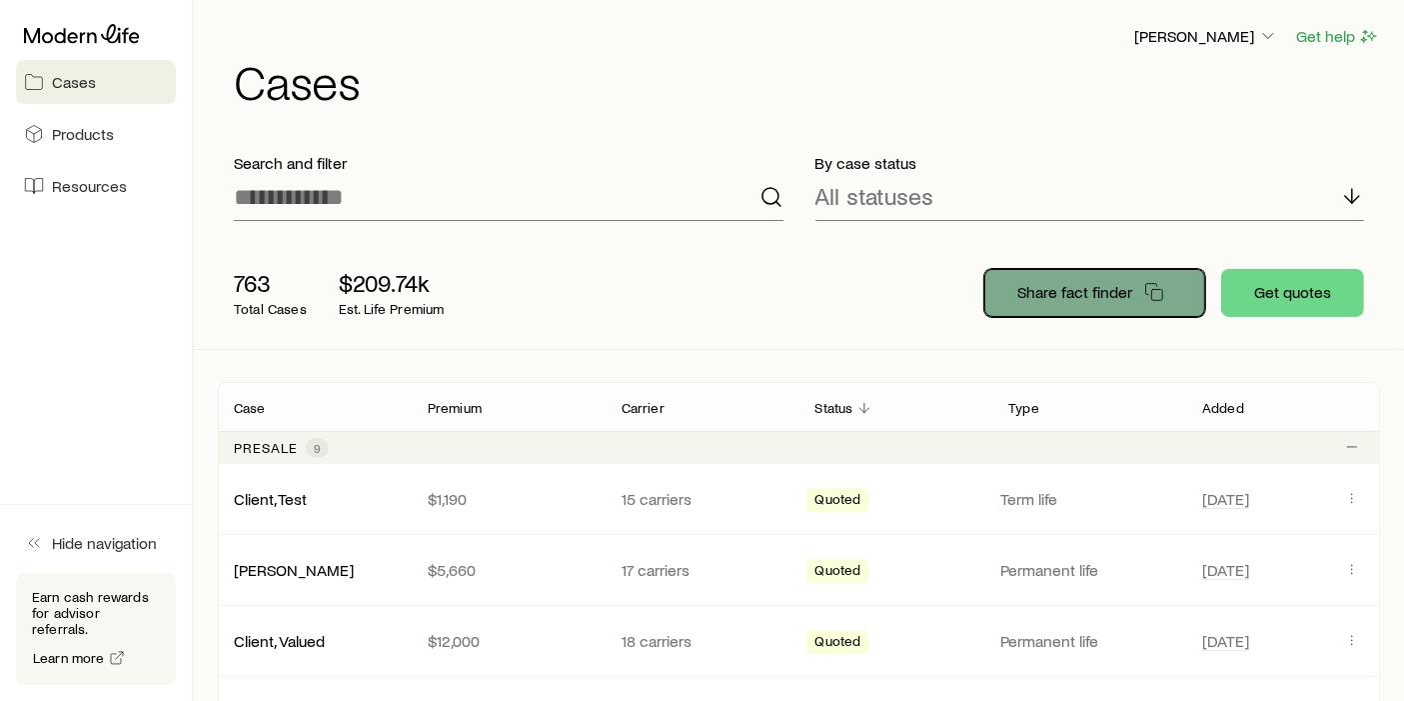
click at [1077, 285] on p "Share fact finder" at bounding box center [1074, 292] width 115 height 20
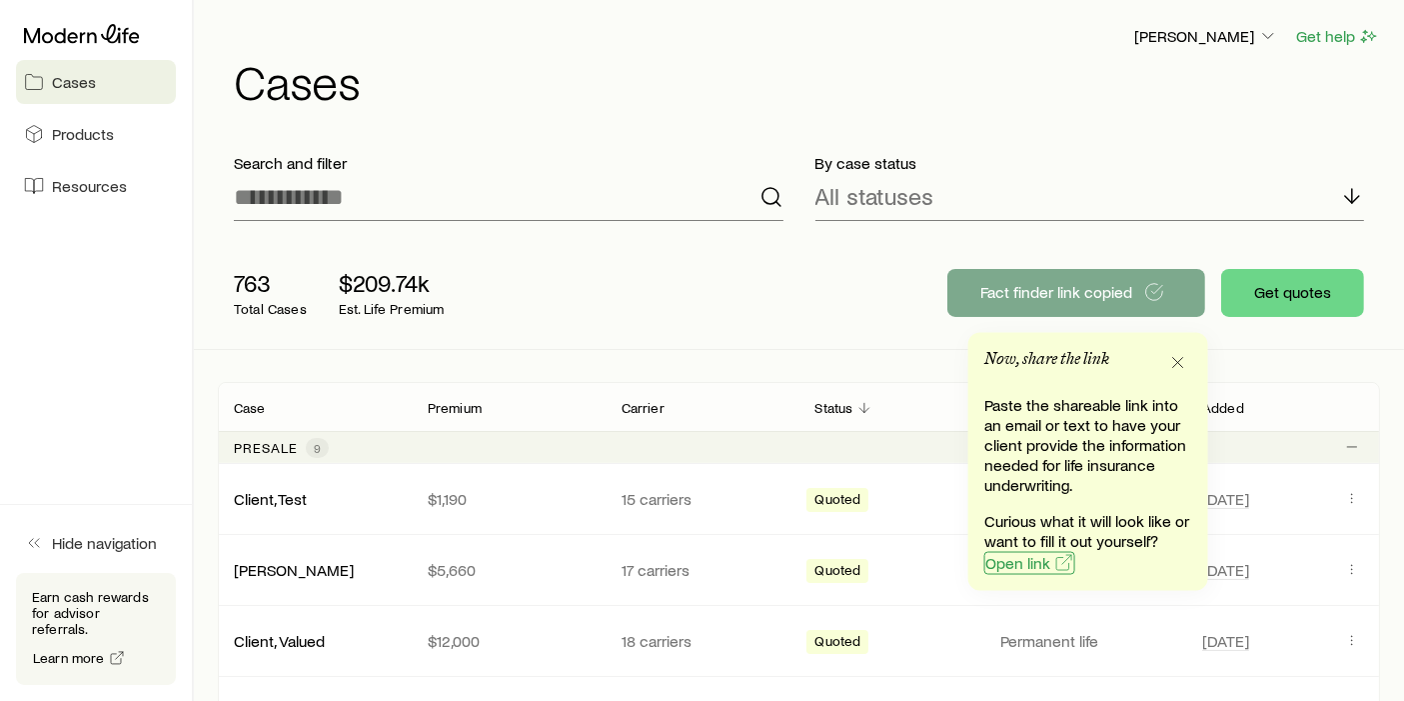
click at [1021, 561] on span "Open link" at bounding box center [1017, 563] width 65 height 16
click at [1224, 32] on p "[PERSON_NAME]" at bounding box center [1206, 36] width 144 height 20
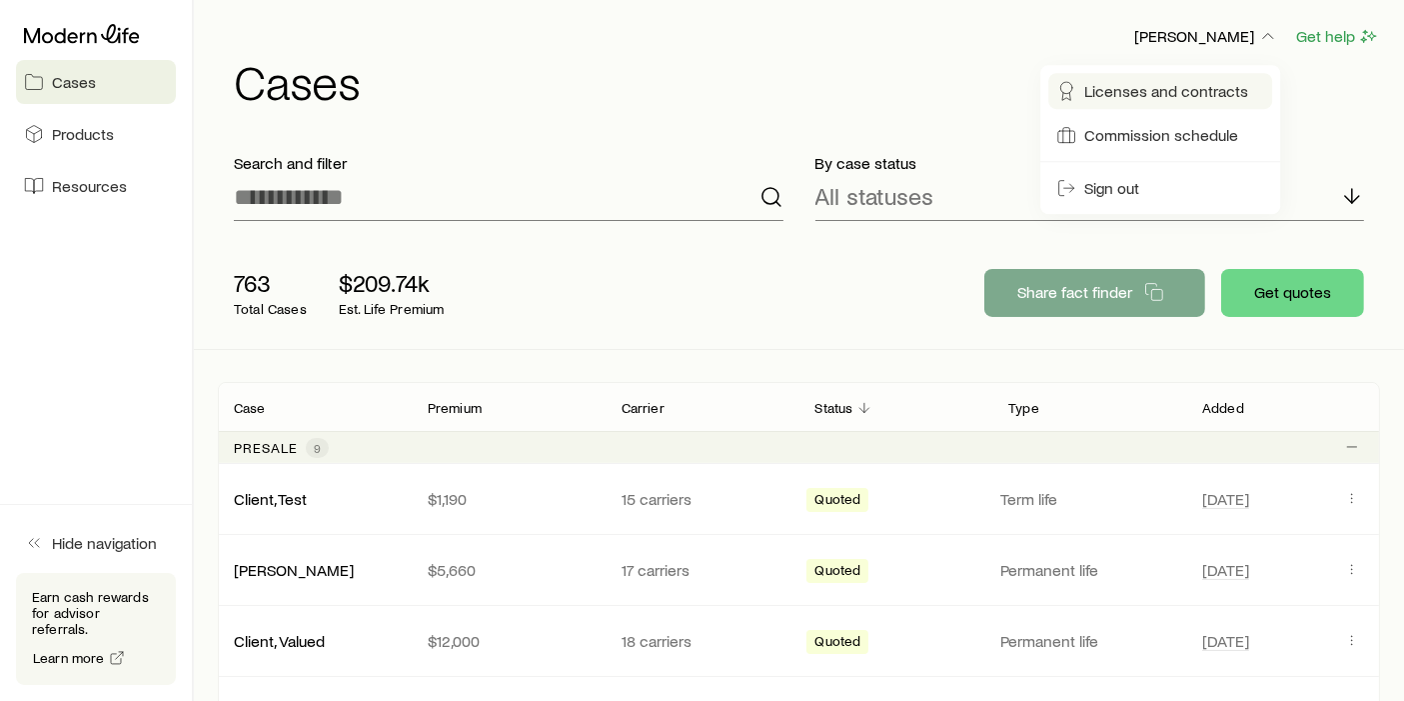
click at [1190, 92] on span "Licenses and contracts" at bounding box center [1166, 91] width 164 height 20
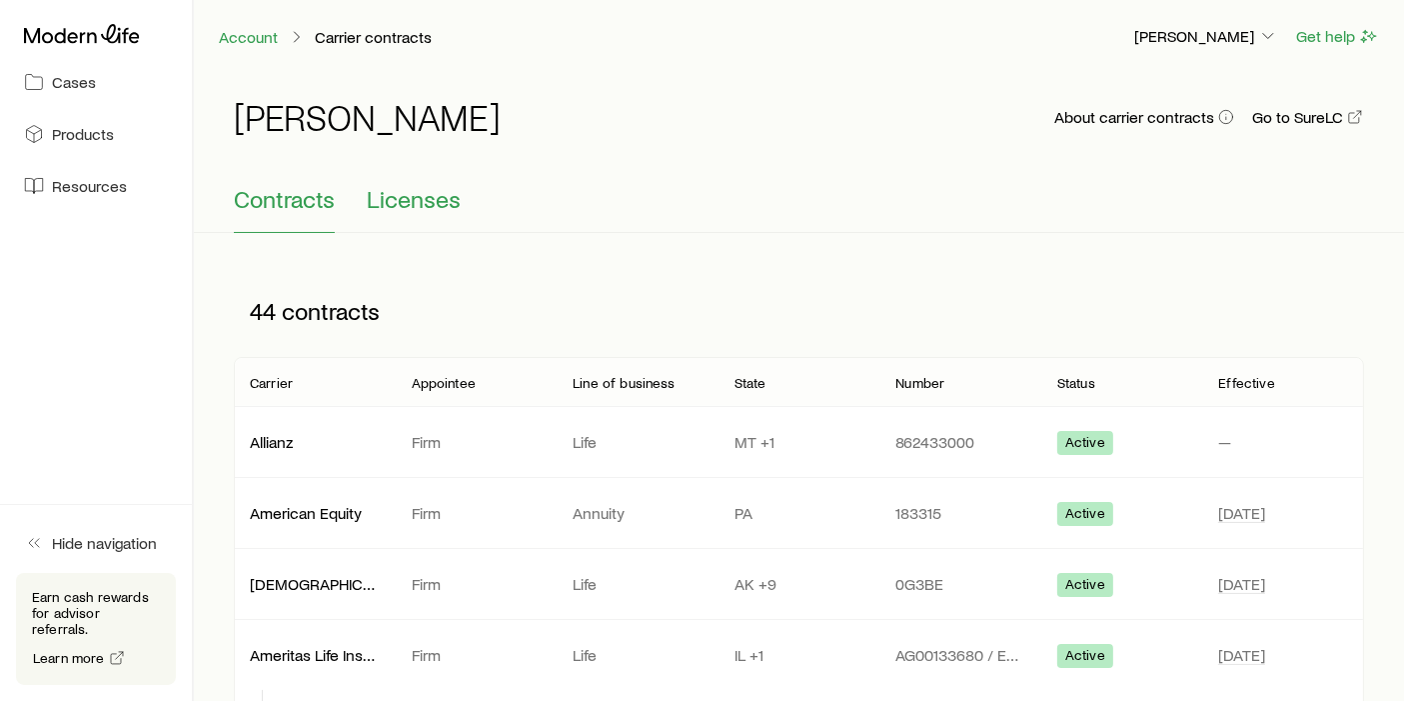
click at [394, 194] on span "Licenses" at bounding box center [414, 199] width 94 height 28
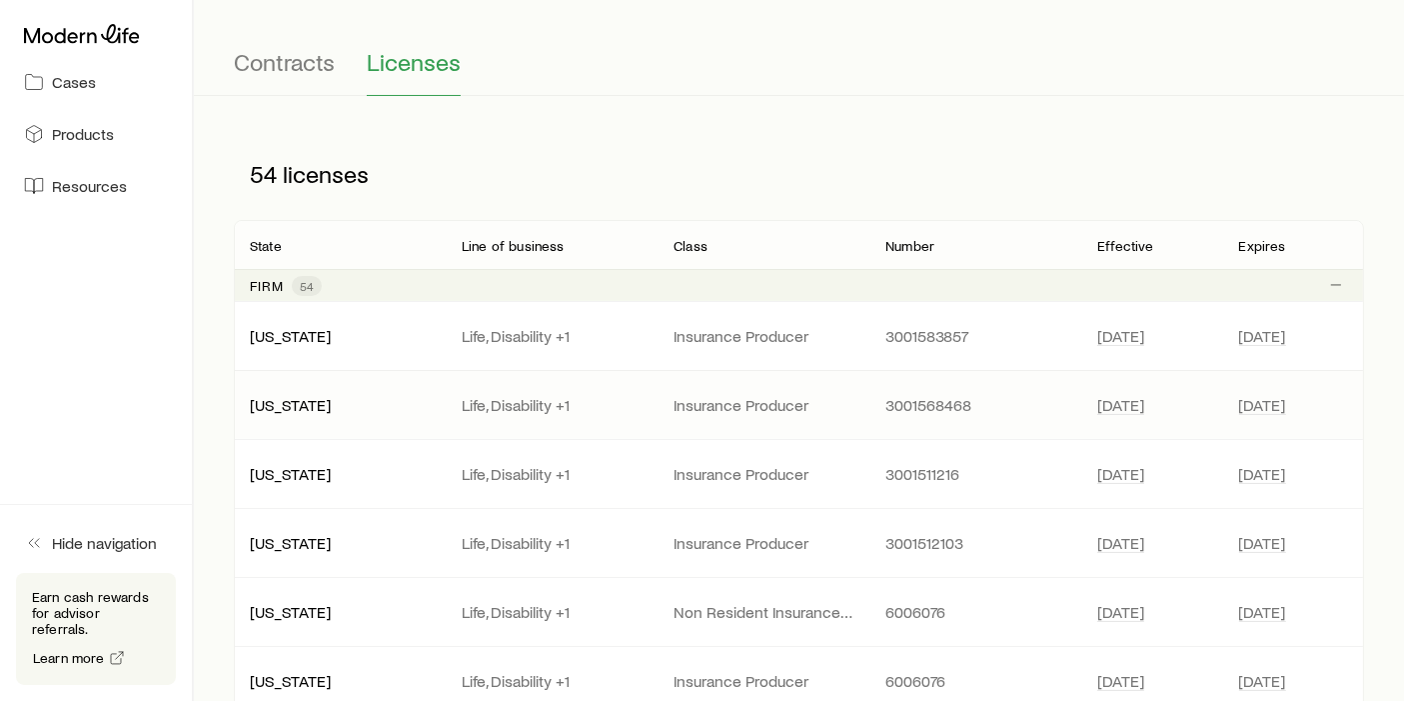
scroll to position [137, 0]
click at [274, 75] on span "Contracts" at bounding box center [284, 62] width 101 height 28
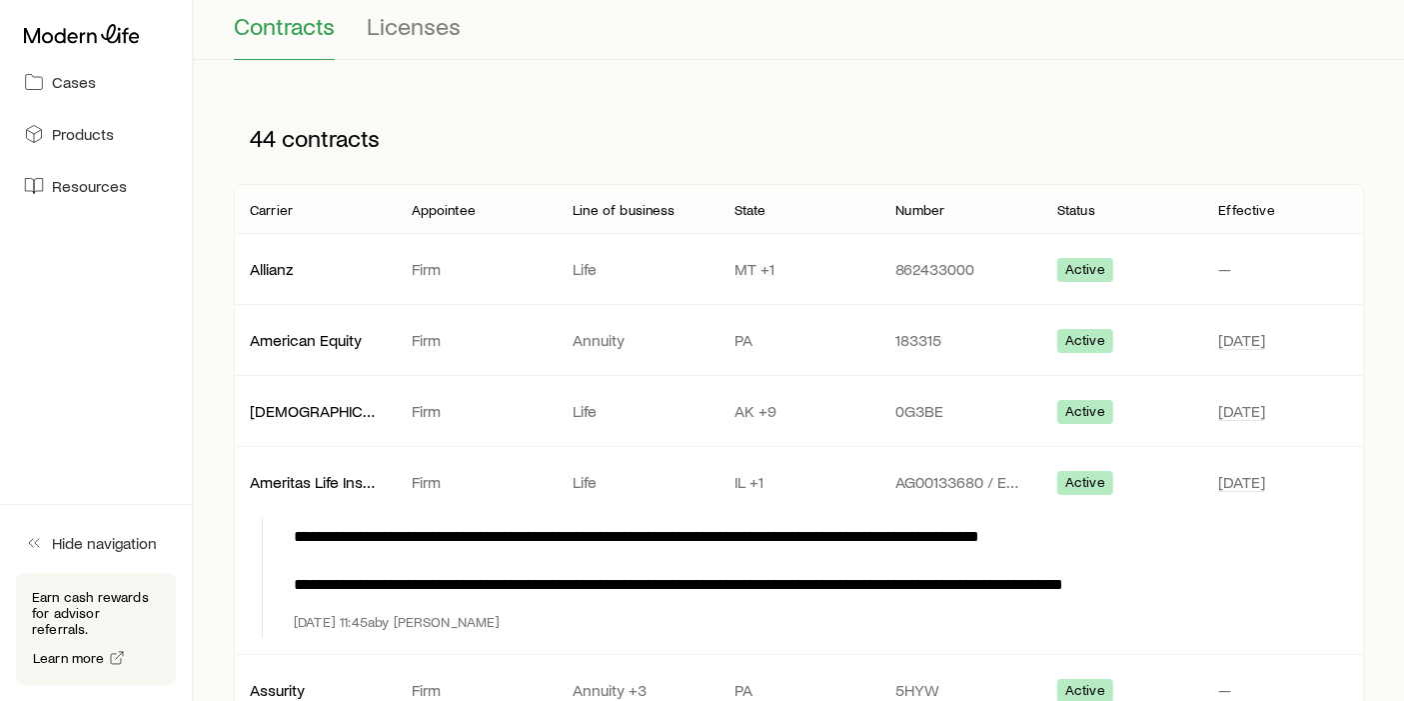
scroll to position [0, 0]
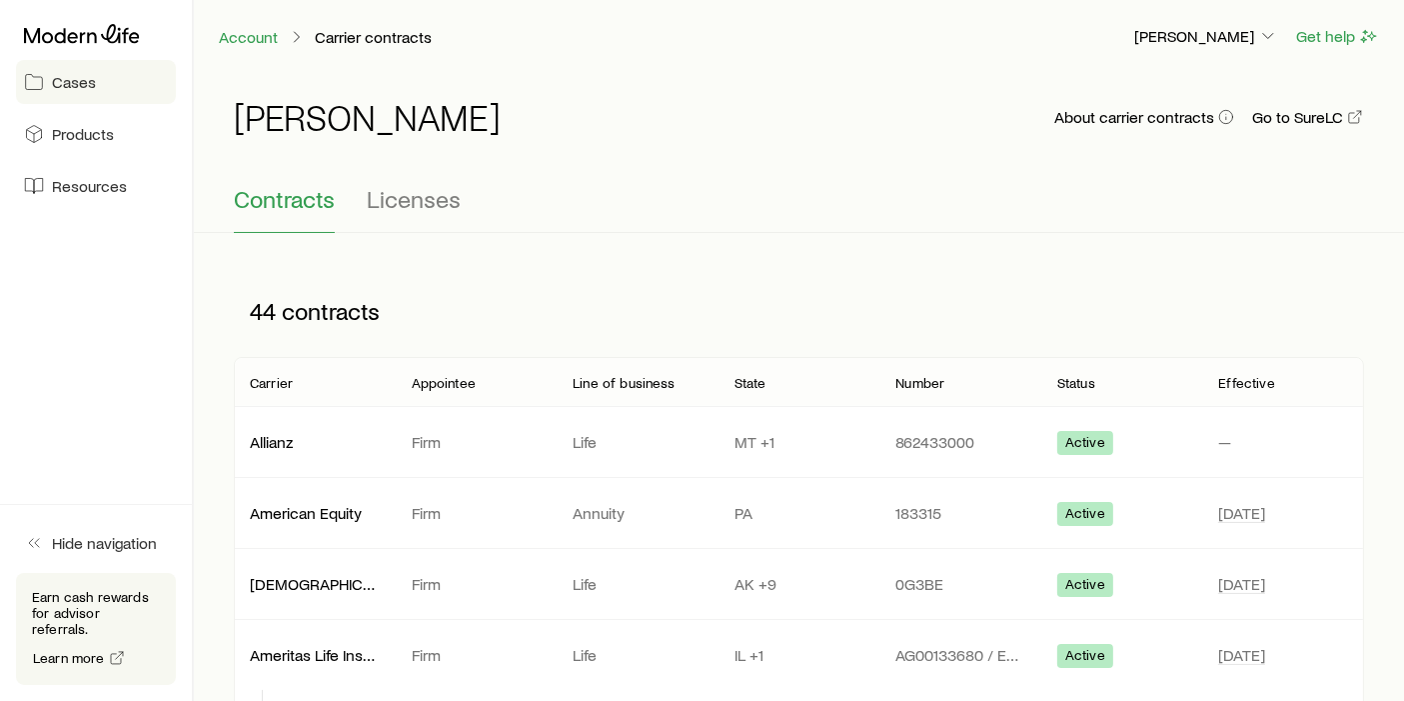
click at [78, 94] on link "Cases" at bounding box center [96, 82] width 160 height 44
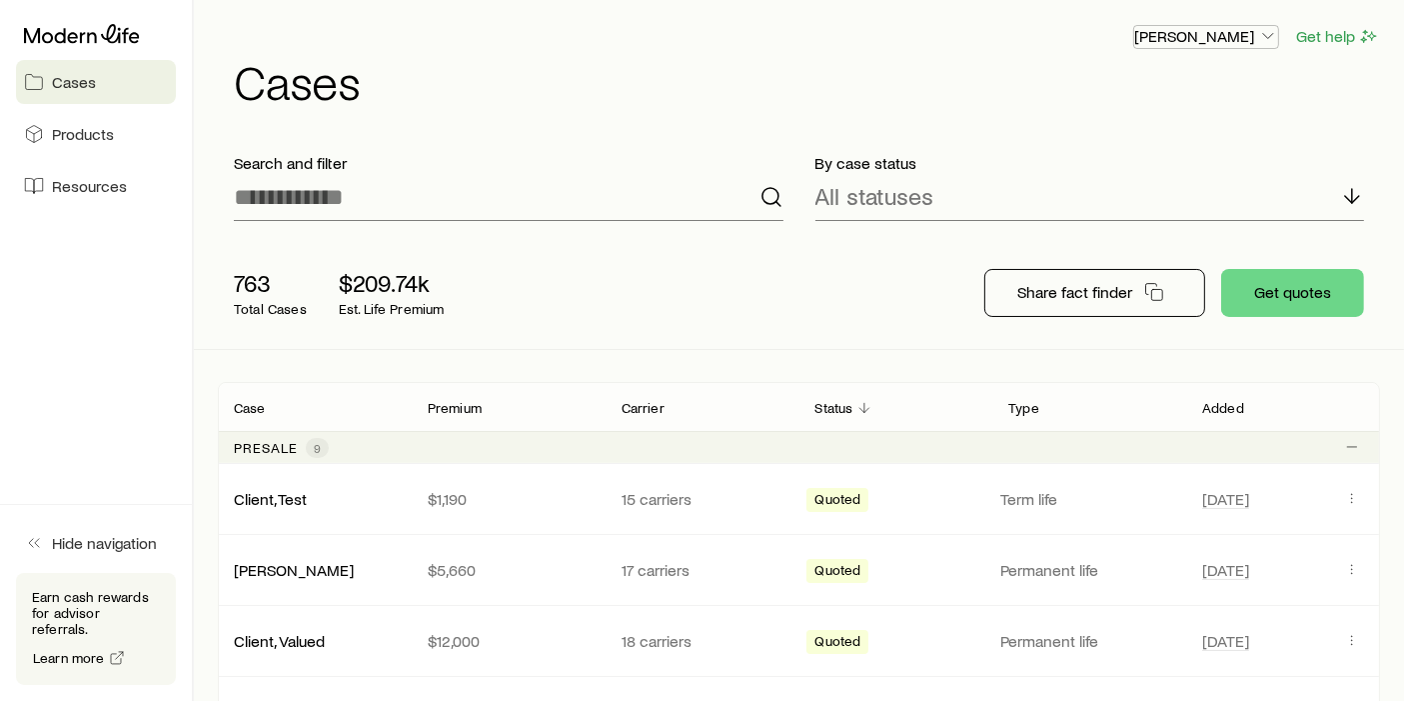
click at [1206, 32] on p "[PERSON_NAME]" at bounding box center [1206, 36] width 144 height 20
click at [1123, 185] on span "Sign out" at bounding box center [1111, 188] width 55 height 20
